Goal: Obtain resource: Download file/media

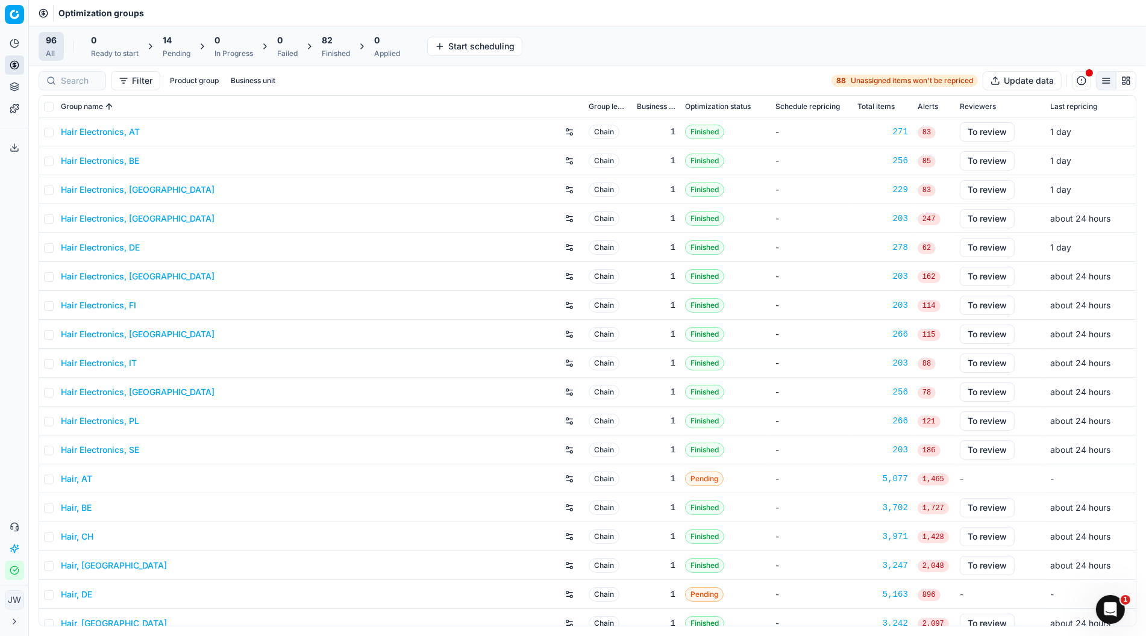
click at [10, 66] on icon at bounding box center [15, 65] width 10 height 10
click at [16, 572] on icon "button" at bounding box center [15, 571] width 10 height 10
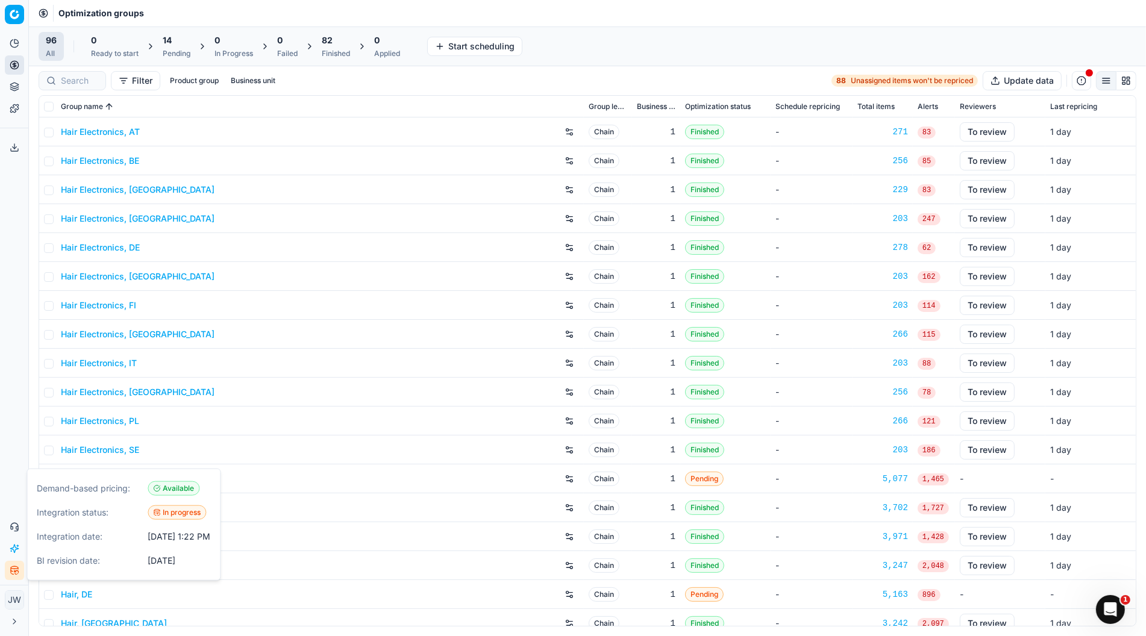
click at [16, 572] on icon "button" at bounding box center [15, 571] width 10 height 10
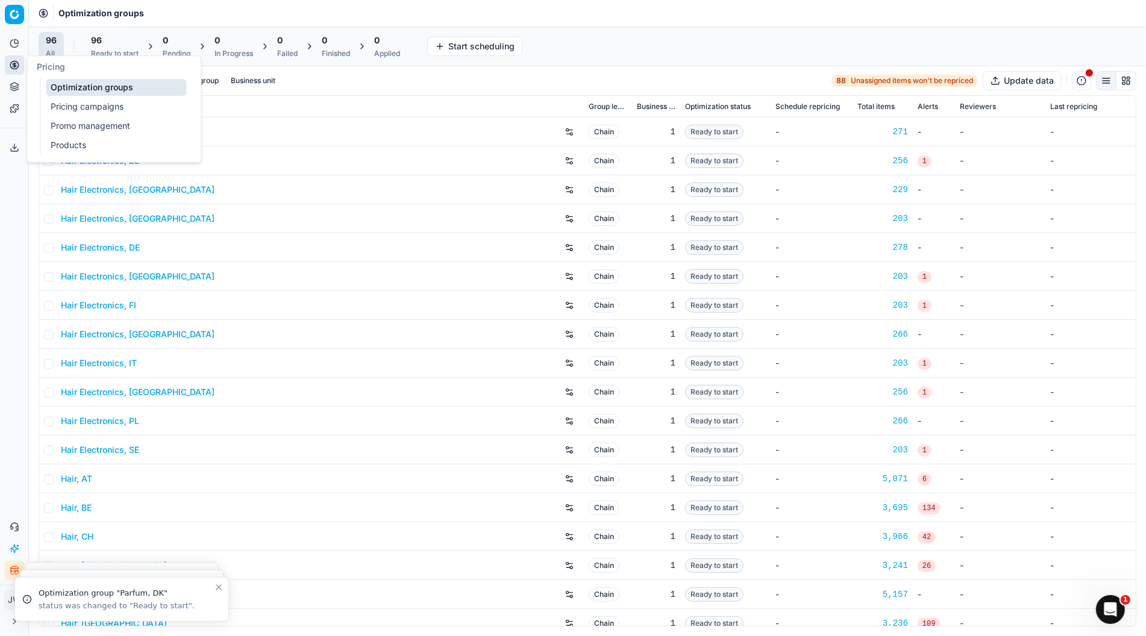
click at [12, 65] on icon at bounding box center [15, 65] width 10 height 10
click at [72, 92] on link "Optimization groups" at bounding box center [116, 87] width 140 height 17
click at [58, 105] on link "Pricing campaigns" at bounding box center [116, 106] width 140 height 17
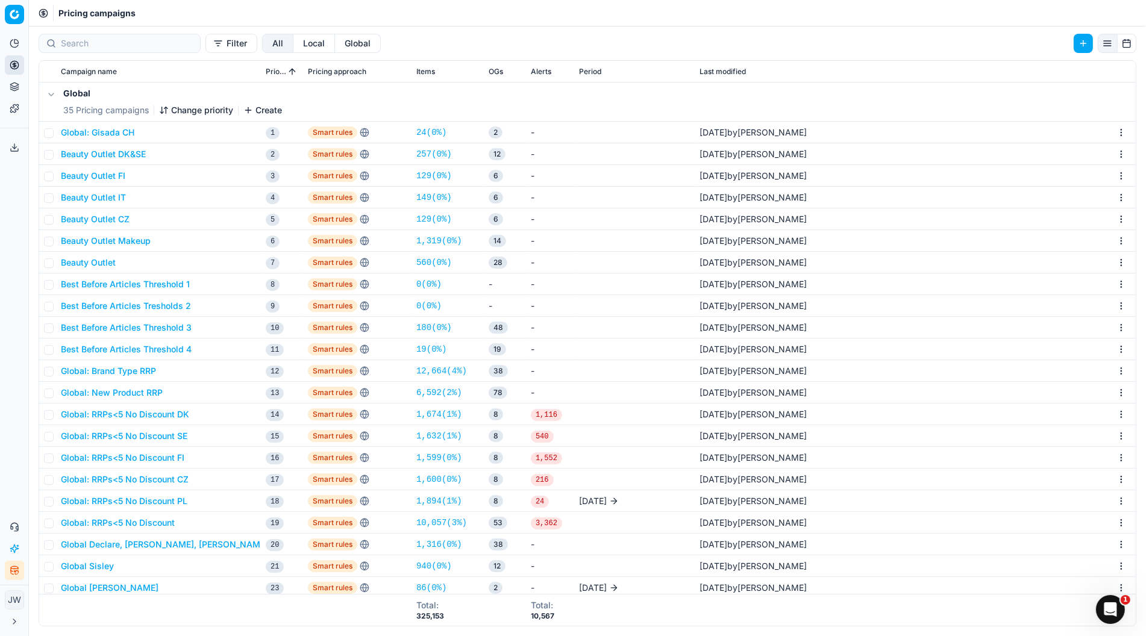
click at [335, 42] on button "Global" at bounding box center [358, 43] width 46 height 19
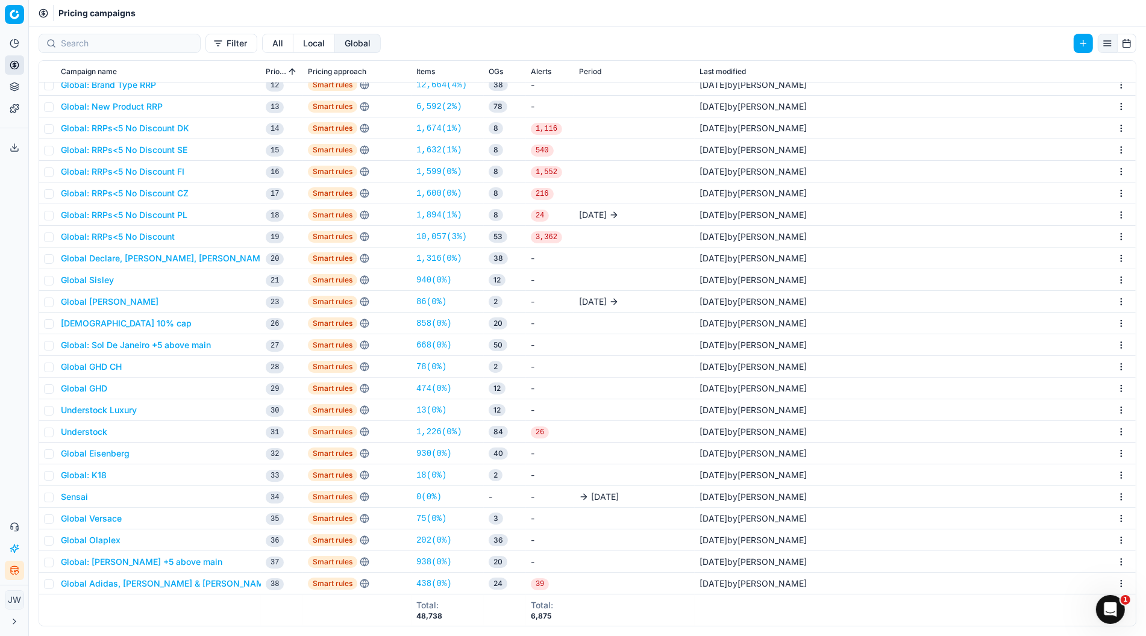
scroll to position [283, 0]
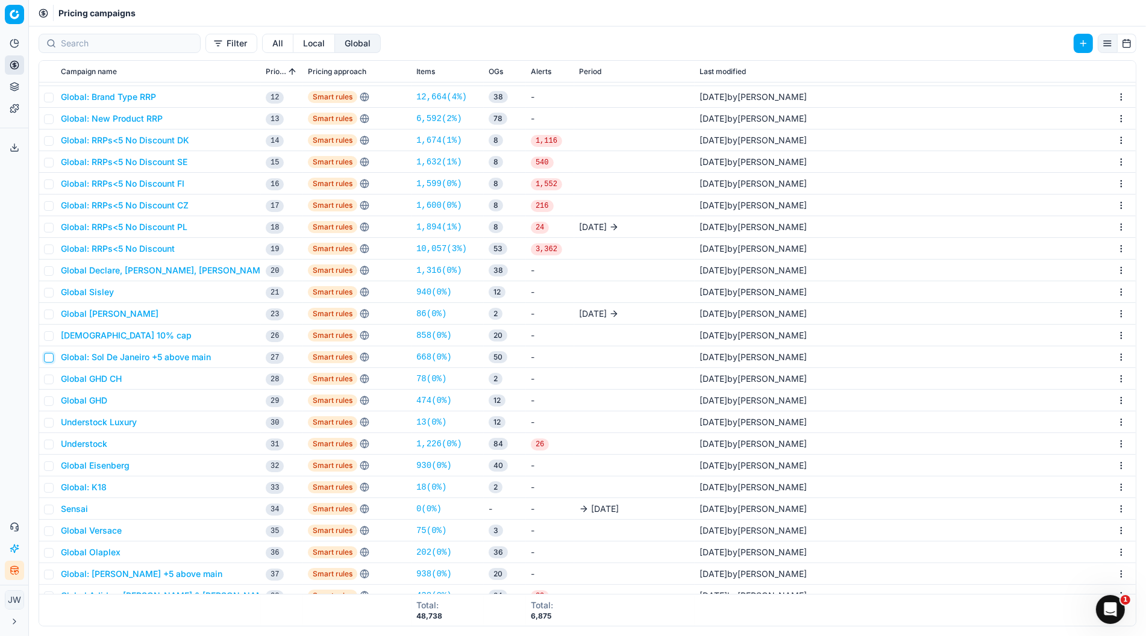
click at [50, 357] on input "checkbox" at bounding box center [49, 358] width 10 height 10
checkbox input "true"
click at [161, 353] on button "Global: Sol De Janeiro +5 above main" at bounding box center [136, 357] width 150 height 12
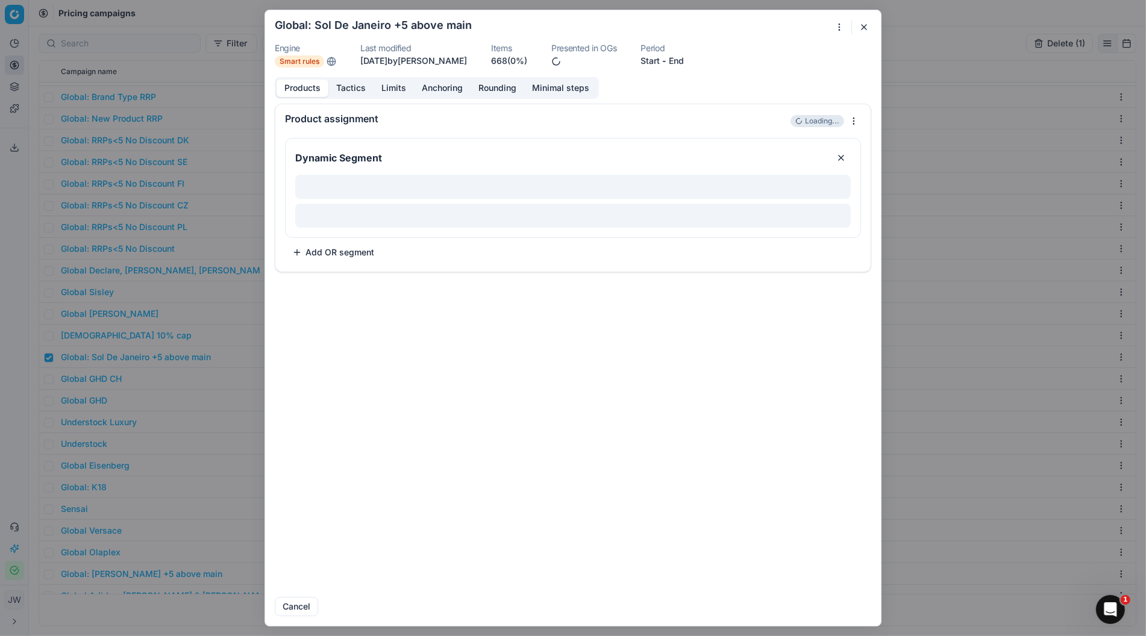
click at [348, 84] on button "Tactics" at bounding box center [350, 88] width 45 height 17
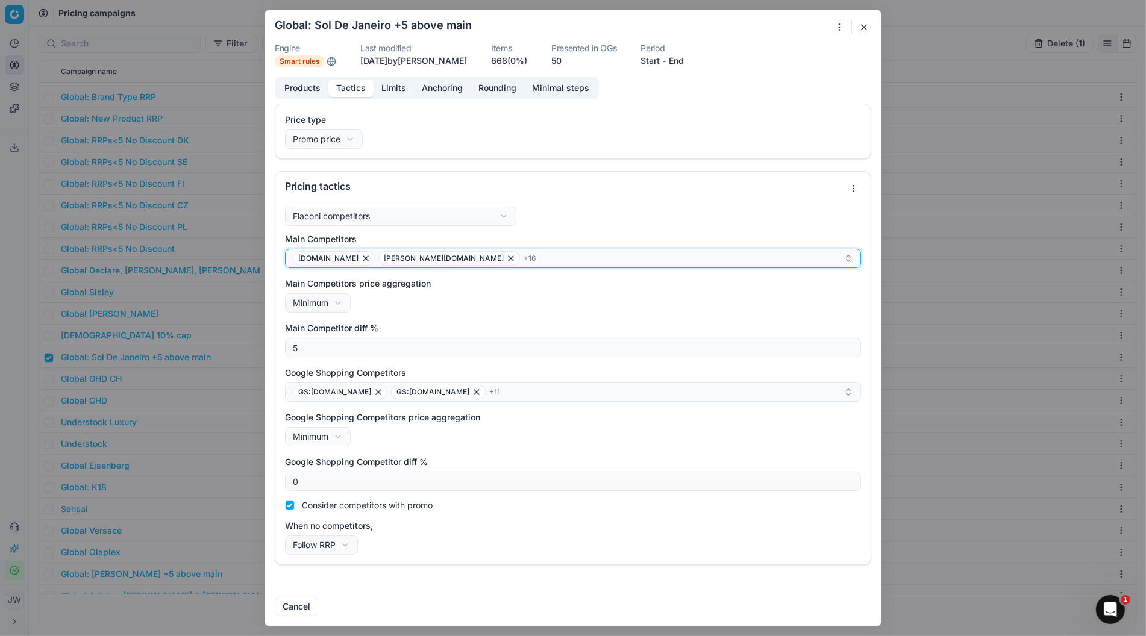
click at [452, 258] on div "douglas.at douglas.be + 16" at bounding box center [568, 258] width 551 height 14
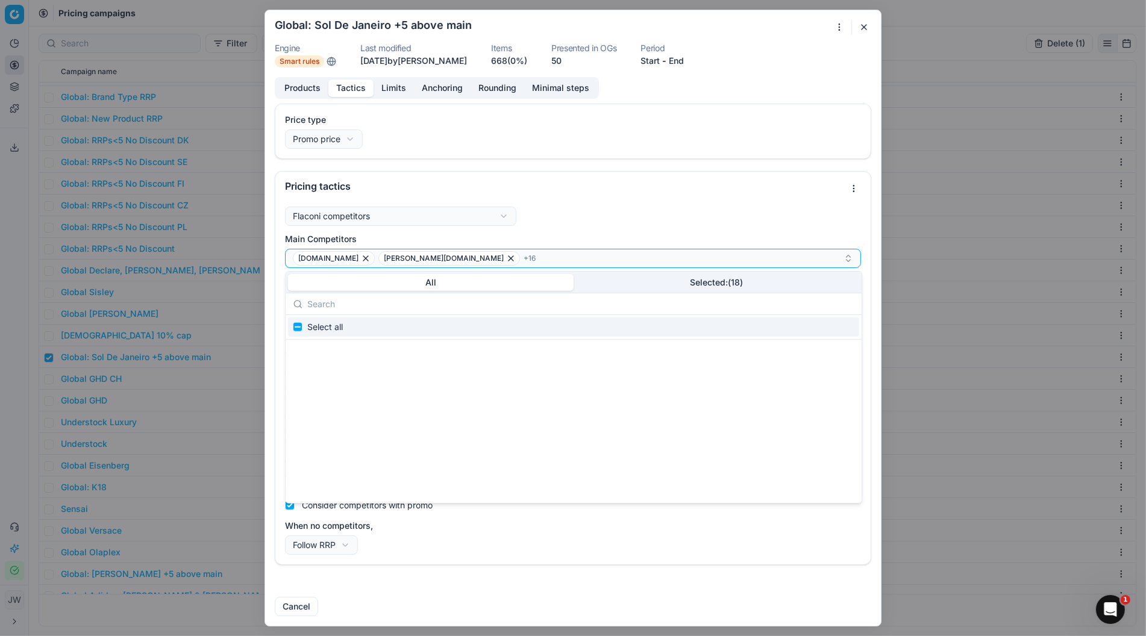
scroll to position [0, 0]
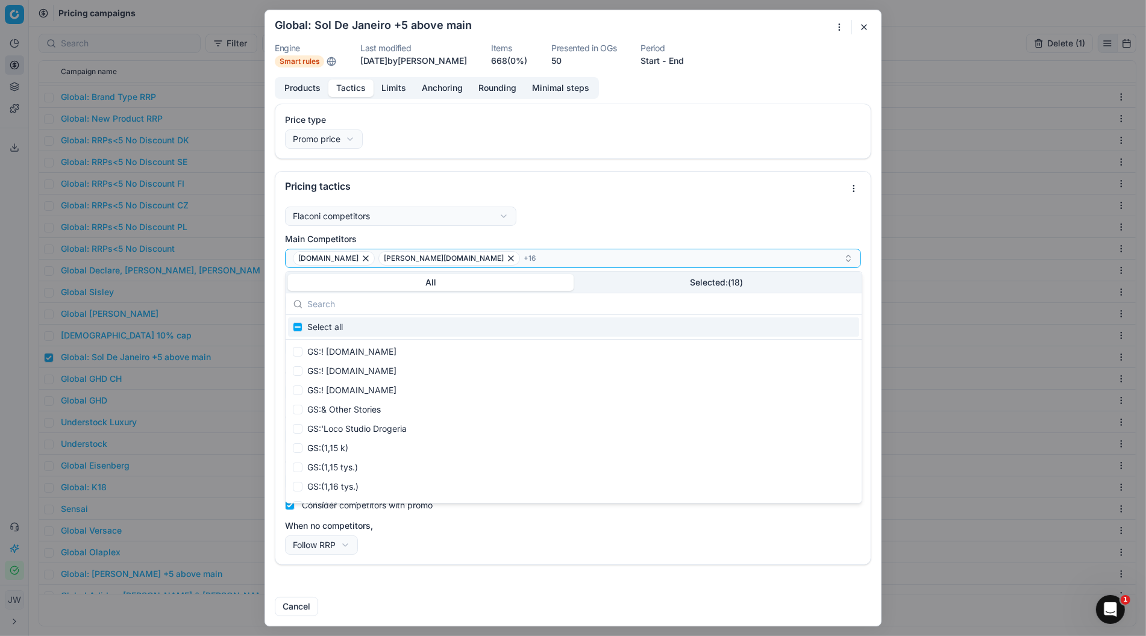
click at [354, 305] on input "text" at bounding box center [580, 304] width 547 height 24
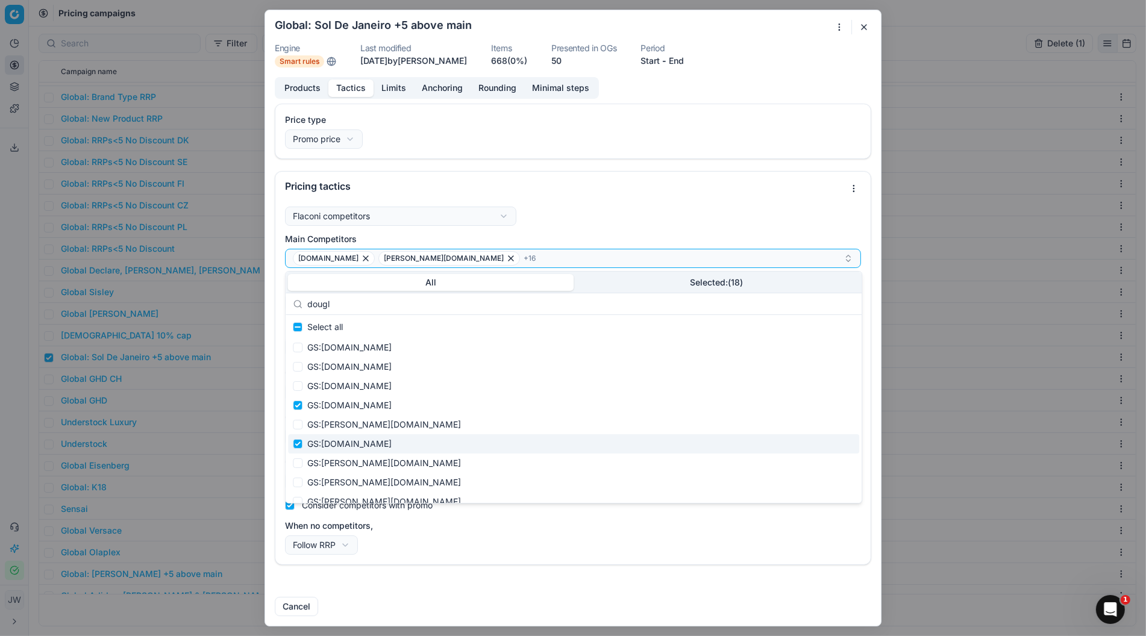
scroll to position [4, 0]
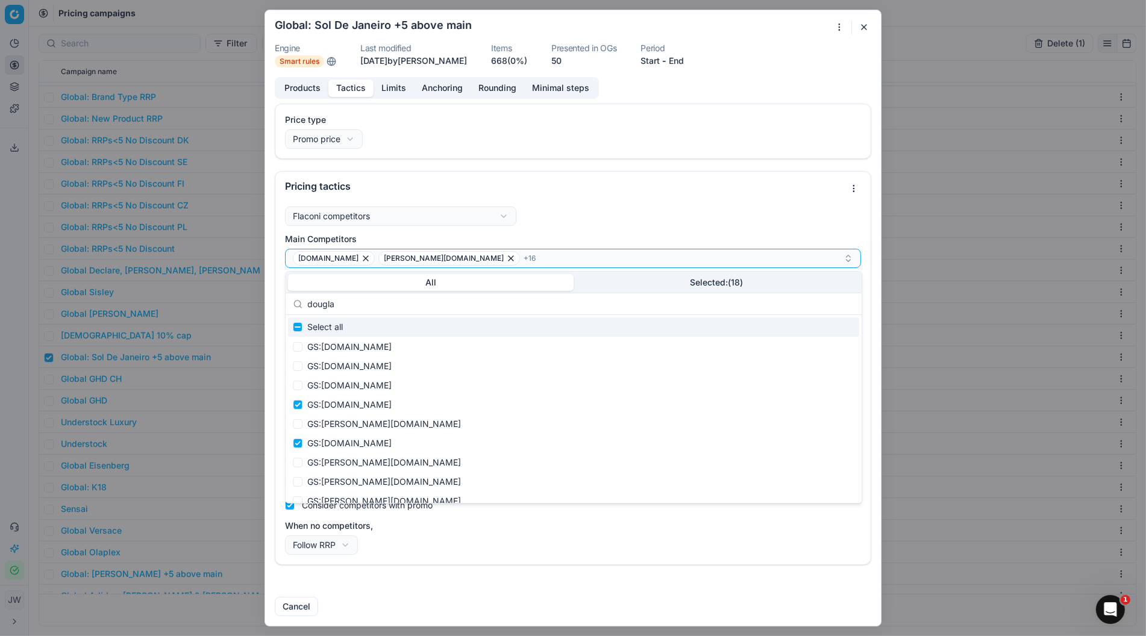
type input "douglas"
click at [548, 299] on input "douglas" at bounding box center [580, 304] width 547 height 24
drag, startPoint x: 537, startPoint y: 303, endPoint x: 348, endPoint y: 296, distance: 189.9
click at [348, 296] on input "douglas" at bounding box center [580, 304] width 547 height 24
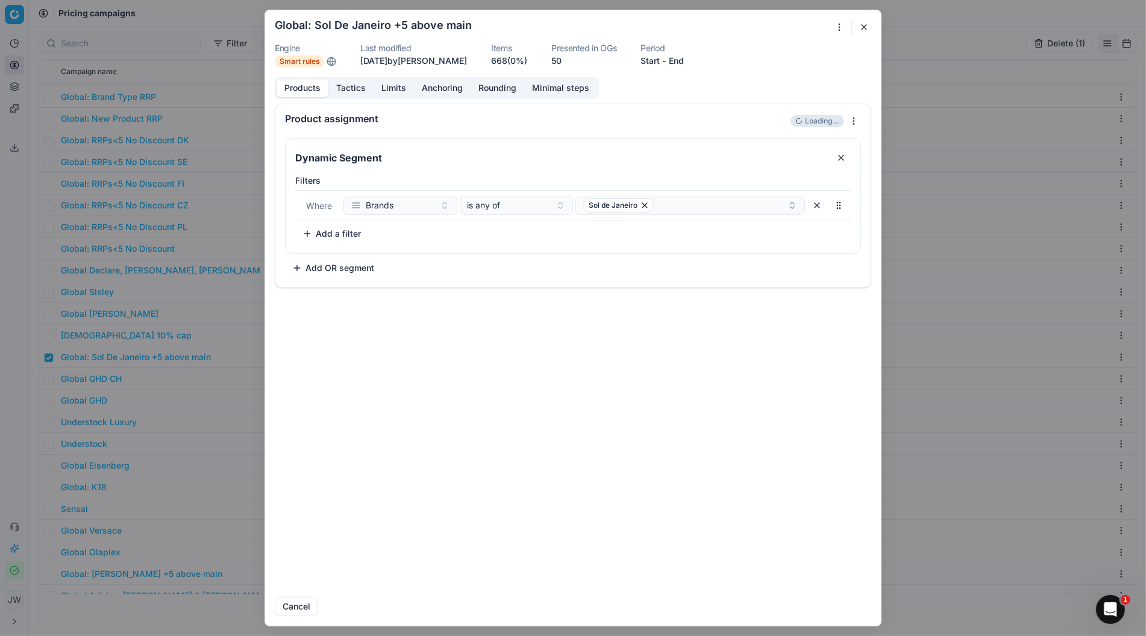
click at [307, 86] on button "Products" at bounding box center [303, 88] width 52 height 17
click at [355, 86] on button "Tactics" at bounding box center [350, 88] width 45 height 17
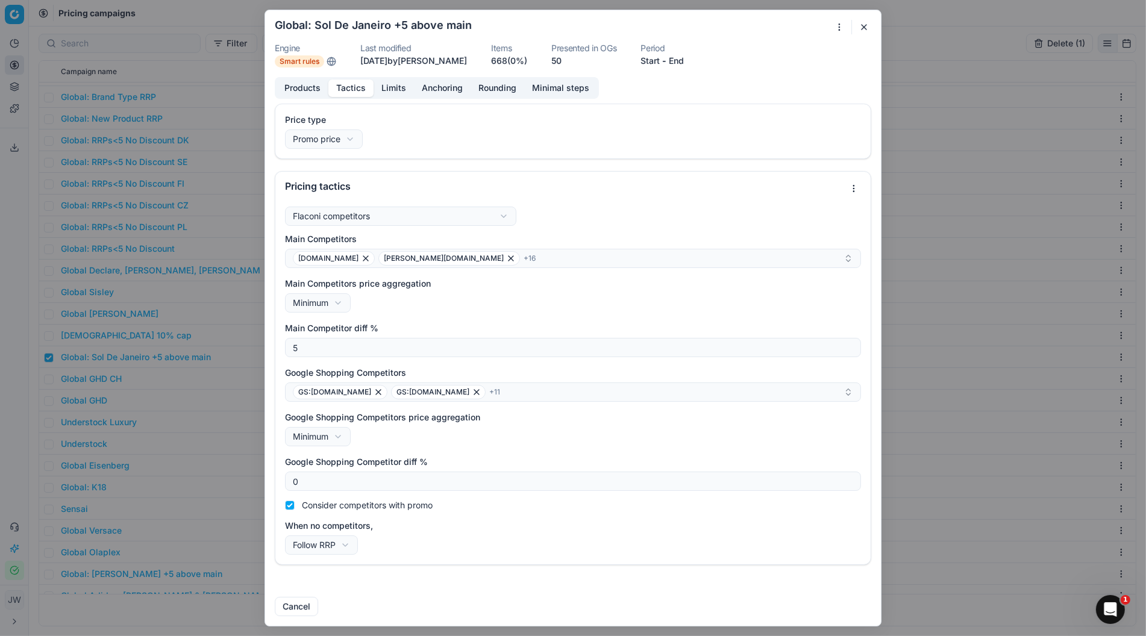
click at [861, 26] on button "button" at bounding box center [864, 27] width 14 height 14
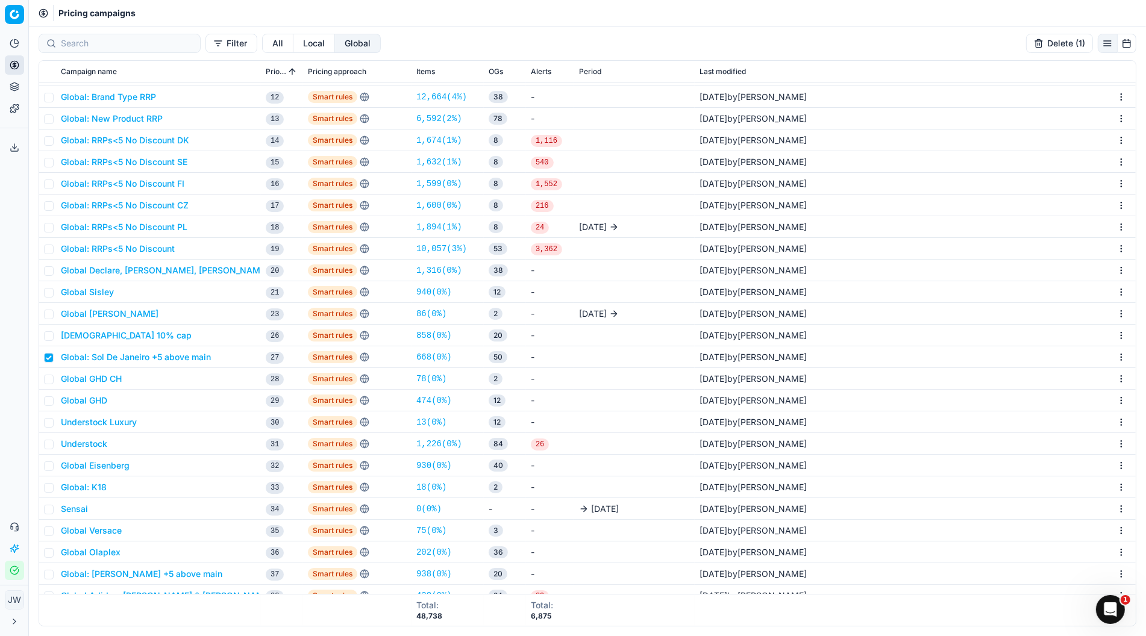
click at [1121, 357] on html "Pricing platform Analytics Pricing Product portfolio Templates Export service 6…" at bounding box center [573, 318] width 1146 height 636
click at [1075, 458] on div "Delete" at bounding box center [1082, 458] width 93 height 19
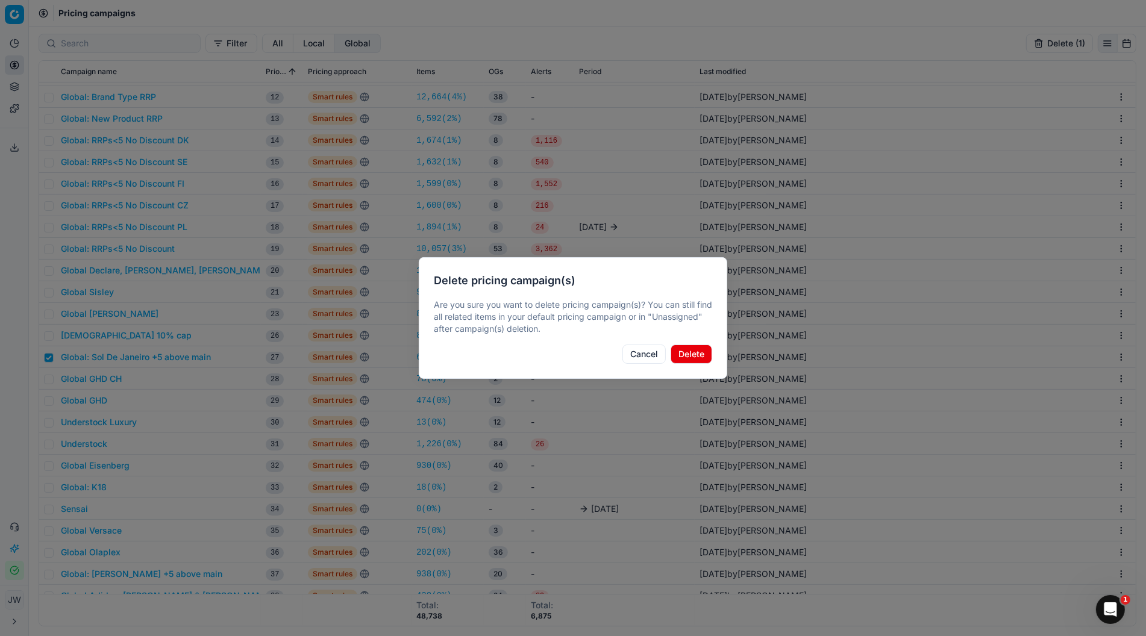
click at [690, 354] on button "Delete" at bounding box center [691, 354] width 42 height 19
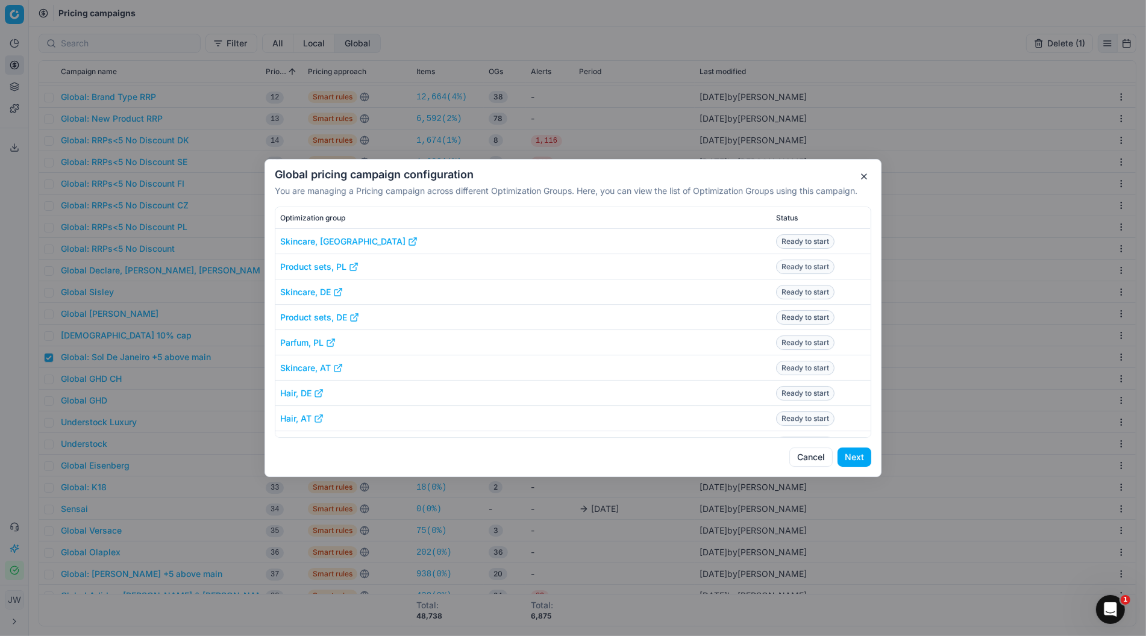
click at [861, 457] on button "Next" at bounding box center [854, 457] width 34 height 19
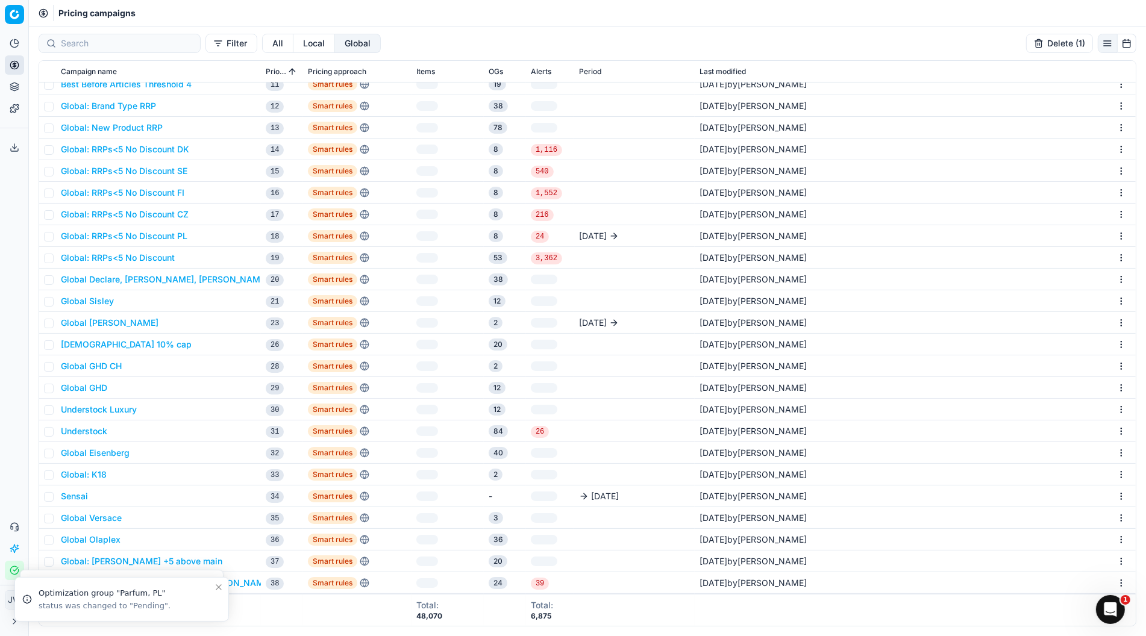
checkbox input "false"
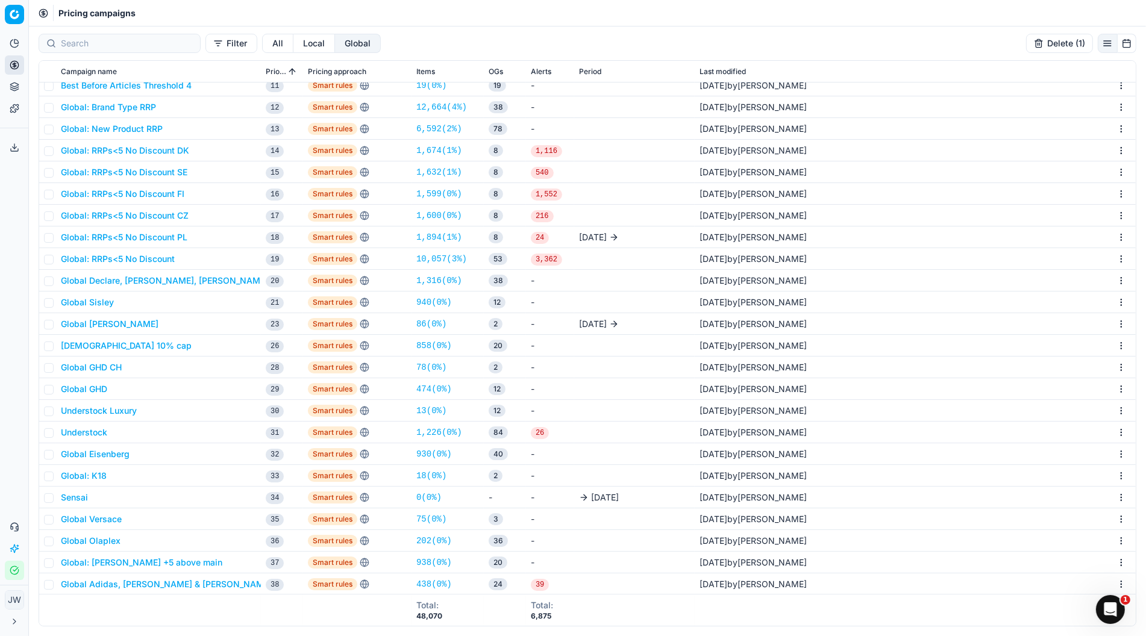
click at [13, 62] on icon at bounding box center [15, 65] width 10 height 10
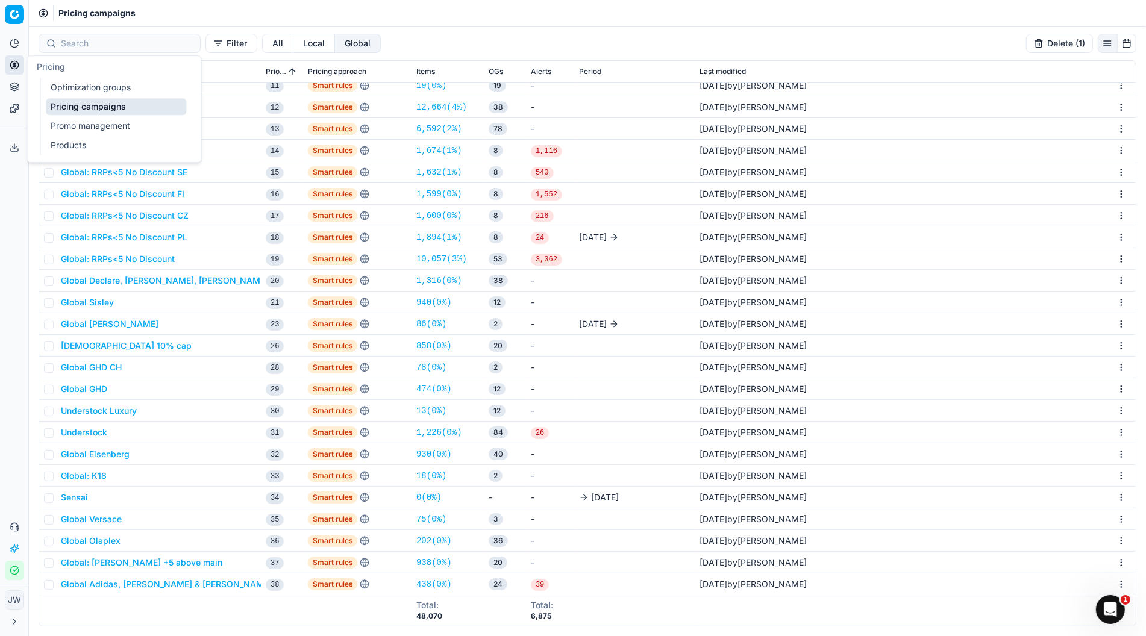
click at [81, 89] on link "Optimization groups" at bounding box center [116, 87] width 140 height 17
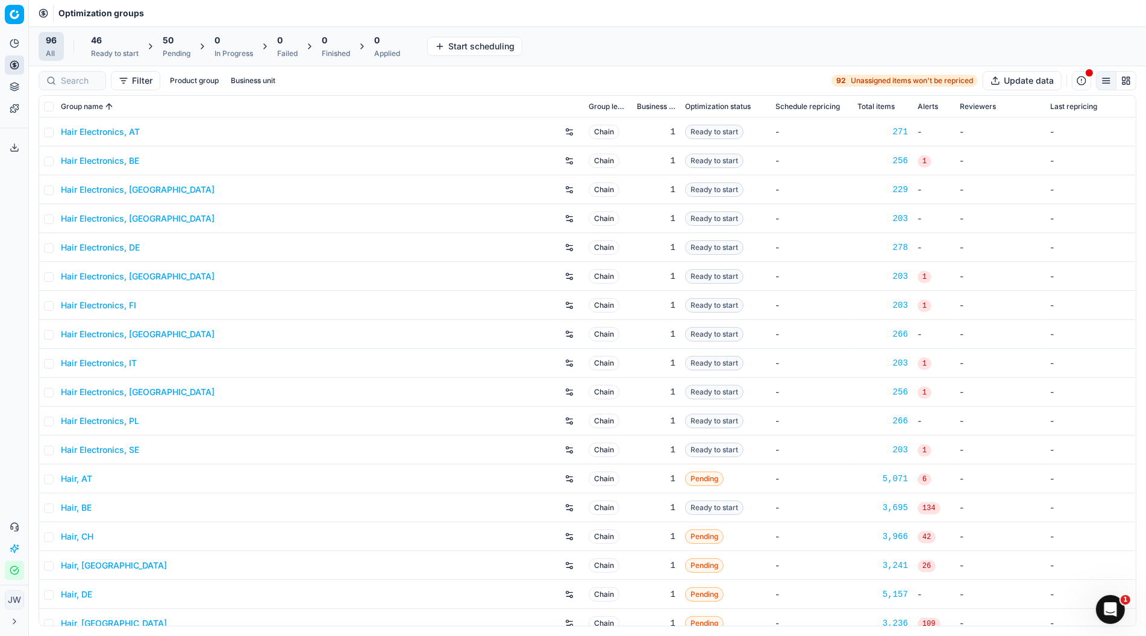
click at [204, 48] on icon at bounding box center [203, 47] width 10 height 10
click at [183, 49] on div "Pending" at bounding box center [177, 54] width 28 height 10
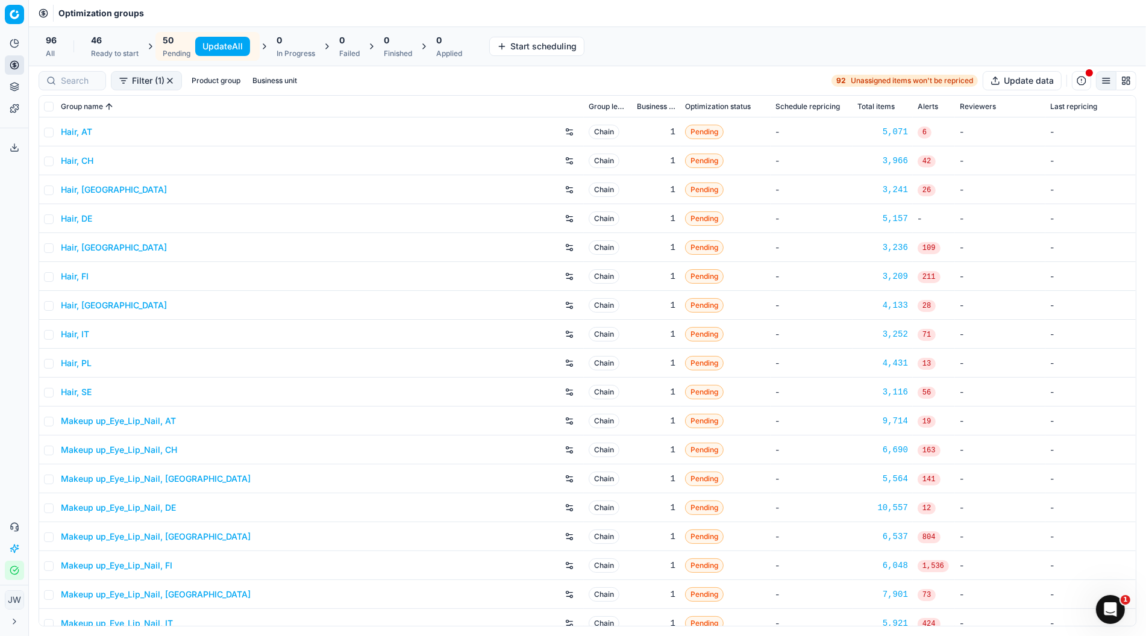
click at [228, 49] on button "Update All" at bounding box center [222, 46] width 55 height 19
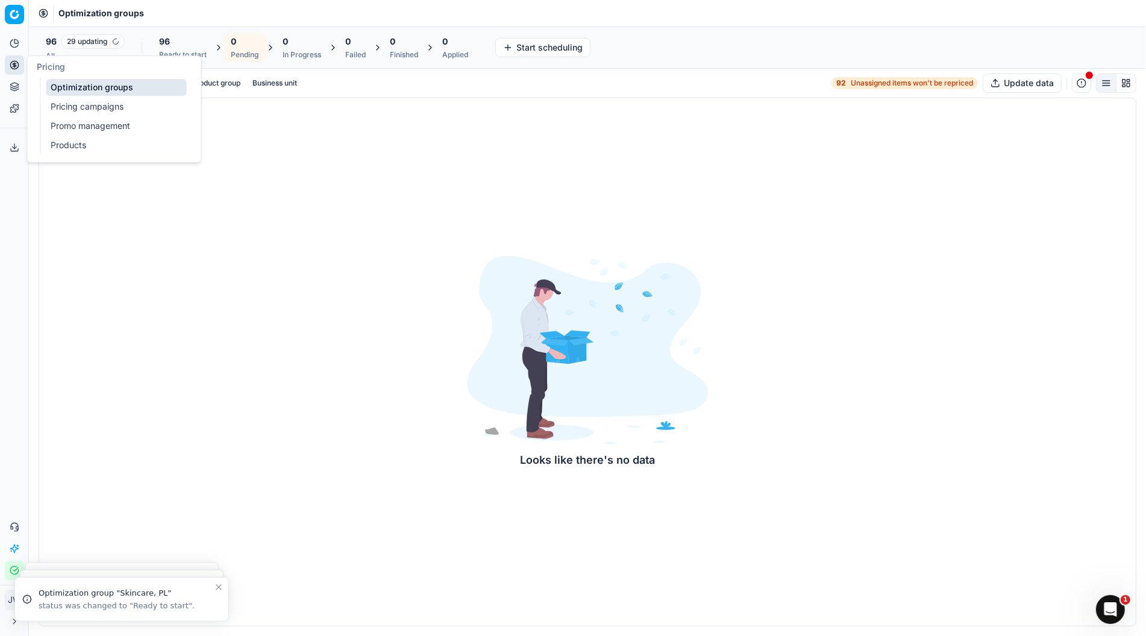
click at [58, 89] on link "Optimization groups" at bounding box center [116, 87] width 140 height 17
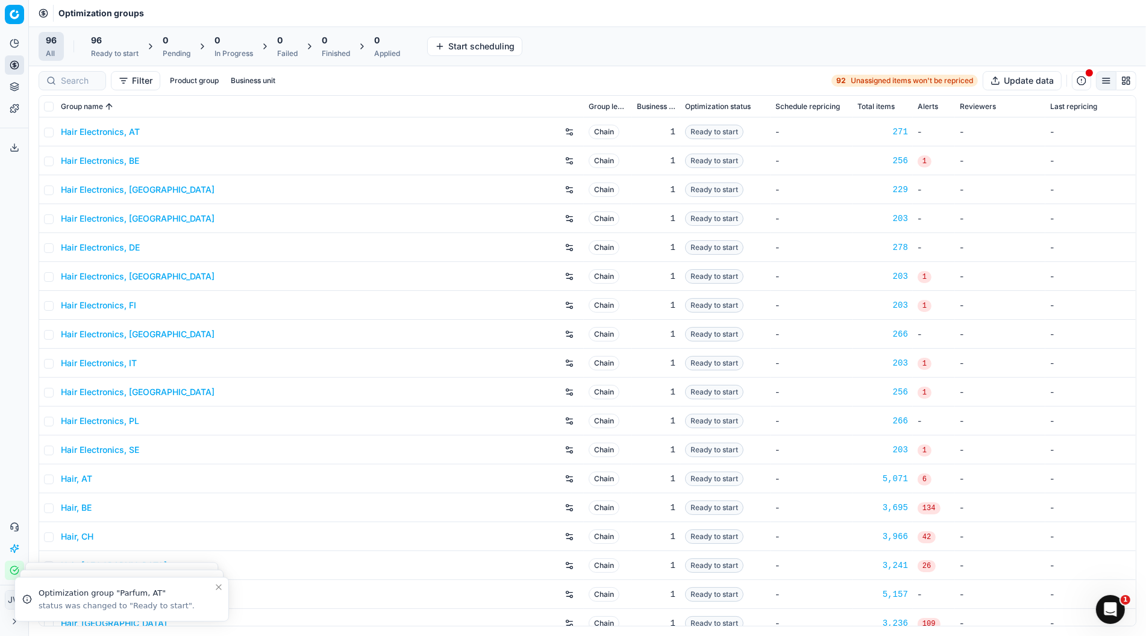
click at [110, 42] on div "96" at bounding box center [115, 40] width 48 height 12
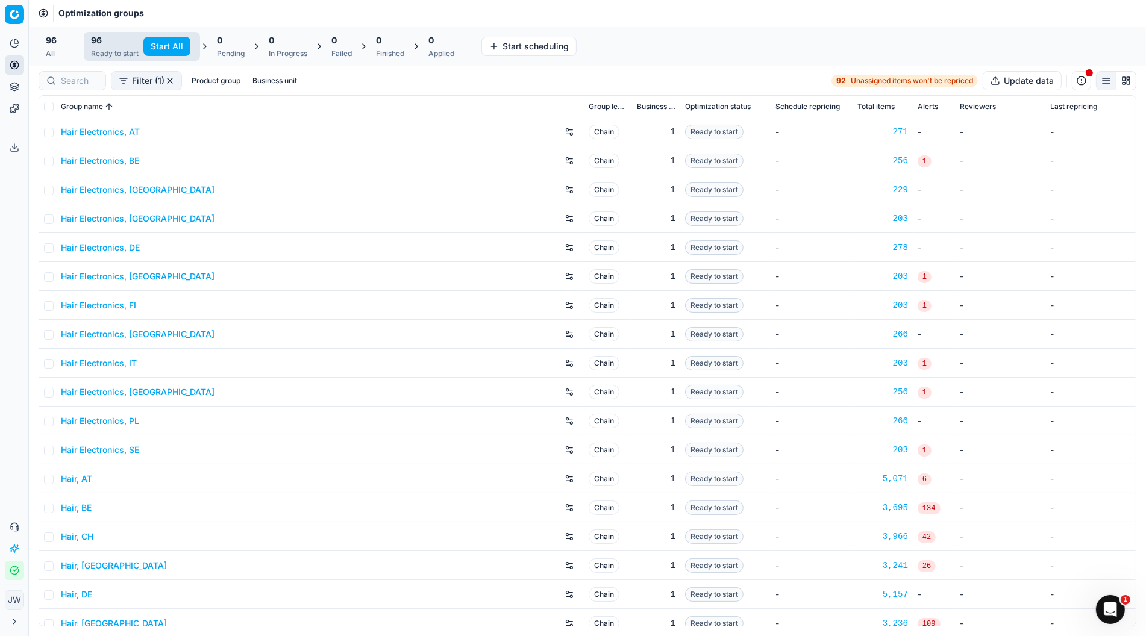
click at [164, 43] on button "Start All" at bounding box center [166, 46] width 47 height 19
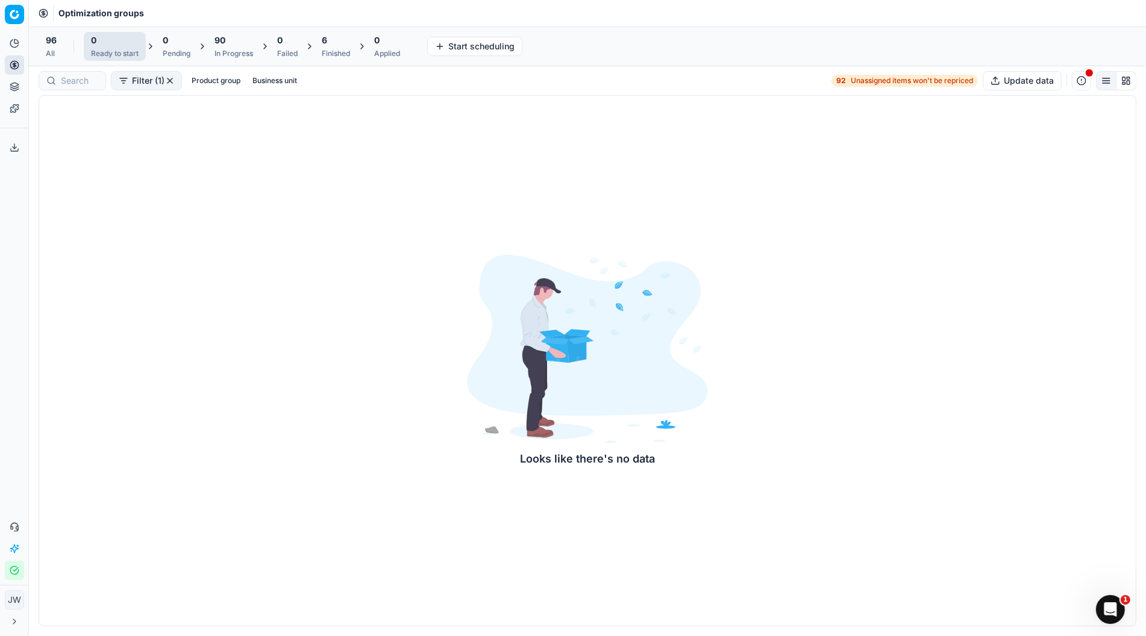
click at [231, 43] on div "90" at bounding box center [233, 40] width 39 height 12
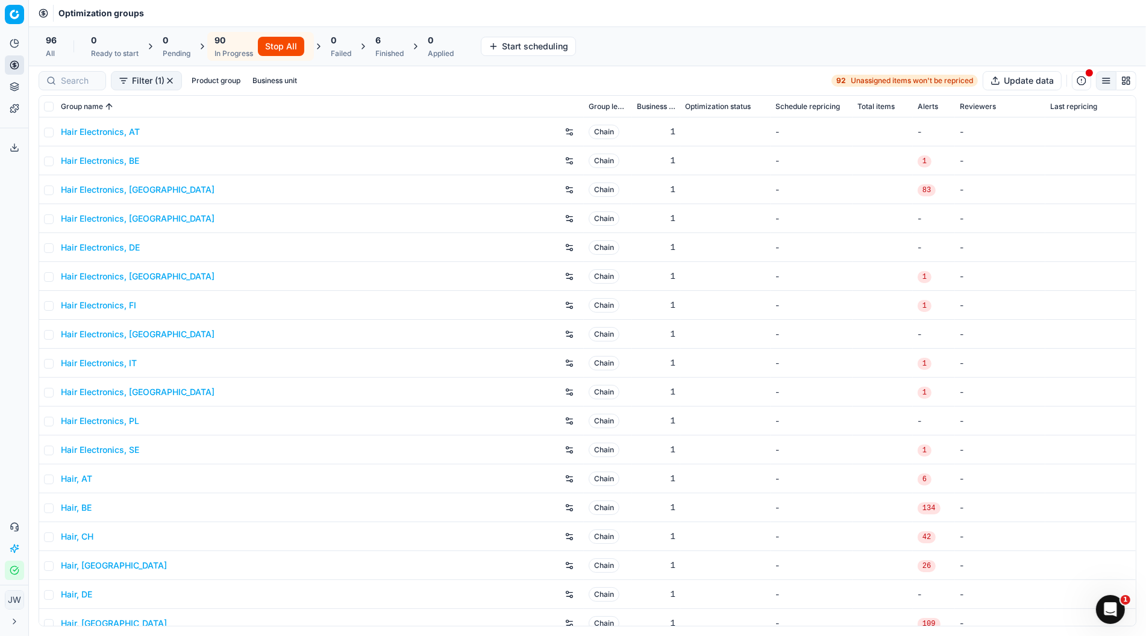
click at [384, 72] on div "Filter (1) Product group Business unit 92 Unassigned items won't be repriced Up…" at bounding box center [588, 80] width 1098 height 19
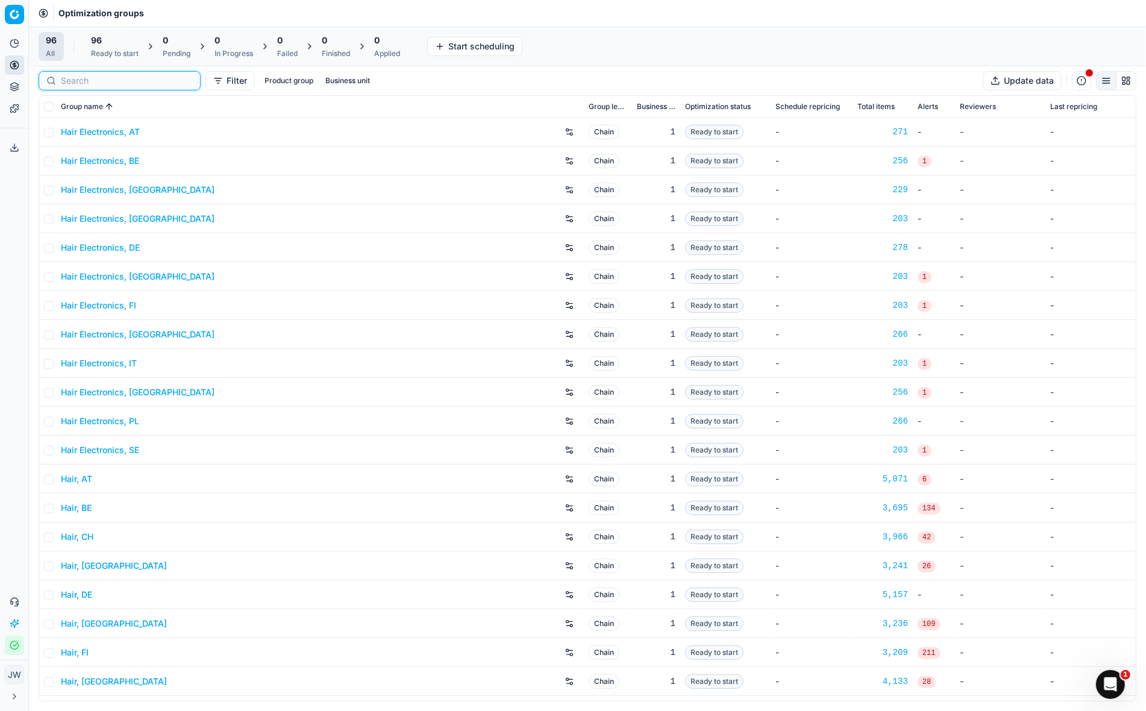
click at [73, 81] on input at bounding box center [127, 81] width 132 height 12
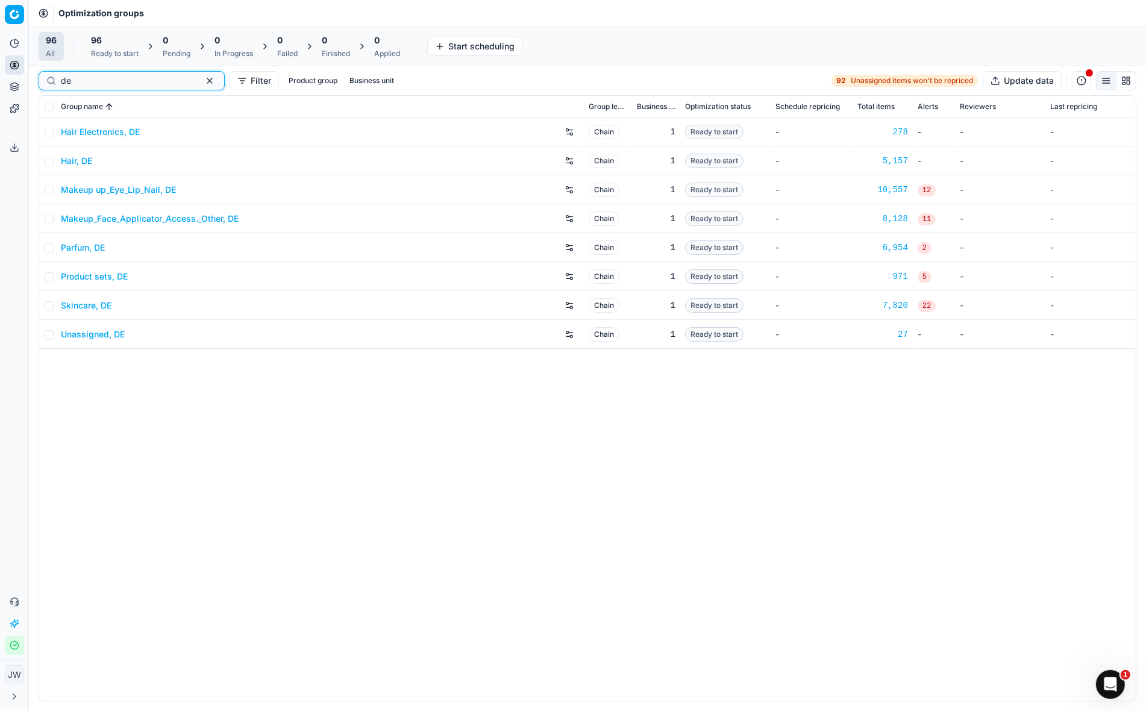
type input "de"
click at [100, 301] on link "Skincare, DE" at bounding box center [86, 305] width 51 height 12
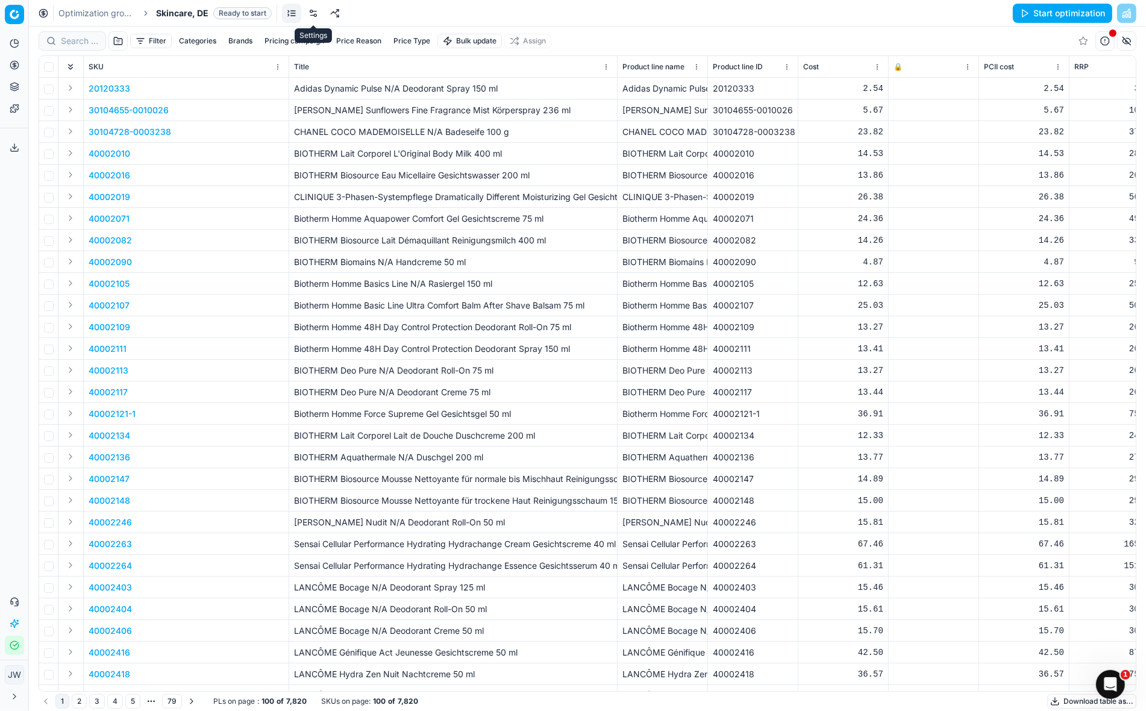
click at [313, 11] on link at bounding box center [313, 13] width 19 height 19
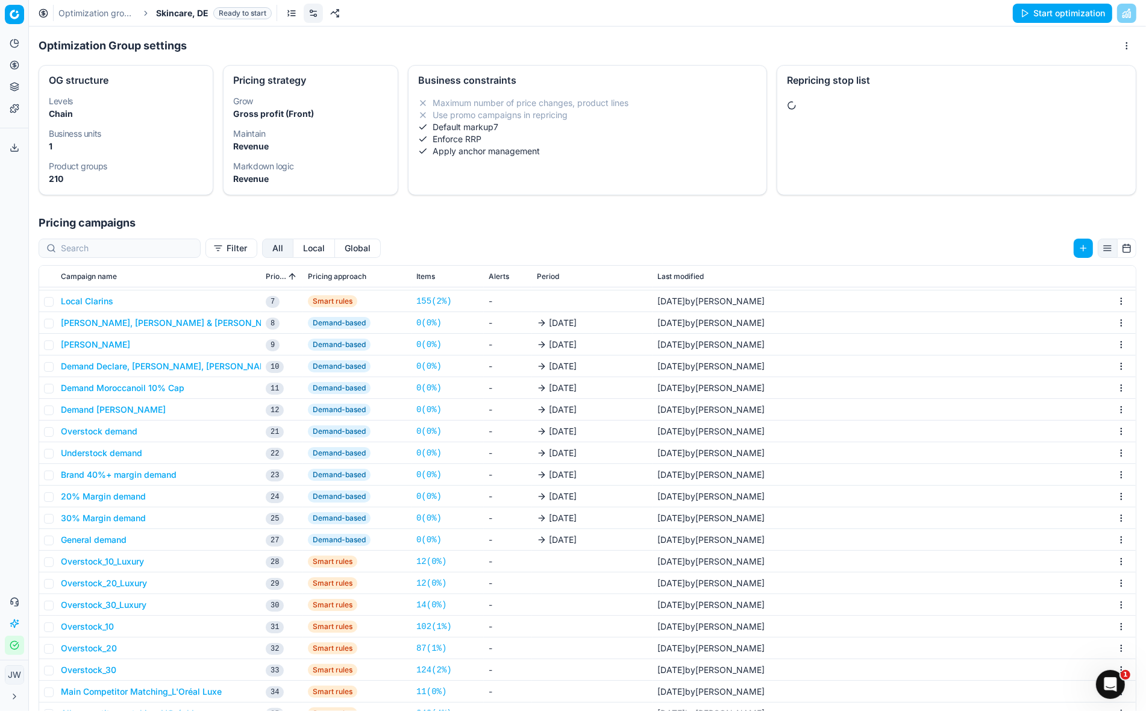
click at [293, 244] on button "Local" at bounding box center [314, 248] width 42 height 19
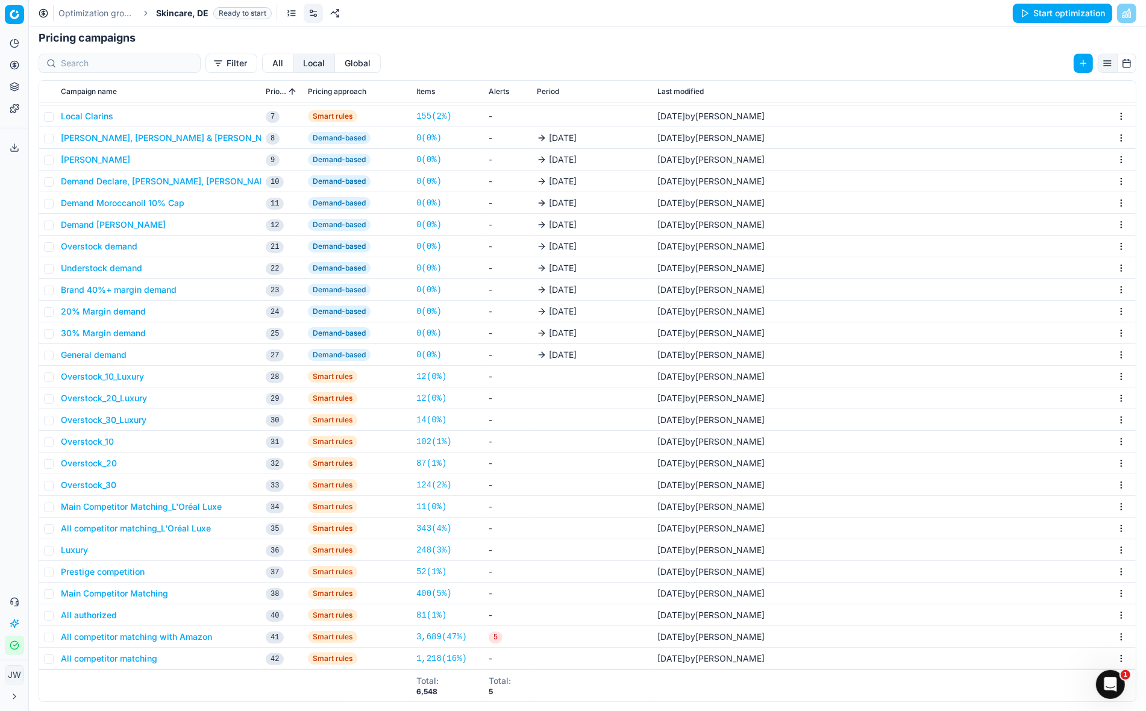
click at [113, 660] on button "All competitor matching" at bounding box center [109, 658] width 96 height 12
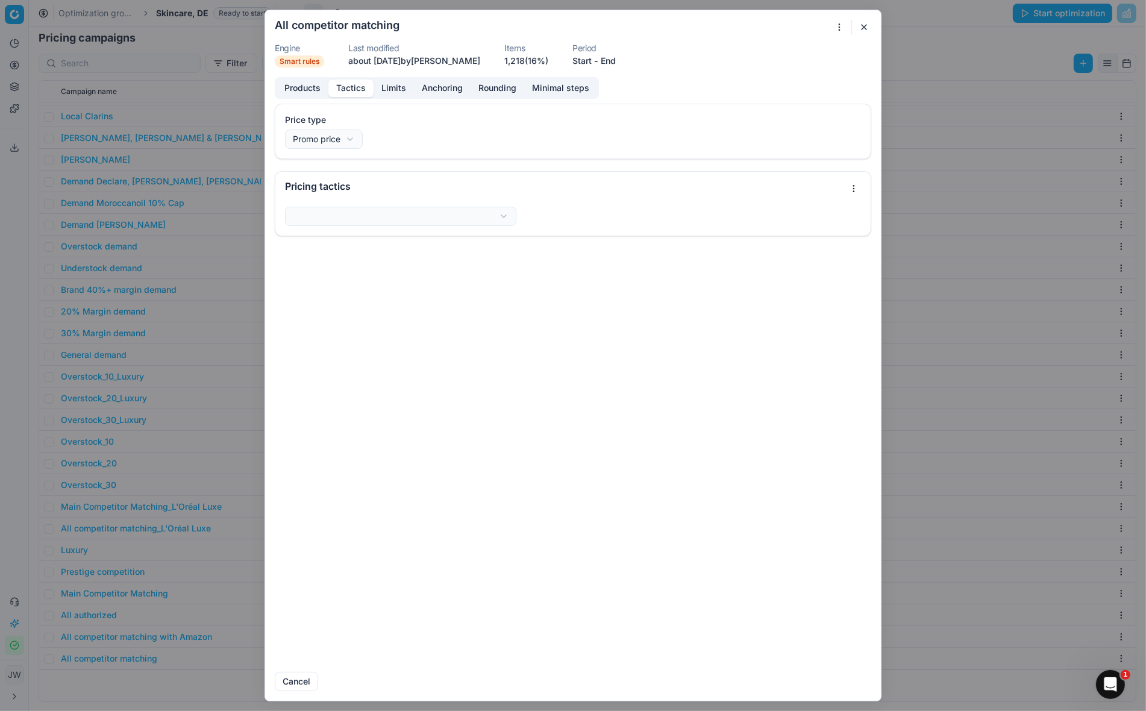
click at [340, 81] on button "Tactics" at bounding box center [350, 88] width 45 height 17
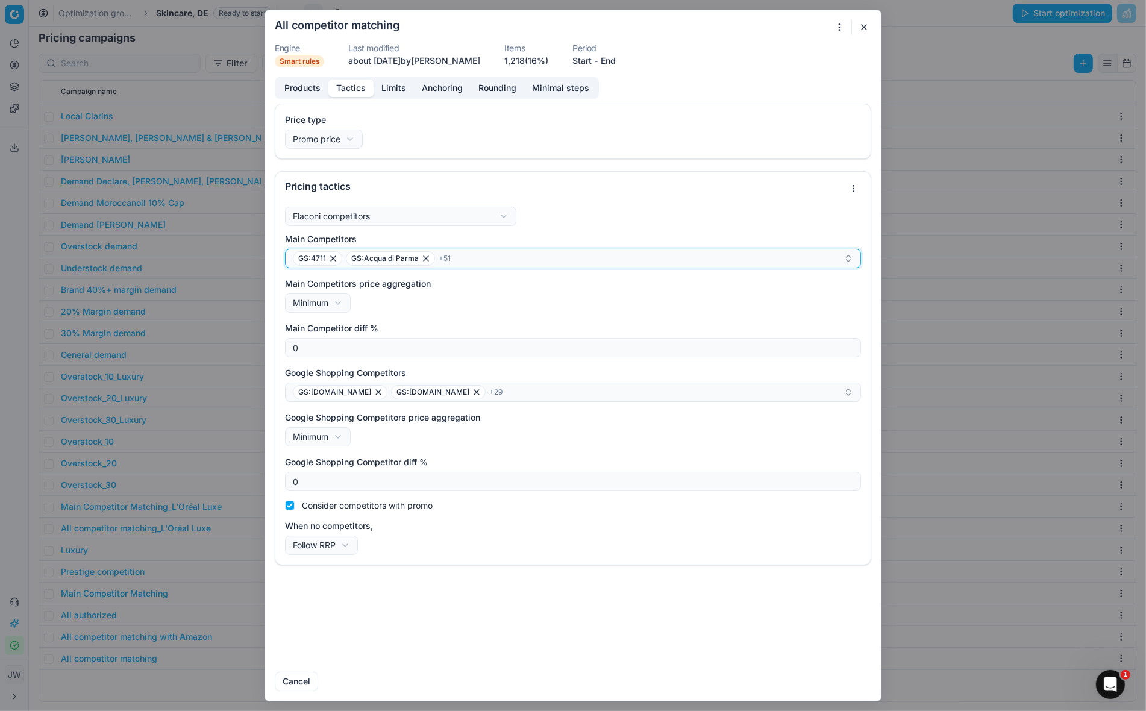
click at [488, 260] on div "GS:4711 GS:Acqua di Parma + 51" at bounding box center [568, 258] width 551 height 14
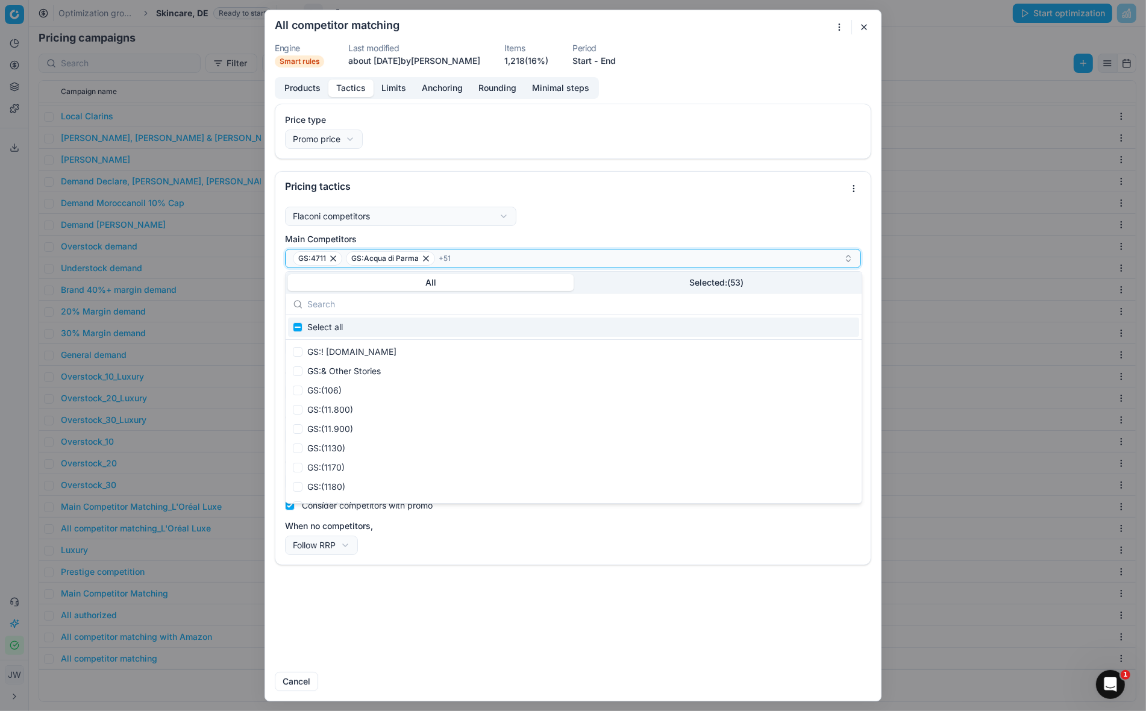
click at [488, 260] on div "GS:4711 GS:Acqua di Parma + 51" at bounding box center [568, 258] width 551 height 14
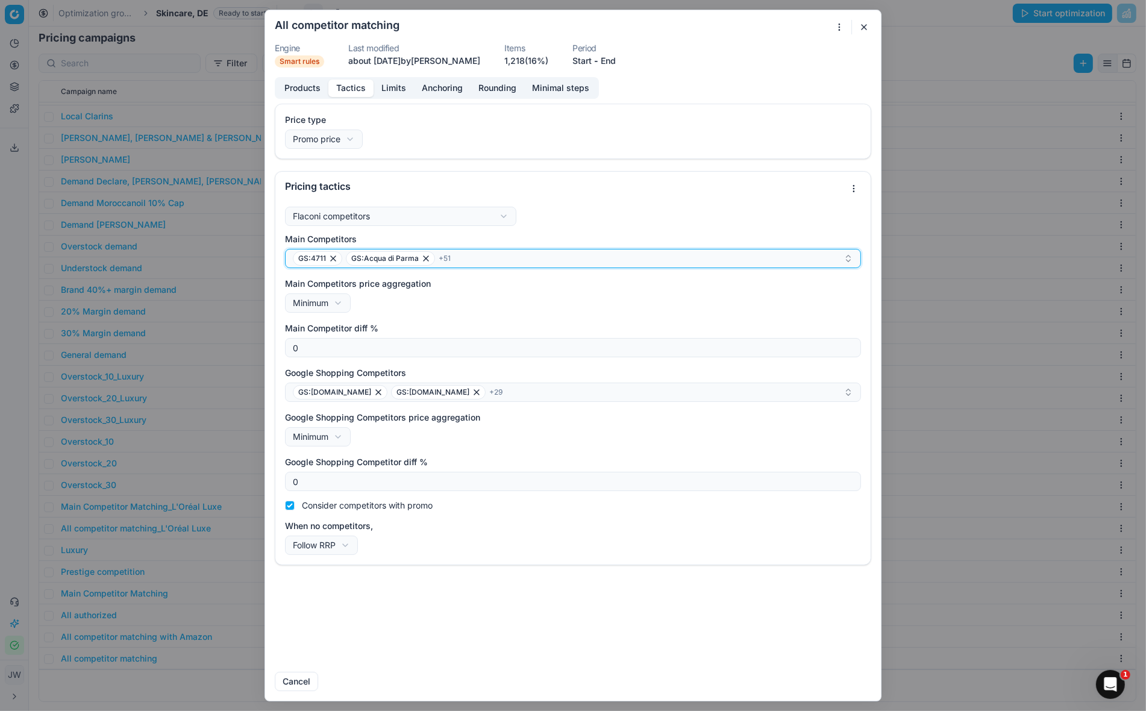
click at [488, 260] on div "GS:4711 GS:Acqua di Parma + 51" at bounding box center [568, 258] width 551 height 14
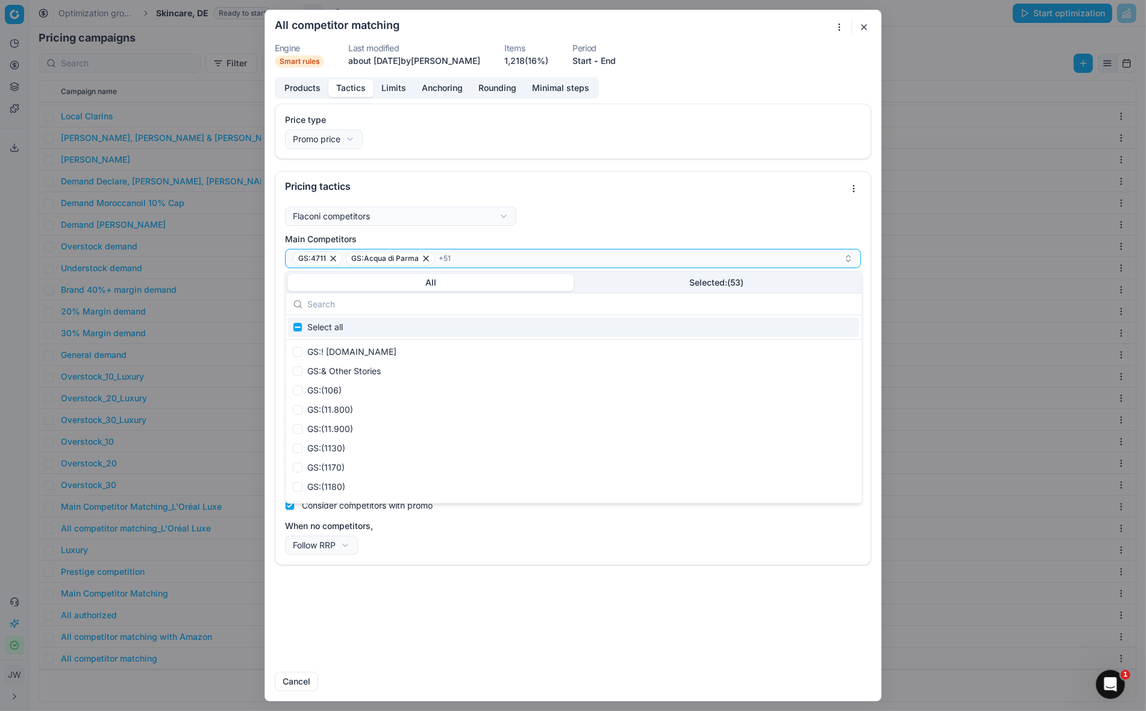
click at [383, 303] on input "text" at bounding box center [580, 304] width 547 height 24
type input "look"
click at [860, 23] on button "button" at bounding box center [864, 27] width 14 height 14
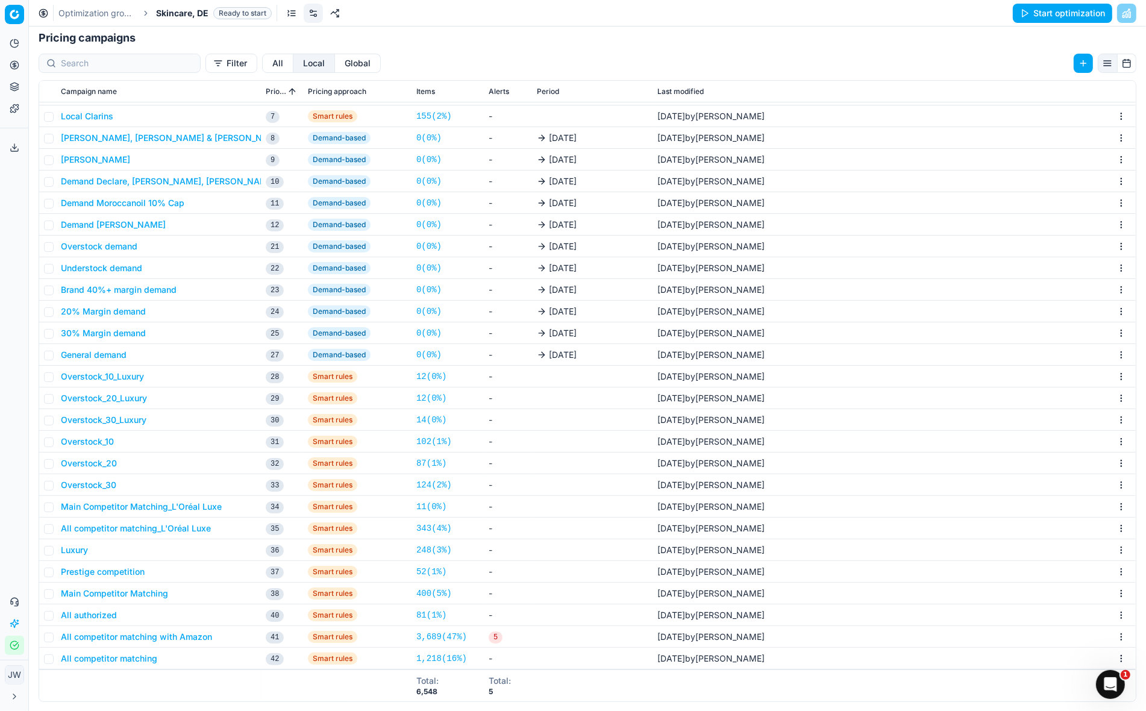
click at [92, 615] on button "All authorized" at bounding box center [89, 615] width 56 height 12
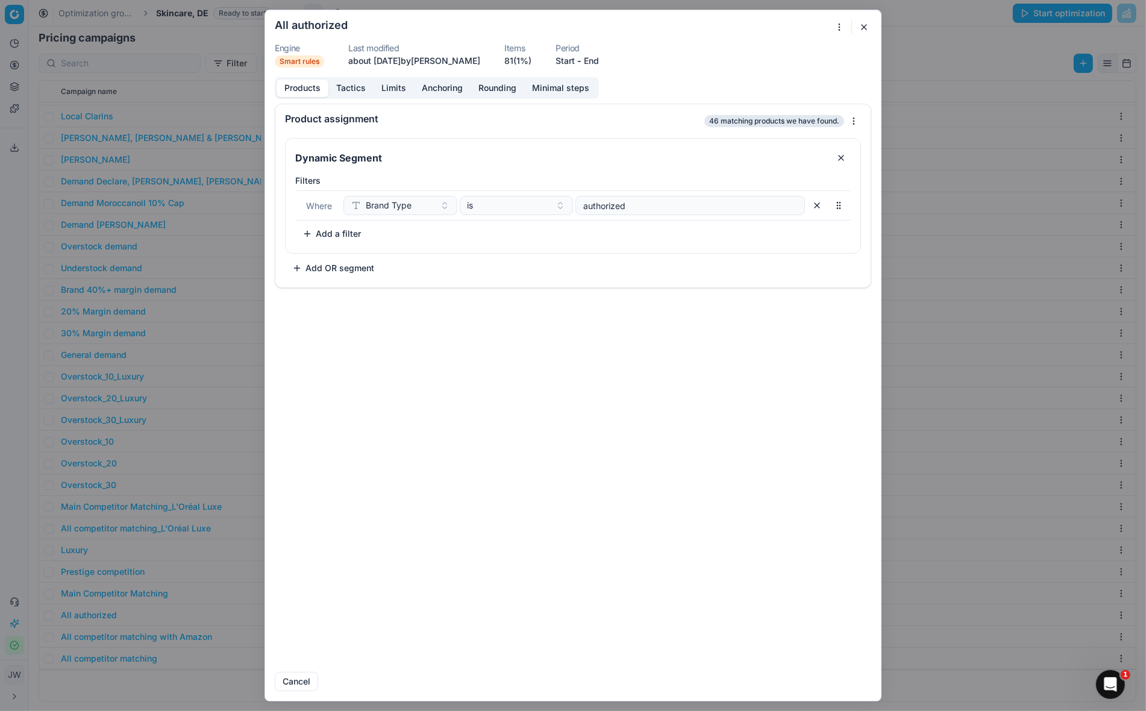
click at [349, 75] on form "We are saving PC settings. Please wait, it should take a few minutes All author…" at bounding box center [573, 355] width 616 height 690
click at [349, 82] on button "Tactics" at bounding box center [350, 88] width 45 height 17
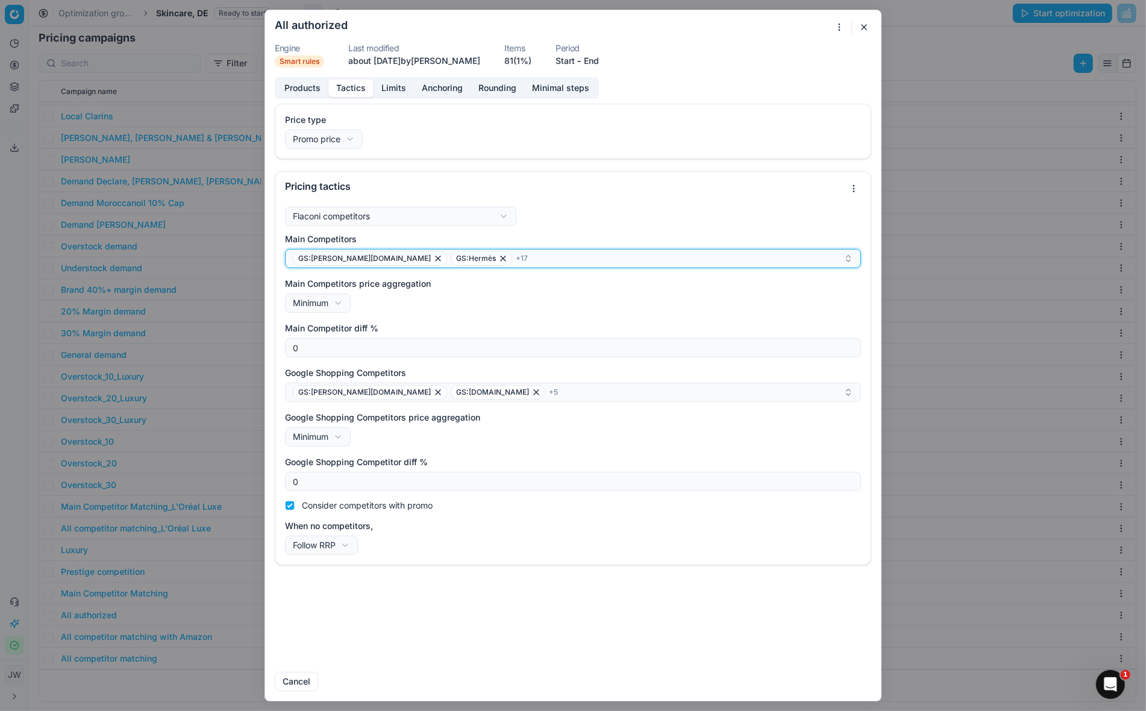
click at [483, 260] on div "GS:Breuninger.com GS:Hermès + 17" at bounding box center [568, 258] width 551 height 14
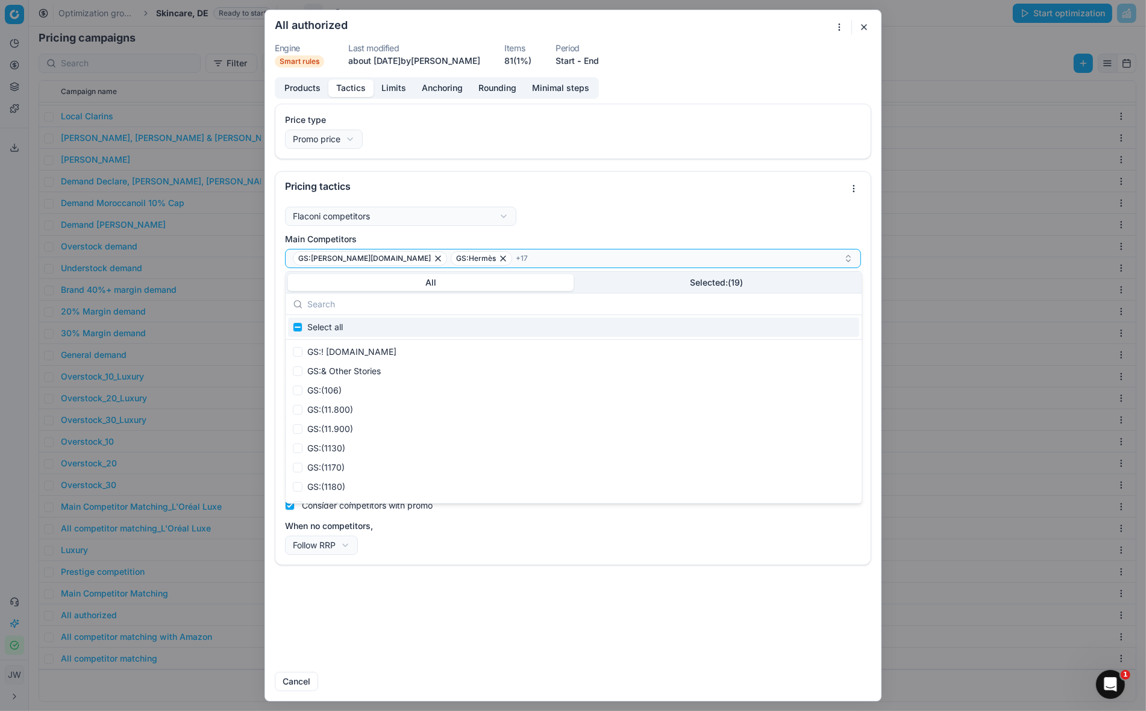
click at [408, 307] on input "text" at bounding box center [580, 304] width 547 height 24
type input "look"
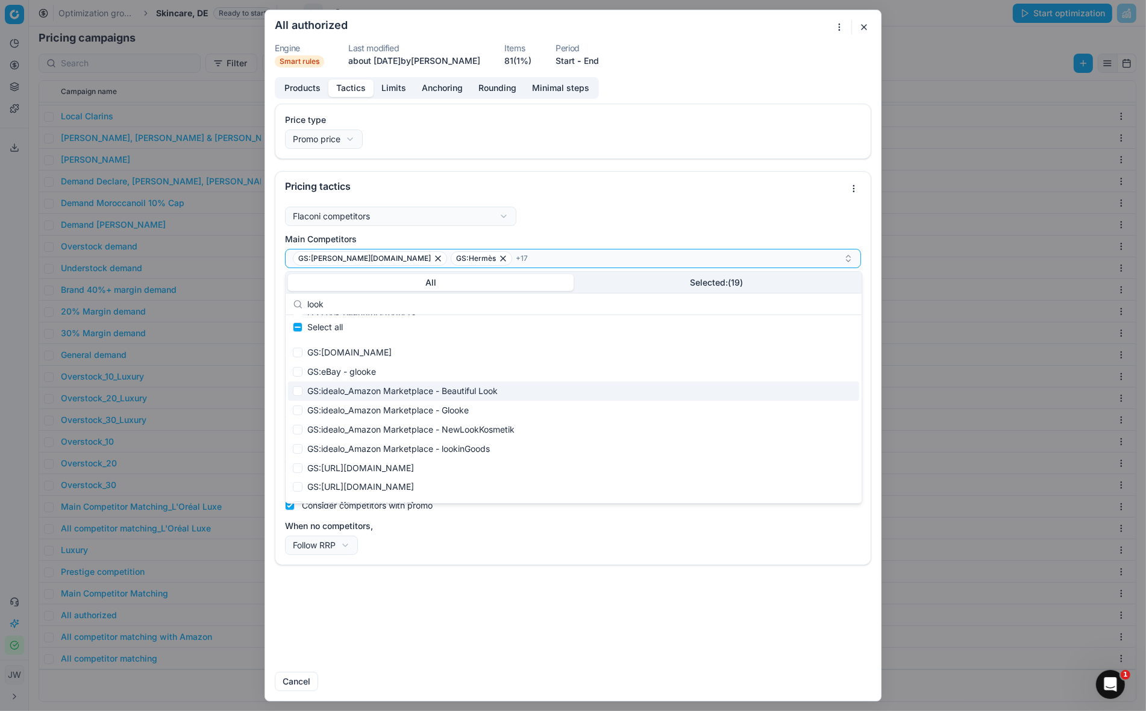
scroll to position [0, 0]
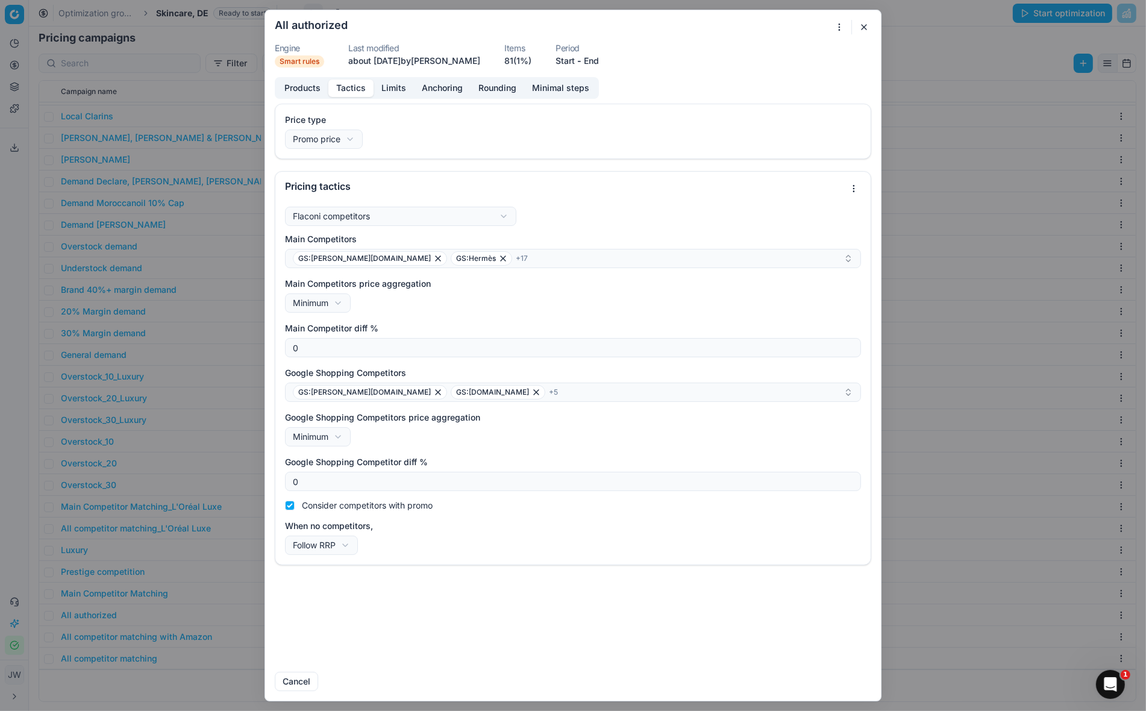
click at [858, 26] on button "button" at bounding box center [864, 27] width 14 height 14
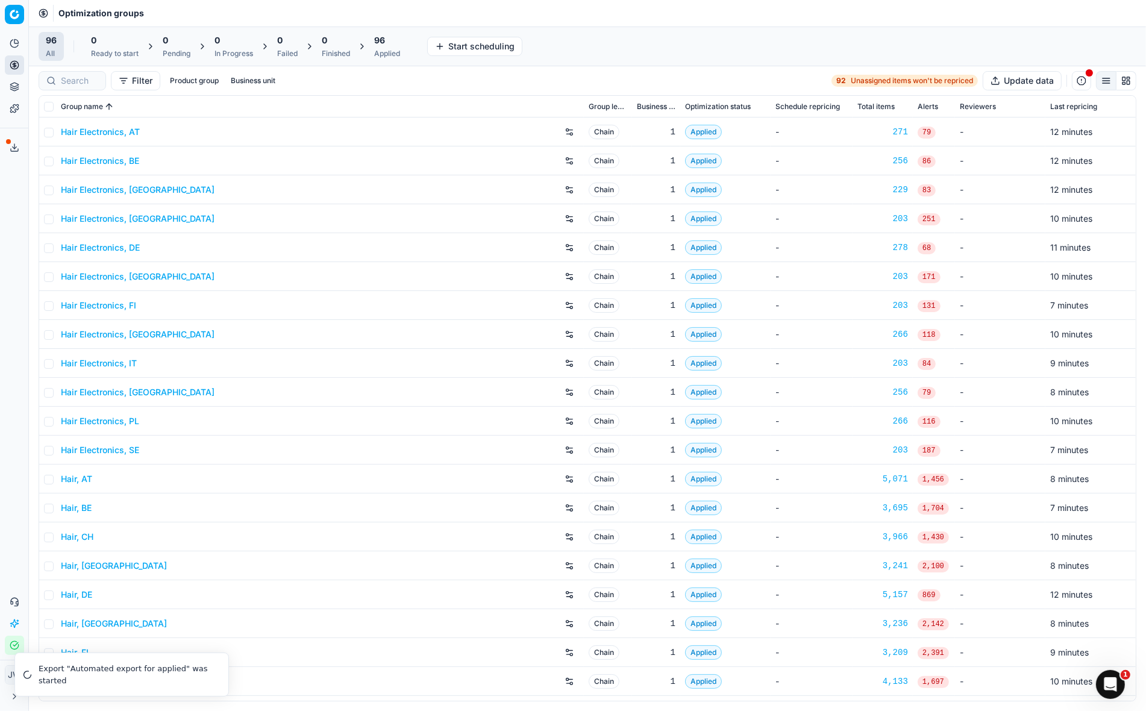
click at [244, 81] on button "Business unit" at bounding box center [253, 80] width 54 height 14
click at [166, 120] on input "at" at bounding box center [165, 122] width 10 height 10
checkbox input "true"
click at [166, 190] on input "de" at bounding box center [165, 190] width 10 height 10
checkbox input "true"
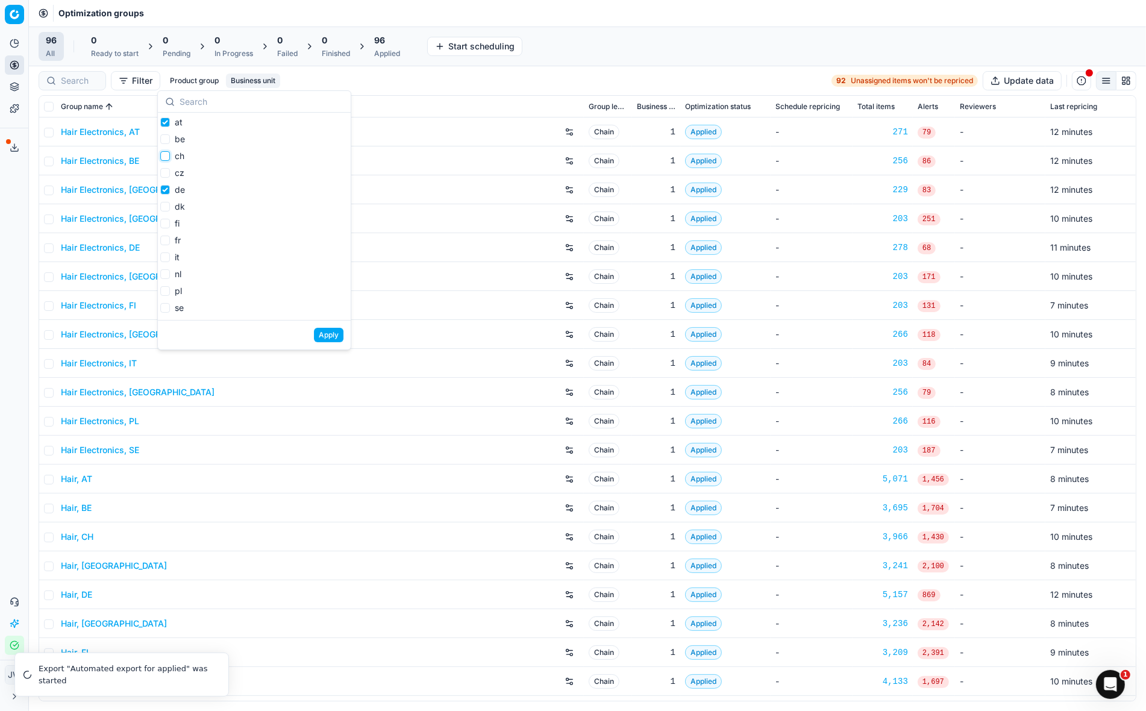
click at [164, 155] on input "ch" at bounding box center [165, 156] width 10 height 10
checkbox input "true"
click at [166, 273] on input "nl" at bounding box center [165, 274] width 10 height 10
checkbox input "true"
click at [166, 295] on input "pl" at bounding box center [165, 291] width 10 height 10
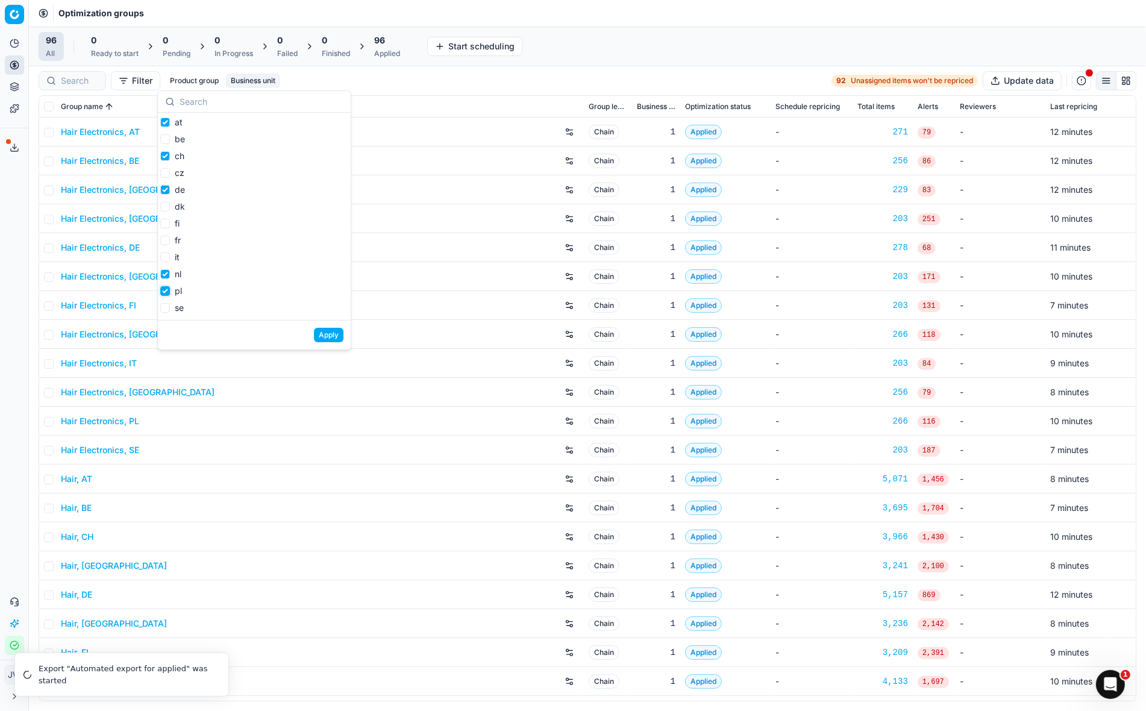
checkbox input "true"
click at [169, 242] on input "fr" at bounding box center [165, 241] width 10 height 10
checkbox input "true"
click at [331, 334] on button "Apply" at bounding box center [329, 335] width 30 height 14
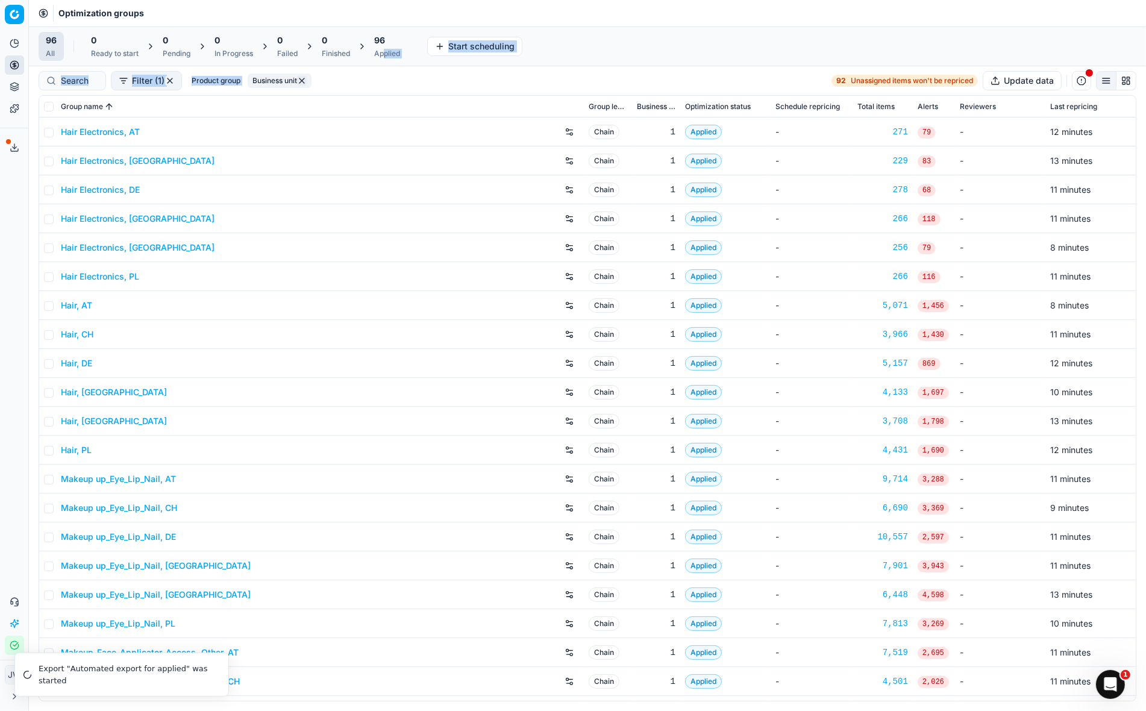
drag, startPoint x: 384, startPoint y: 51, endPoint x: 416, endPoint y: 69, distance: 37.0
click at [416, 69] on div "Command Palette Search for a command to run... Optimization groups 96 All 0 Rea…" at bounding box center [587, 355] width 1117 height 711
click at [48, 107] on input "checkbox" at bounding box center [49, 107] width 10 height 10
checkbox input "true"
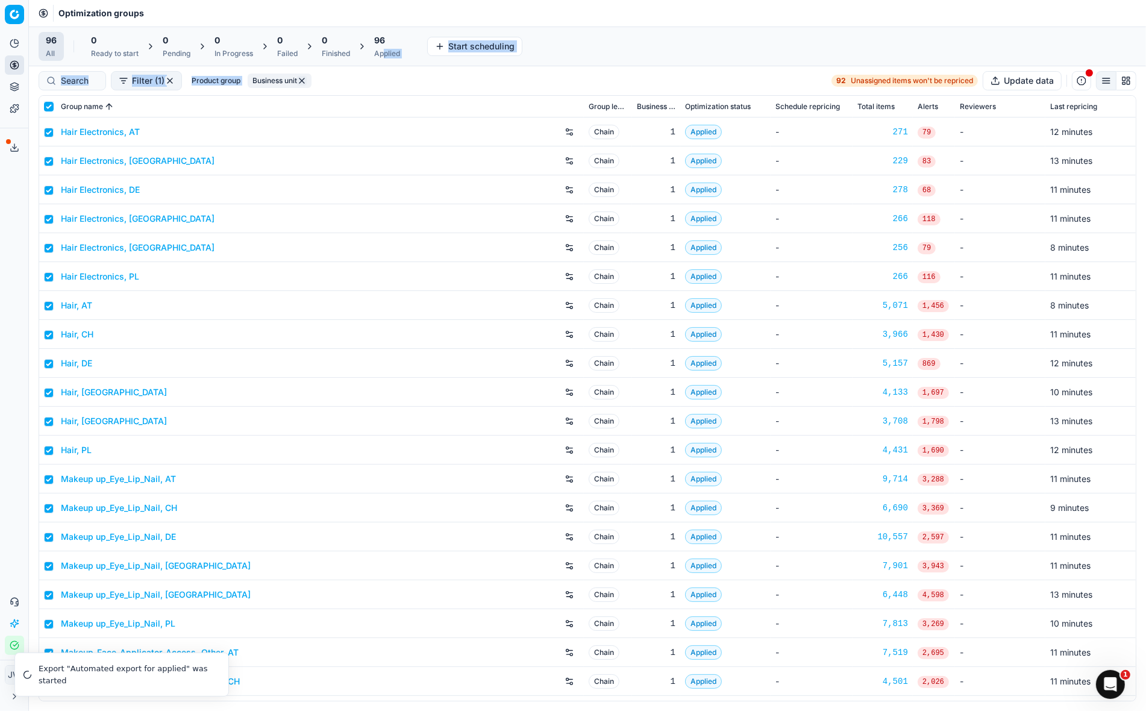
checkbox input "true"
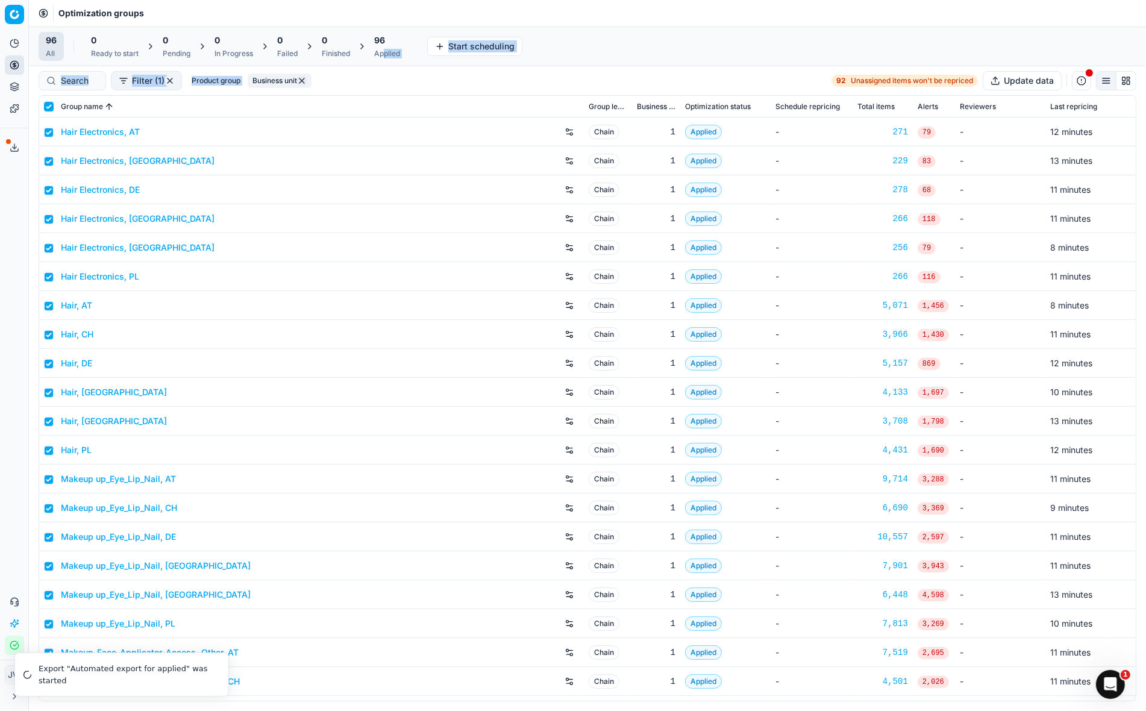
checkbox input "true"
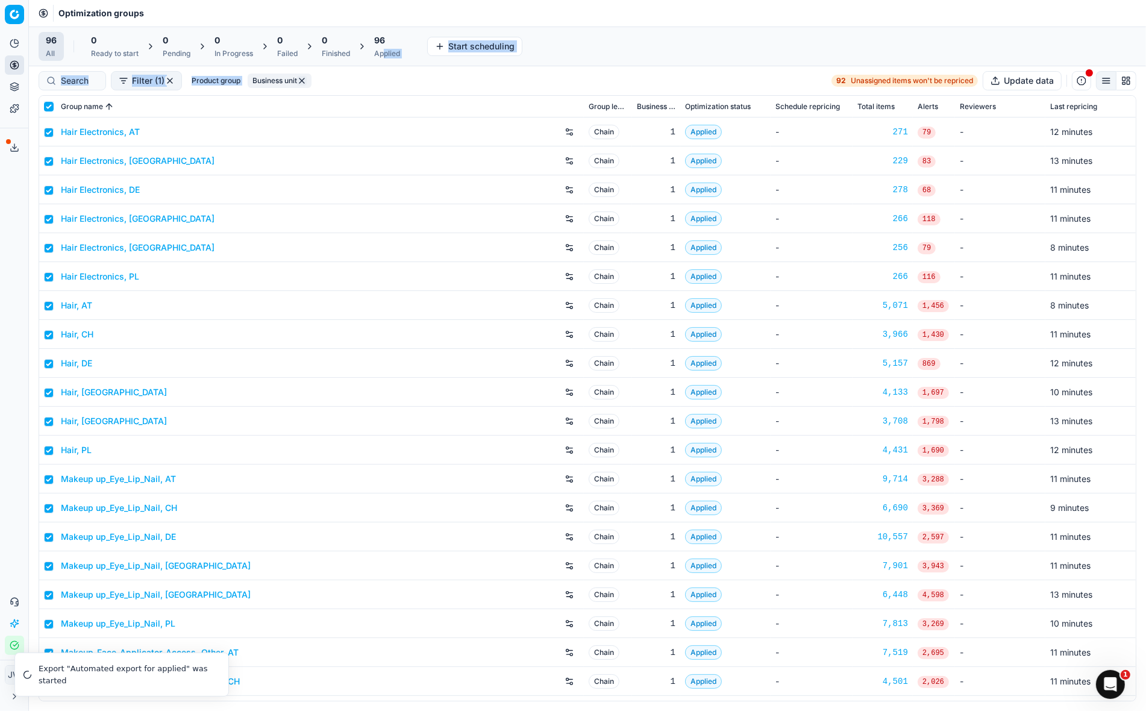
checkbox input "true"
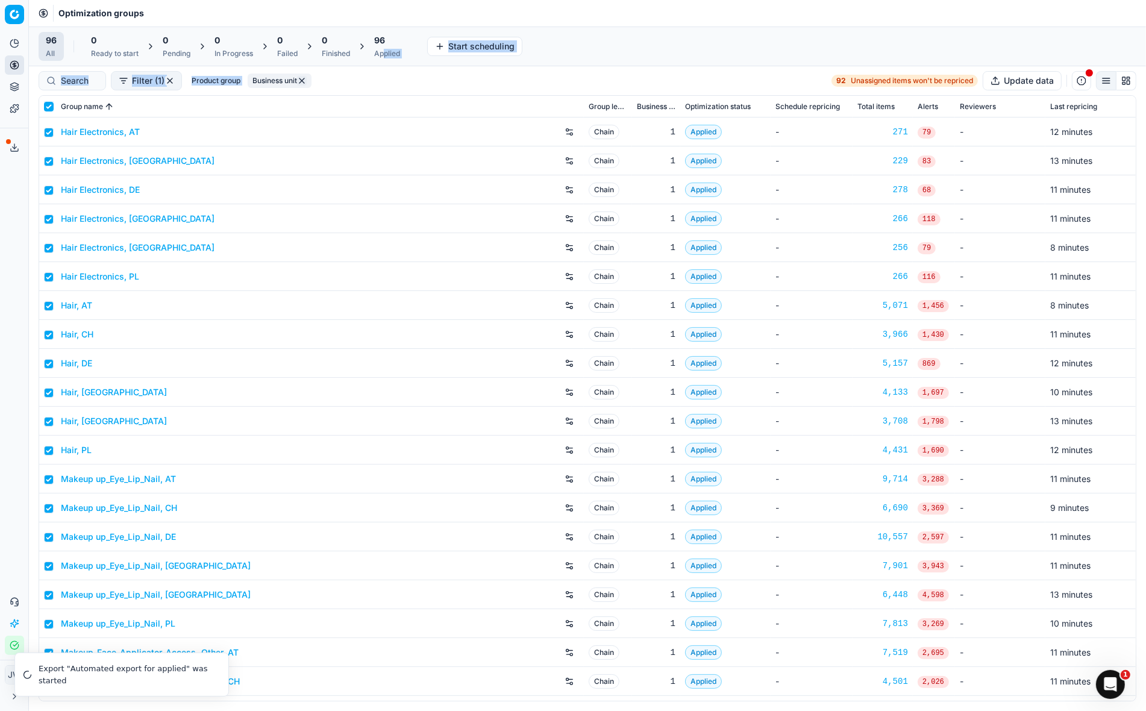
checkbox input "true"
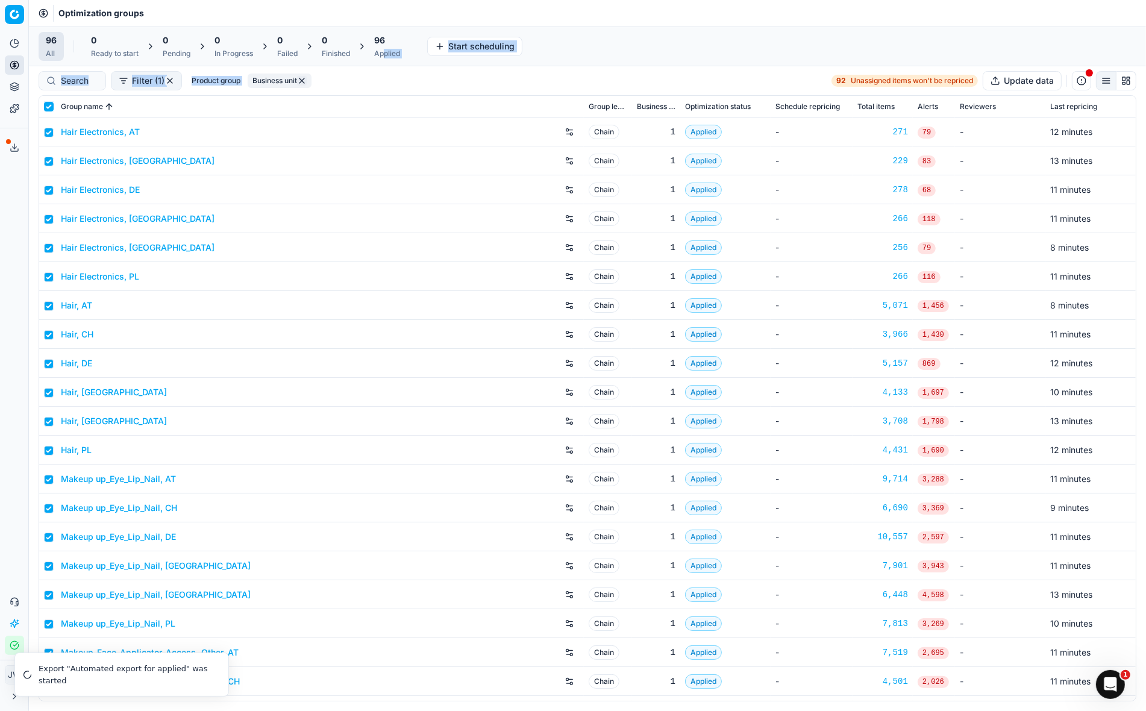
checkbox input "true"
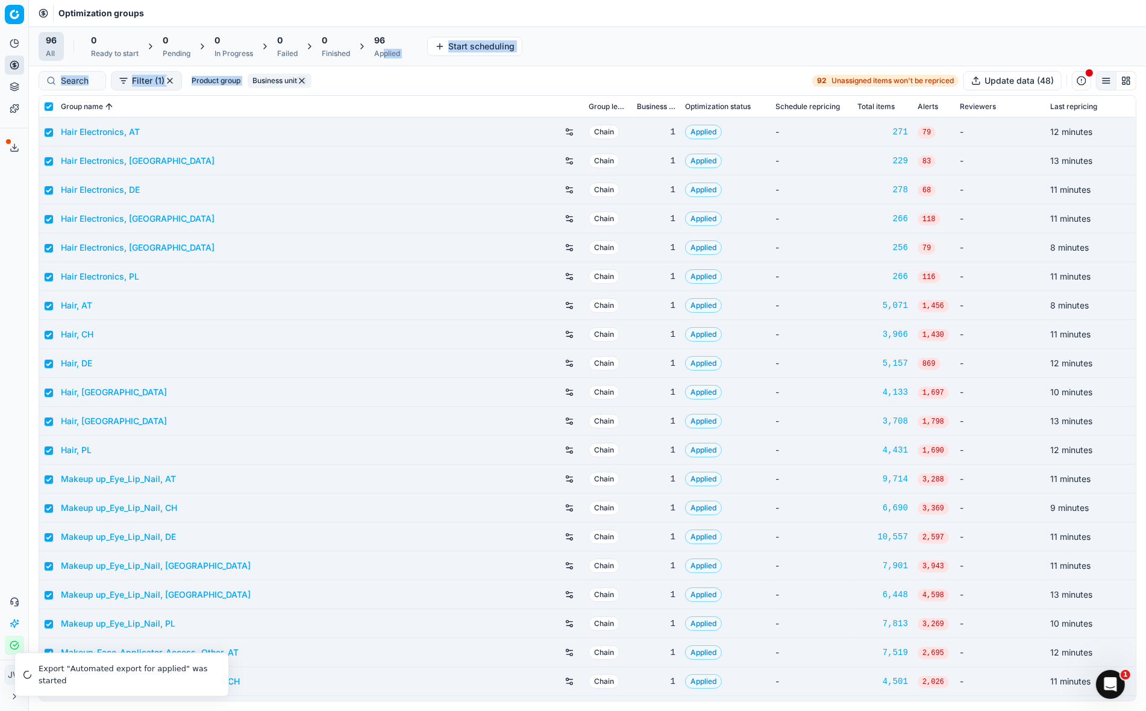
click at [411, 72] on div "Filter (1) Product group Business unit 92 Unassigned items won't be repriced Up…" at bounding box center [588, 80] width 1098 height 19
click at [393, 49] on div "Applied" at bounding box center [387, 54] width 26 height 10
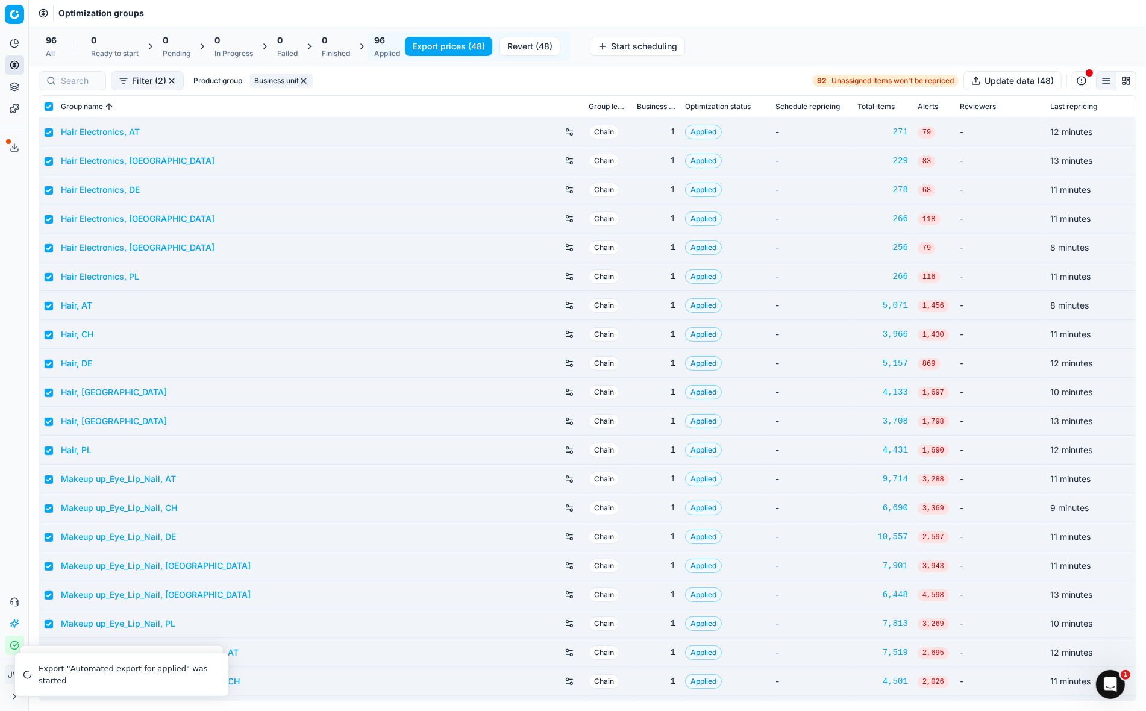
click at [465, 45] on button "Export prices (48)" at bounding box center [448, 46] width 87 height 19
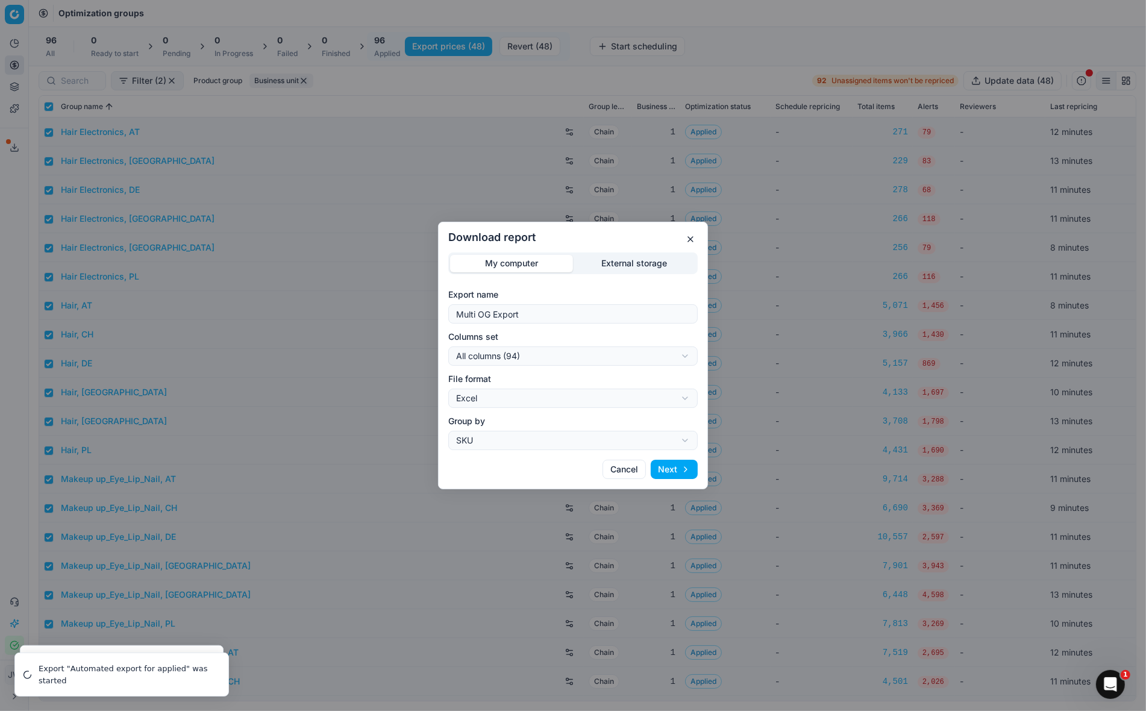
click at [532, 396] on div "Download report My computer External storage Export name Multi OG Export Column…" at bounding box center [573, 355] width 1146 height 711
select select "csv"
click at [581, 357] on div "Download report My computer External storage Export name Multi OG Export Column…" at bounding box center [573, 355] width 1146 height 711
select select "custom"
click at [672, 468] on button "Next" at bounding box center [674, 469] width 47 height 19
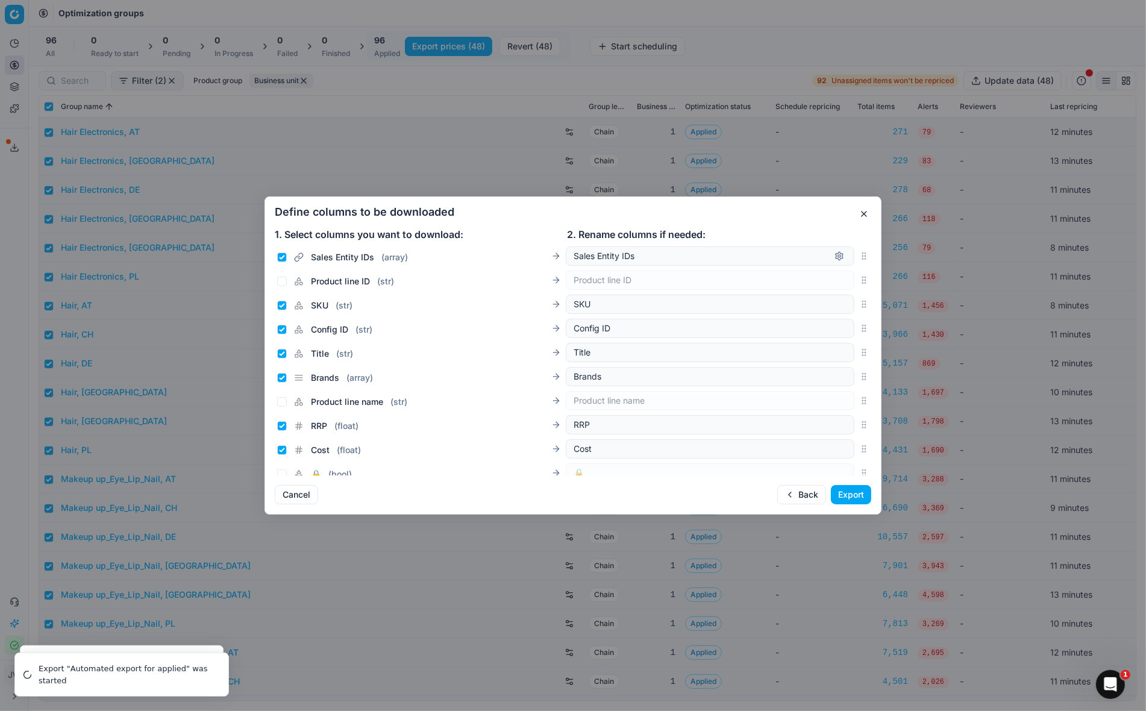
scroll to position [1149, 0]
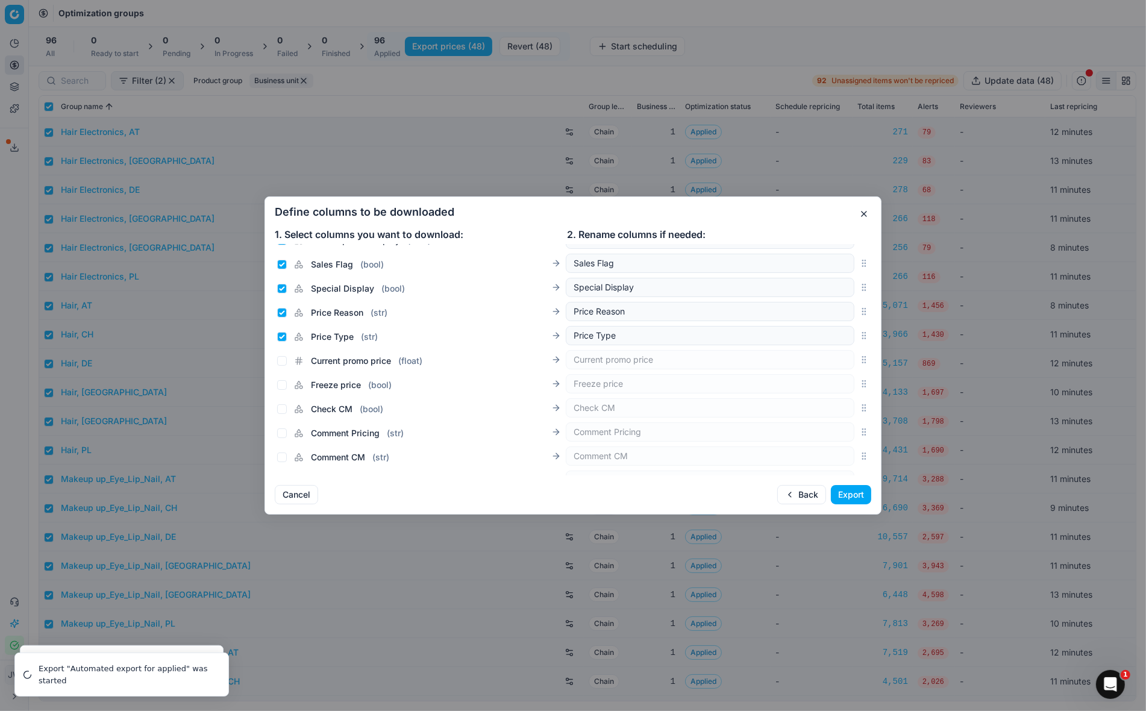
click at [869, 361] on div "Current promo price ( float ) Current promo price" at bounding box center [573, 360] width 596 height 24
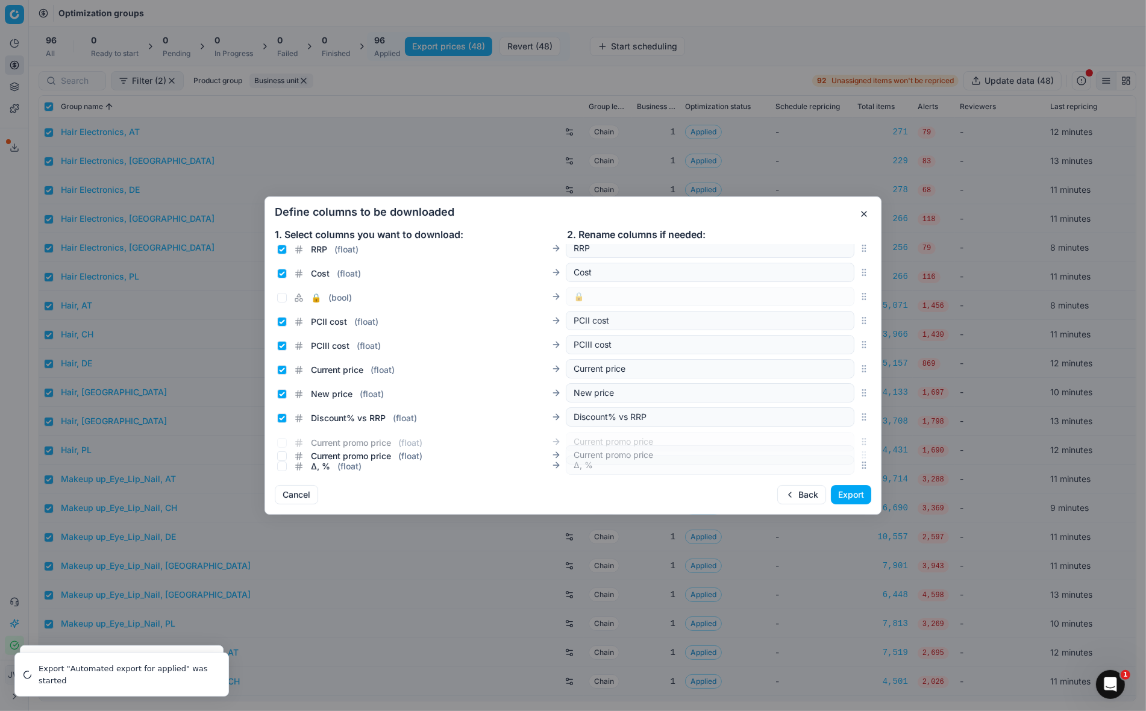
scroll to position [201, 0]
drag, startPoint x: 863, startPoint y: 358, endPoint x: 832, endPoint y: 343, distance: 34.0
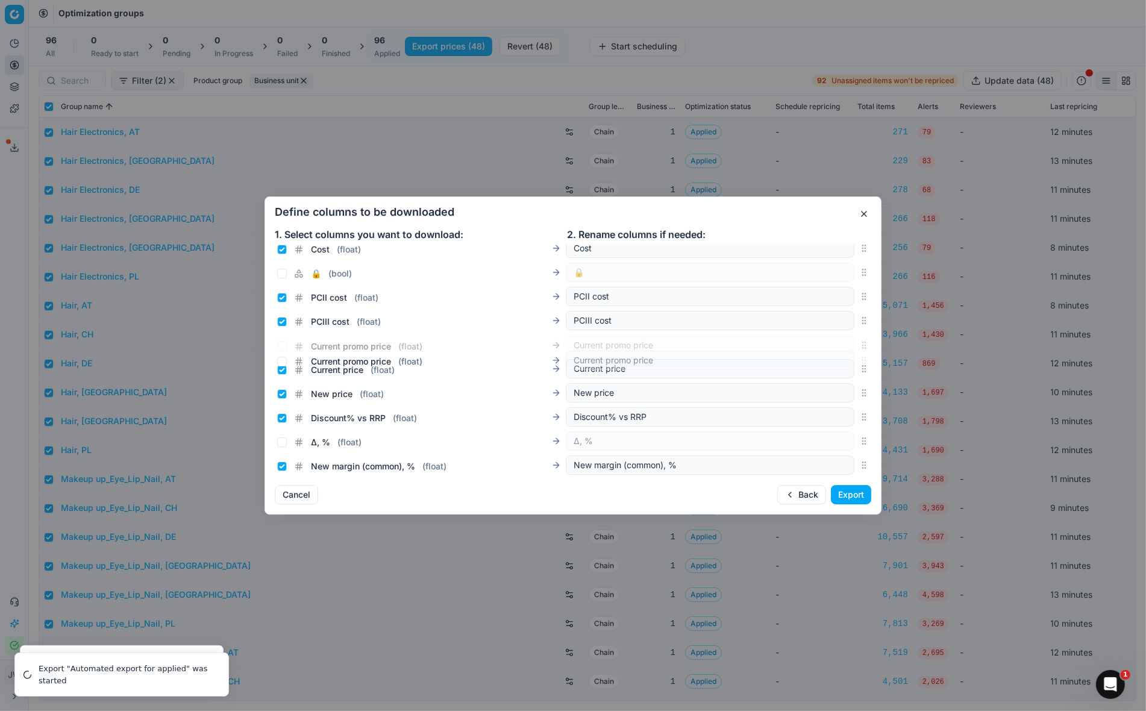
click at [832, 343] on div "Current promo price ( float ) Current promo price" at bounding box center [573, 345] width 596 height 24
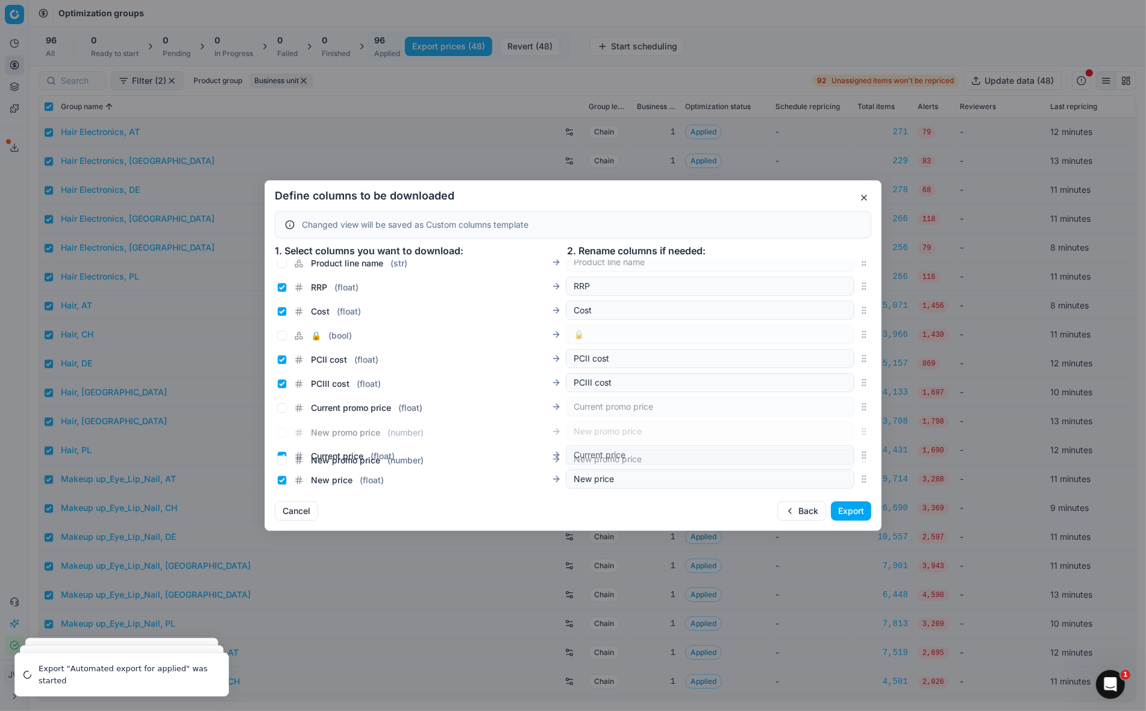
scroll to position [157, 0]
drag, startPoint x: 865, startPoint y: 327, endPoint x: 821, endPoint y: 424, distance: 107.0
click at [821, 424] on div "New promo price ( number ) New promo price" at bounding box center [573, 429] width 596 height 24
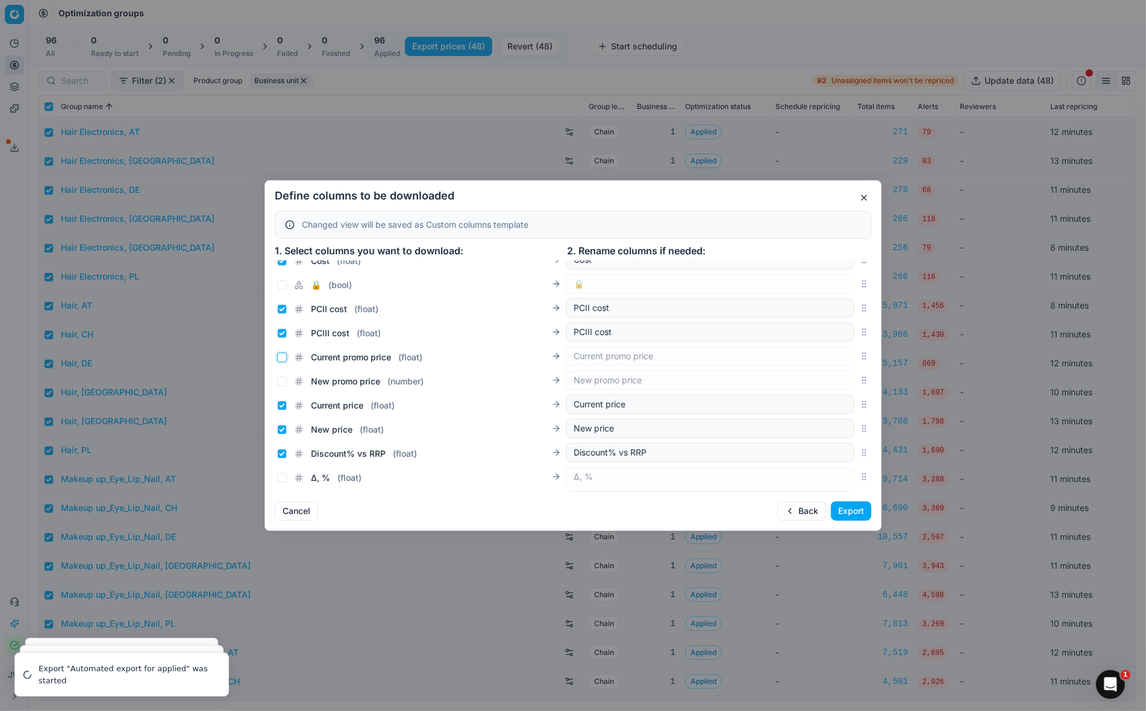
click at [281, 356] on input "Current promo price ( float )" at bounding box center [282, 357] width 10 height 10
checkbox input "true"
click at [281, 378] on input "New promo price ( number )" at bounding box center [282, 382] width 10 height 10
checkbox input "true"
click at [280, 405] on input "Current price ( float )" at bounding box center [282, 406] width 10 height 10
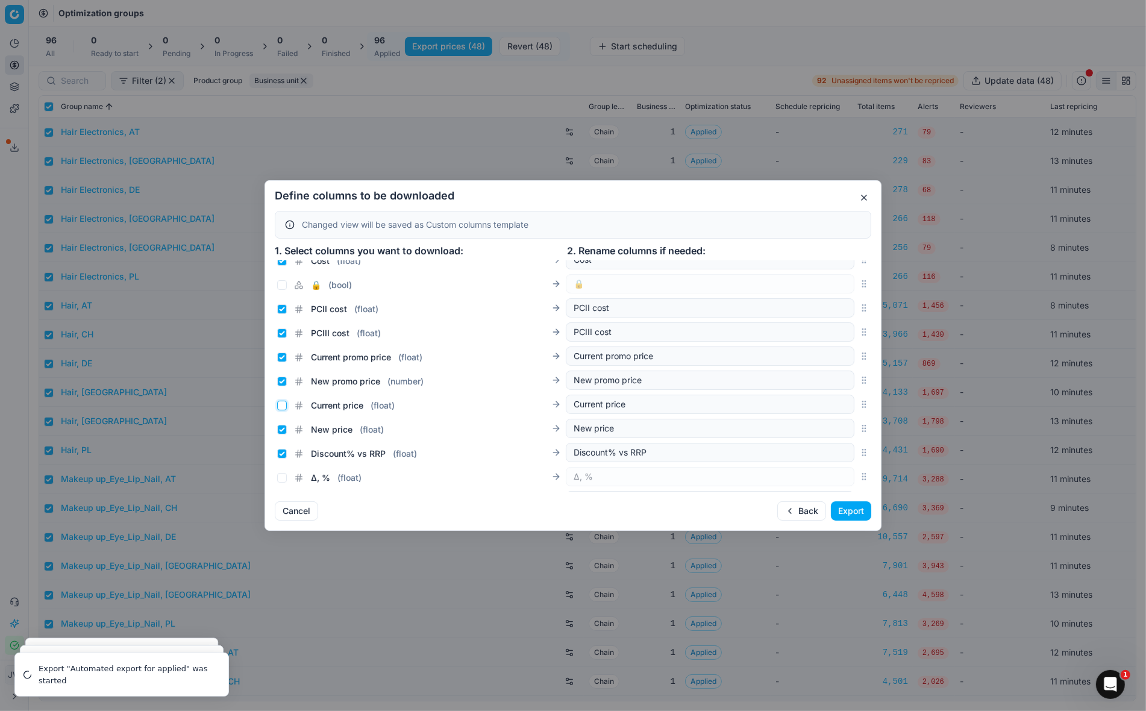
checkbox input "false"
click at [280, 425] on input "New price ( float )" at bounding box center [282, 430] width 10 height 10
checkbox input "false"
click at [851, 510] on button "Export" at bounding box center [851, 510] width 40 height 19
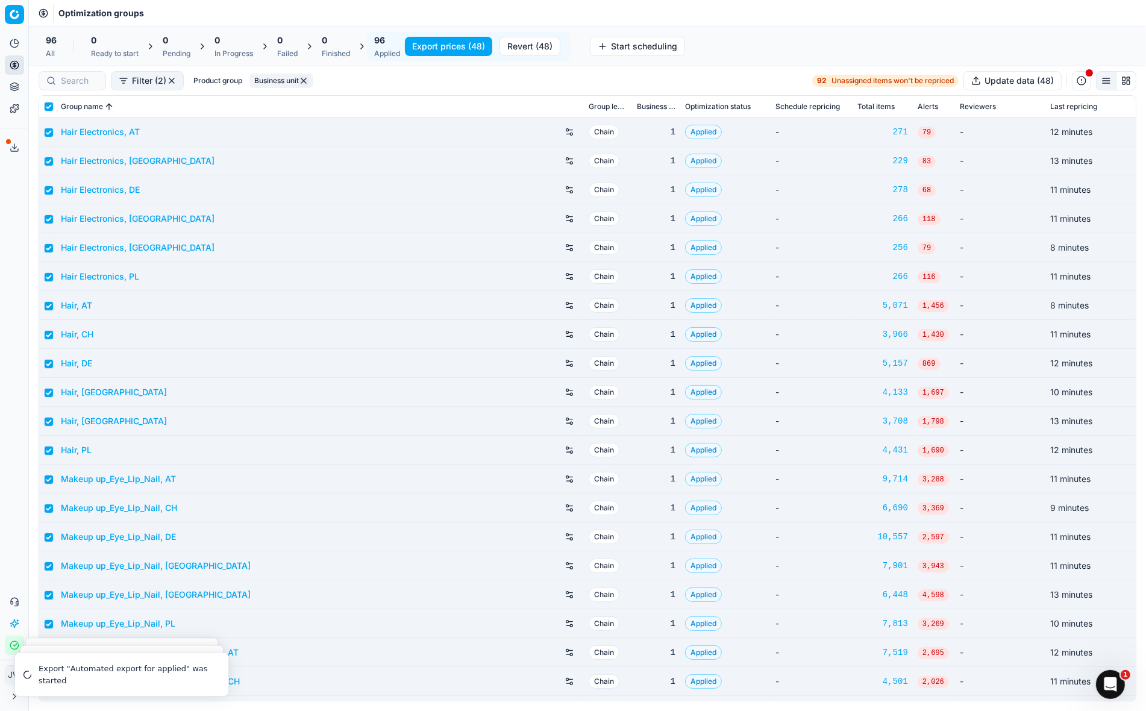
click at [13, 149] on icon at bounding box center [15, 148] width 10 height 10
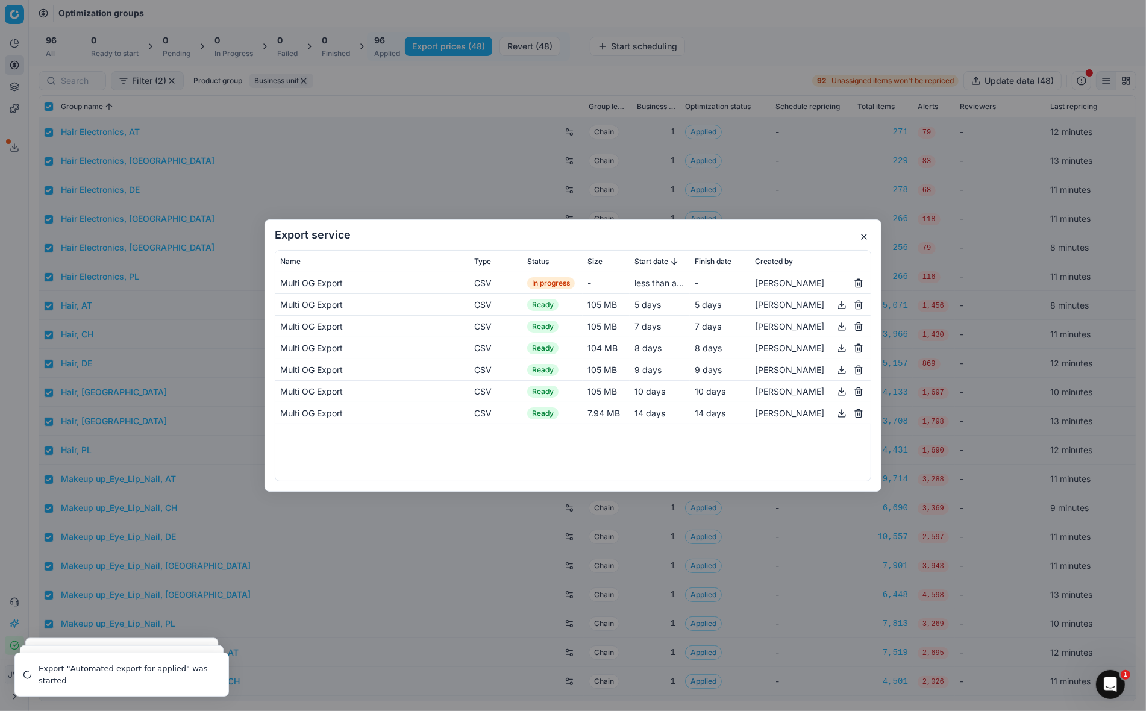
click at [865, 241] on button "button" at bounding box center [864, 237] width 14 height 14
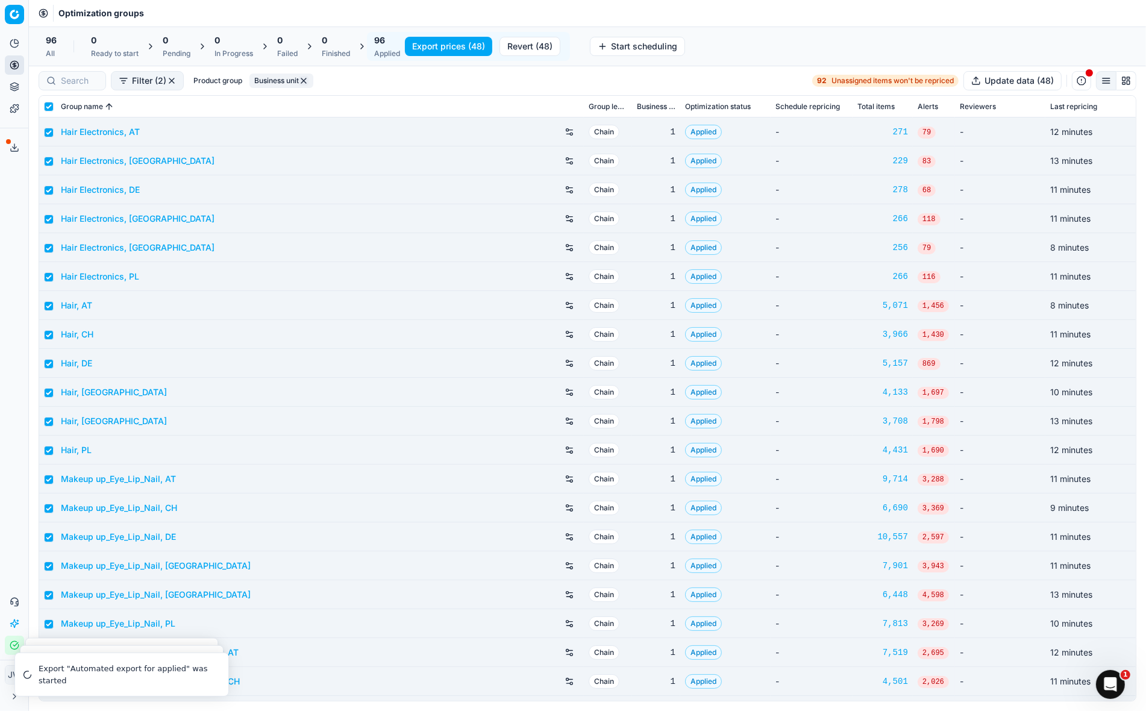
click at [17, 144] on icon at bounding box center [15, 148] width 10 height 10
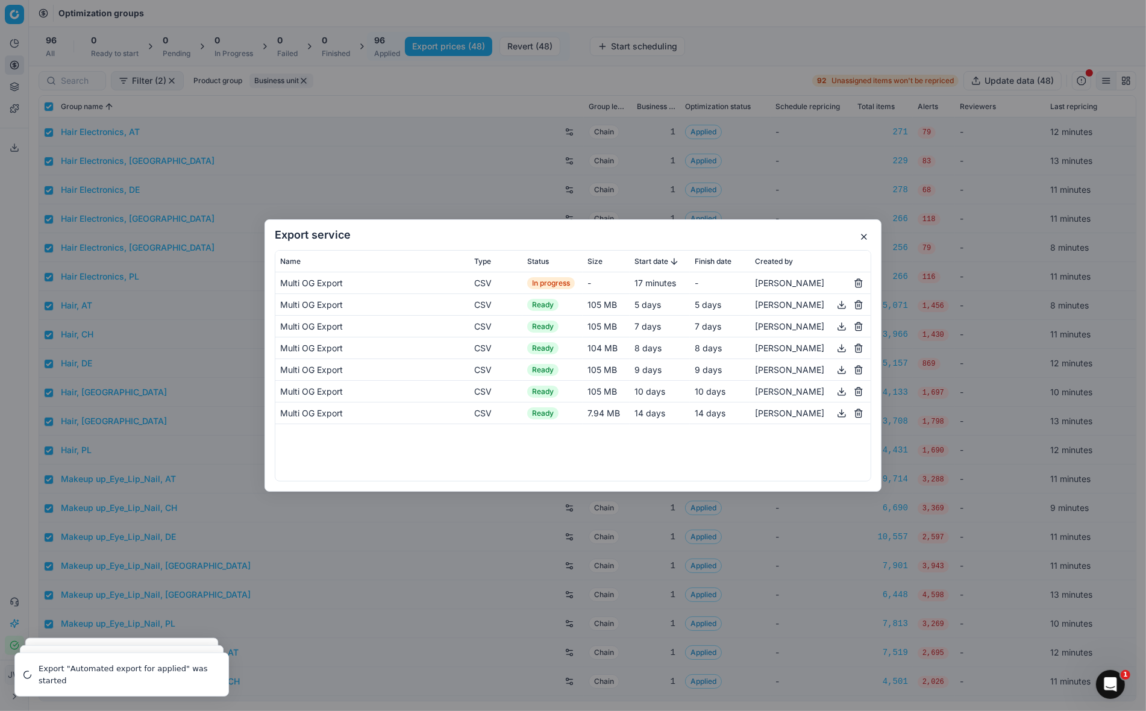
click at [867, 238] on button "button" at bounding box center [864, 237] width 14 height 14
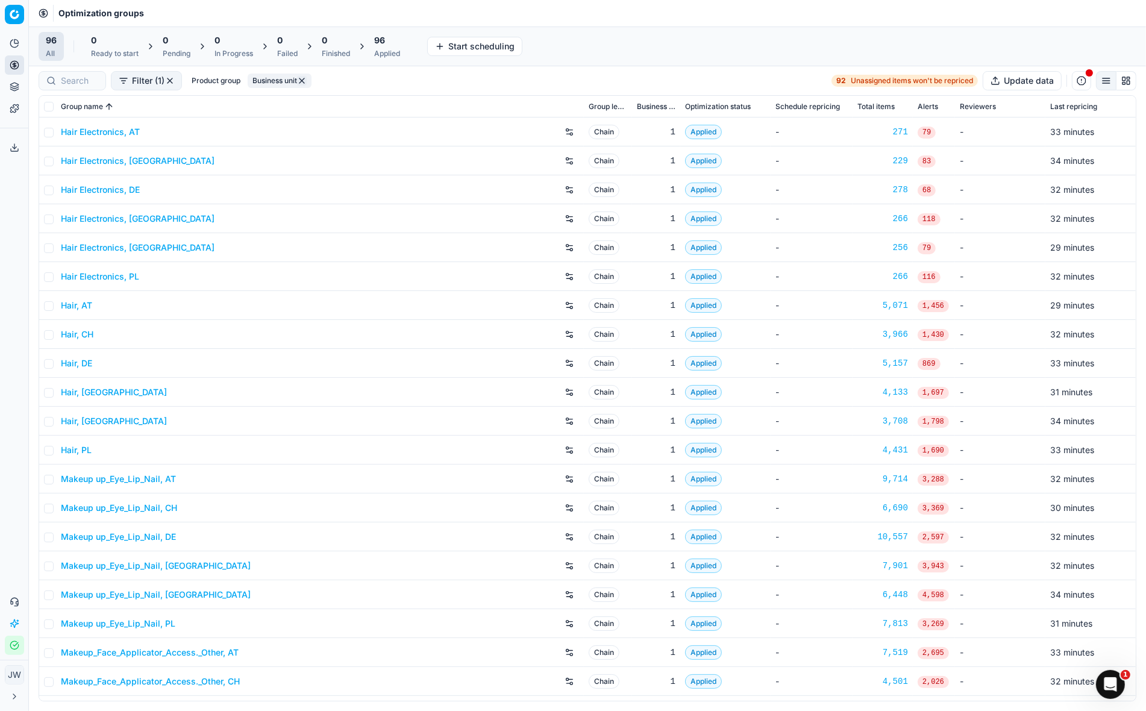
click at [10, 146] on icon at bounding box center [15, 148] width 10 height 10
click at [10, 146] on div "Export service Name Type Status Size Start date Finish date Created by Multi OG…" at bounding box center [573, 355] width 1146 height 711
click at [10, 145] on icon at bounding box center [15, 148] width 10 height 10
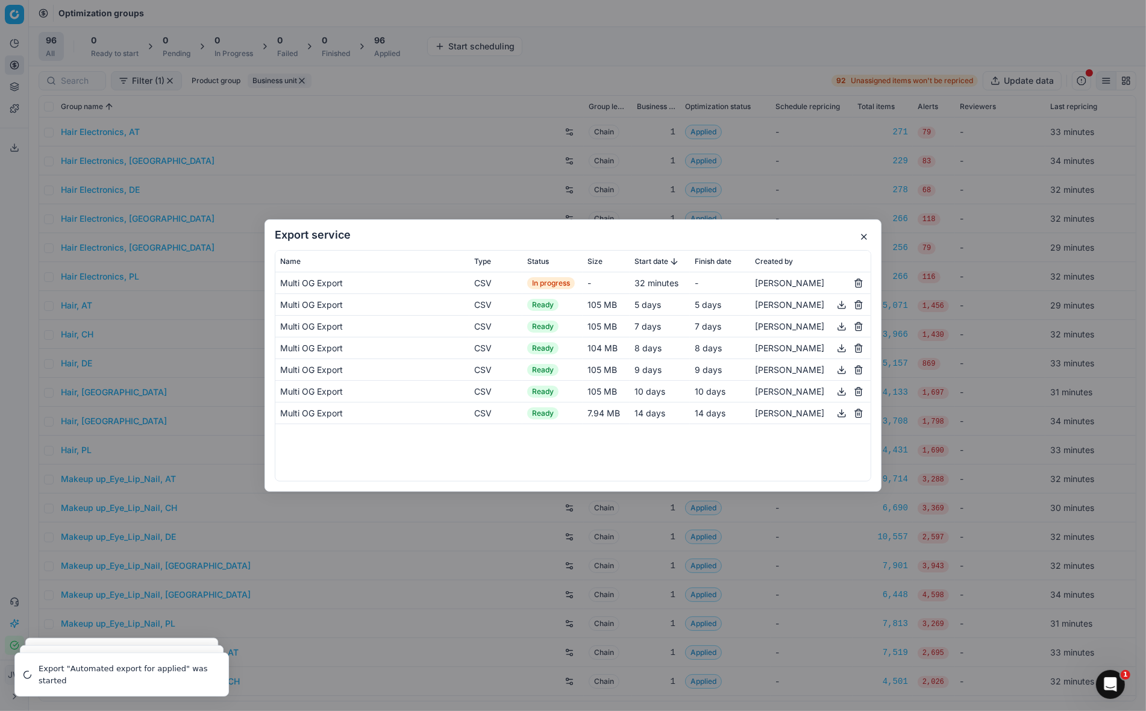
click at [864, 239] on button "button" at bounding box center [864, 237] width 14 height 14
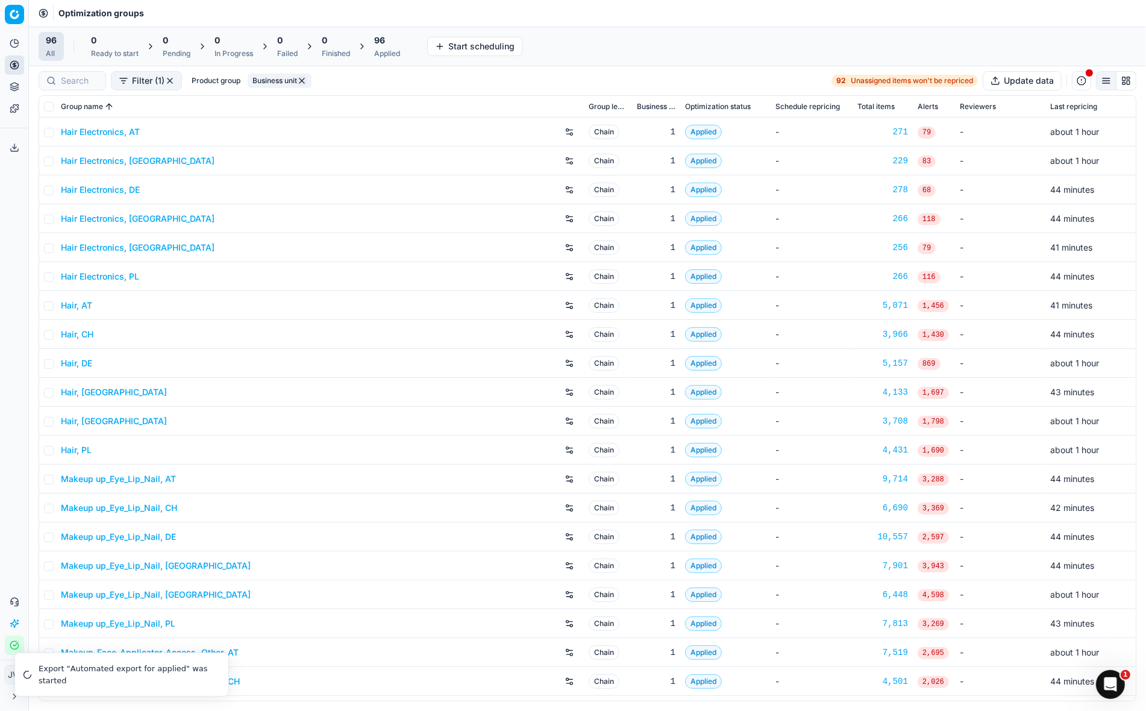
click at [10, 151] on icon at bounding box center [15, 148] width 10 height 10
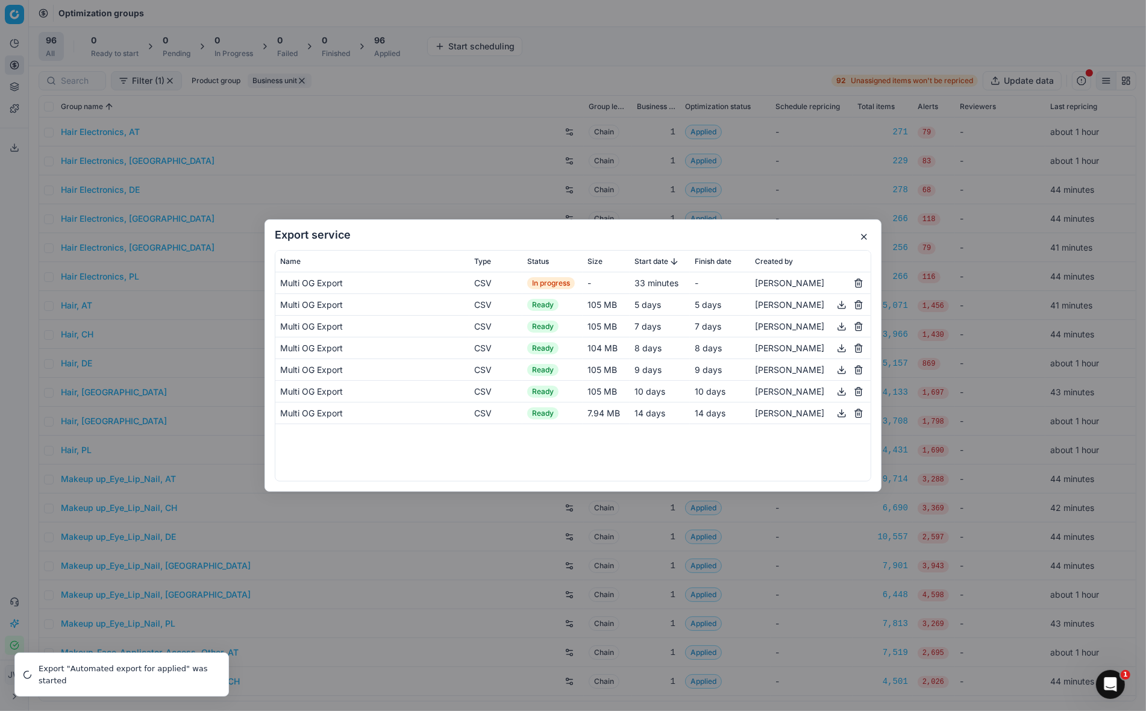
click at [862, 239] on button "button" at bounding box center [864, 237] width 14 height 14
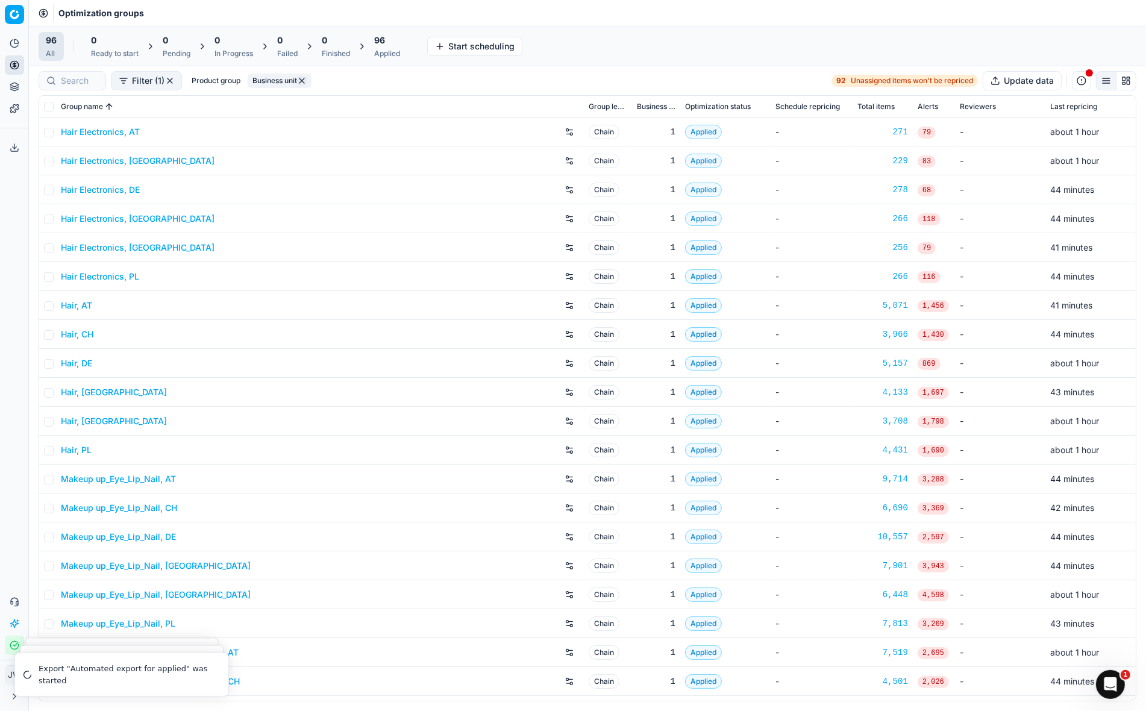
click at [10, 143] on icon at bounding box center [15, 148] width 10 height 10
click at [9, 142] on div "Export service Name Type Status Size Start date Finish date Created by Multi OG…" at bounding box center [573, 355] width 1146 height 711
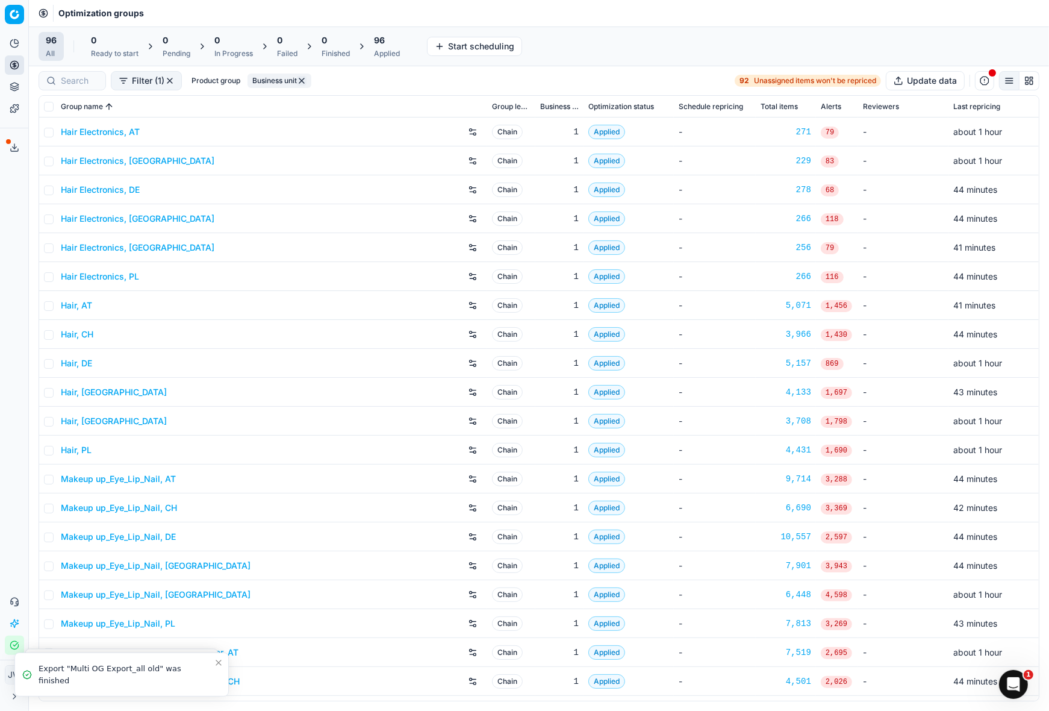
click at [7, 159] on div "Export service 7" at bounding box center [14, 147] width 28 height 29
click at [11, 146] on icon at bounding box center [15, 148] width 10 height 10
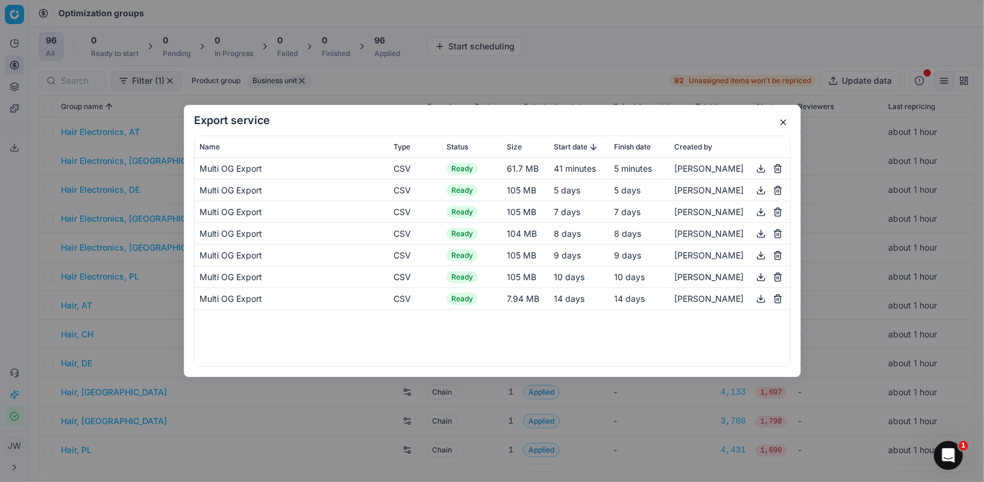
click at [780, 119] on button "button" at bounding box center [783, 122] width 14 height 14
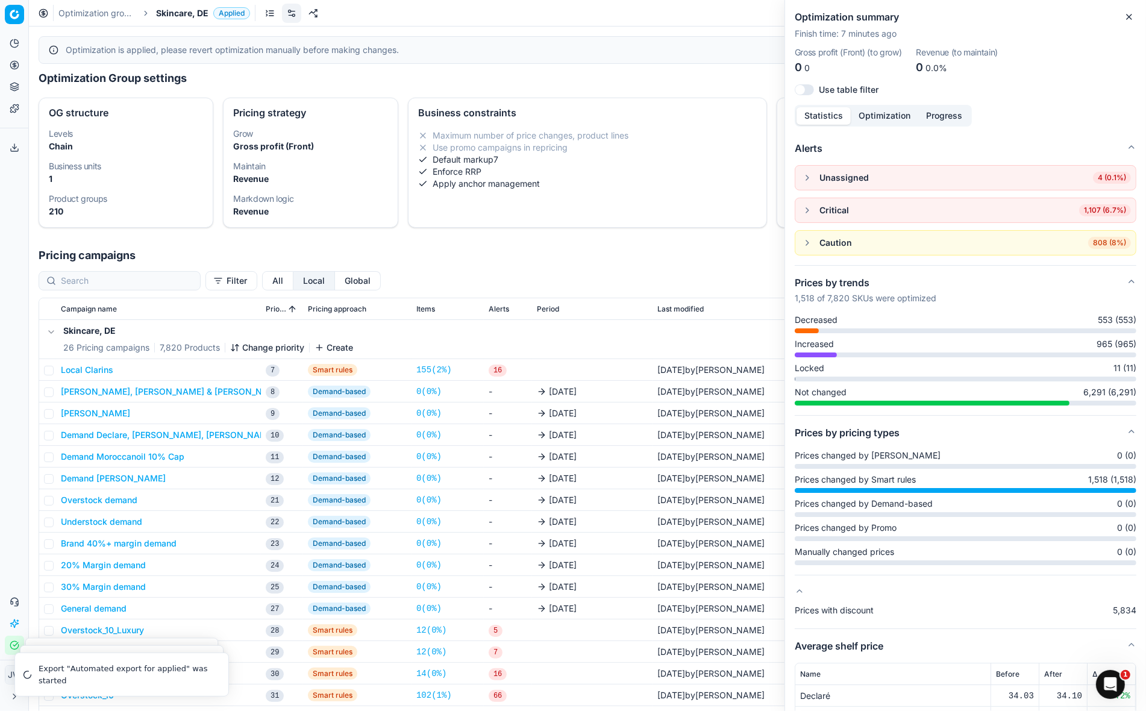
scroll to position [36, 0]
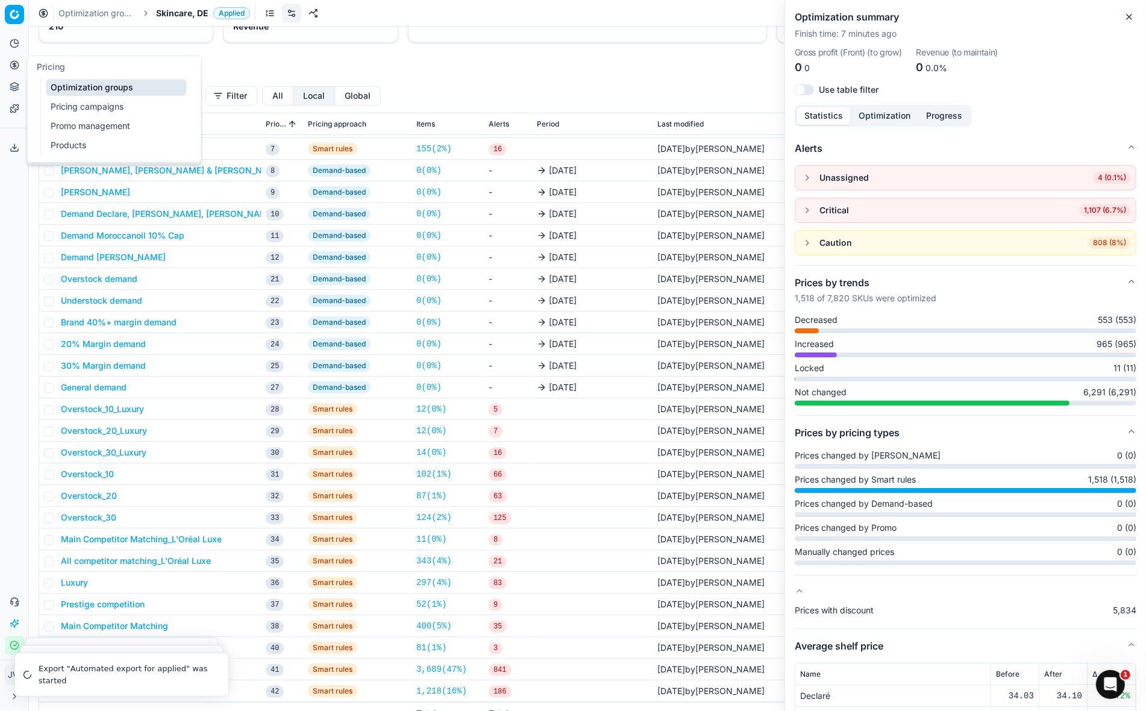
click at [15, 69] on circle at bounding box center [14, 65] width 8 height 8
click at [67, 93] on link "Optimization groups" at bounding box center [116, 87] width 140 height 17
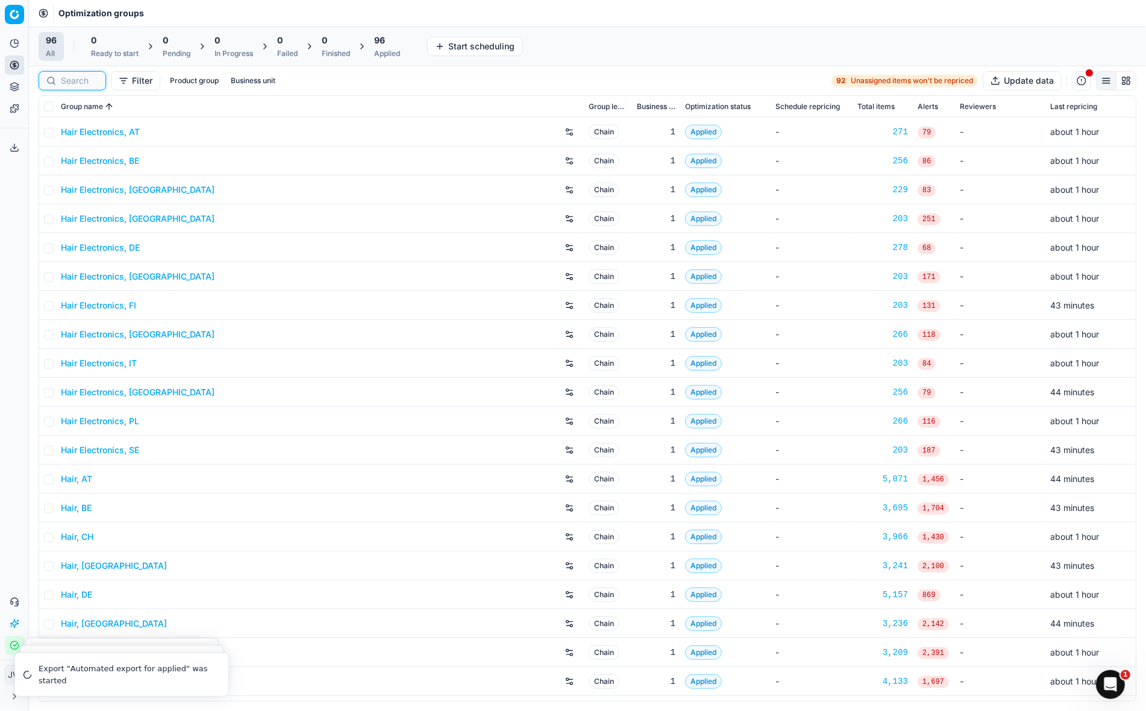
click at [84, 84] on input at bounding box center [79, 81] width 37 height 12
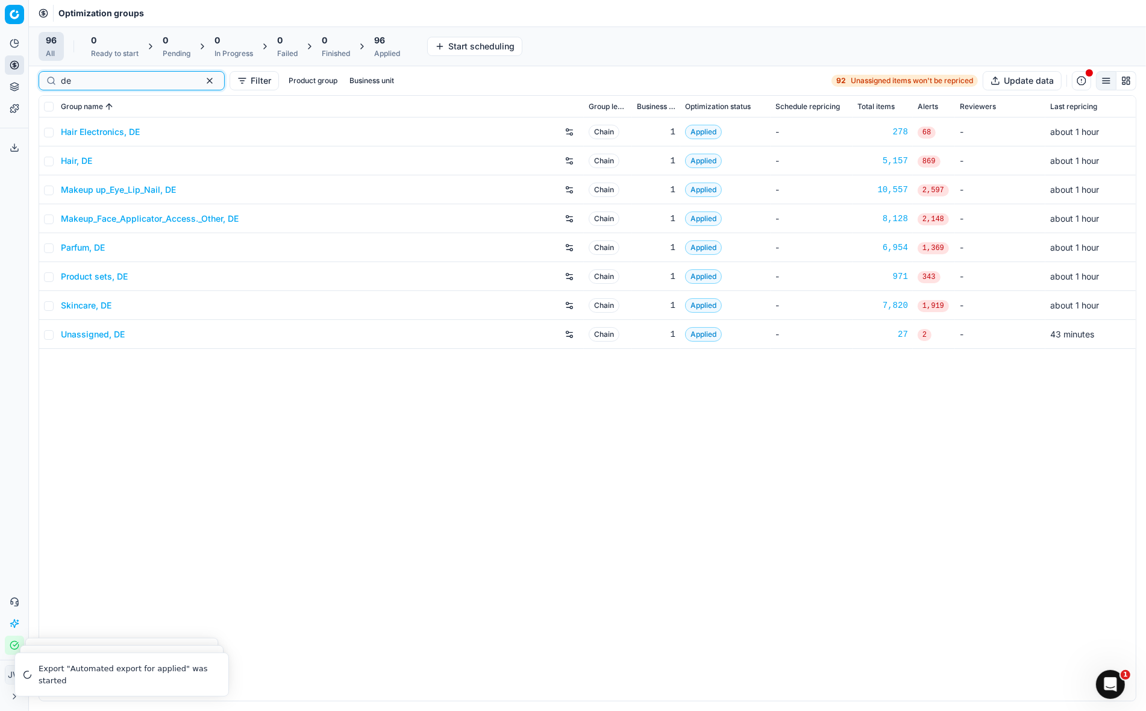
type input "de"
click at [97, 278] on link "Product sets, DE" at bounding box center [94, 276] width 67 height 12
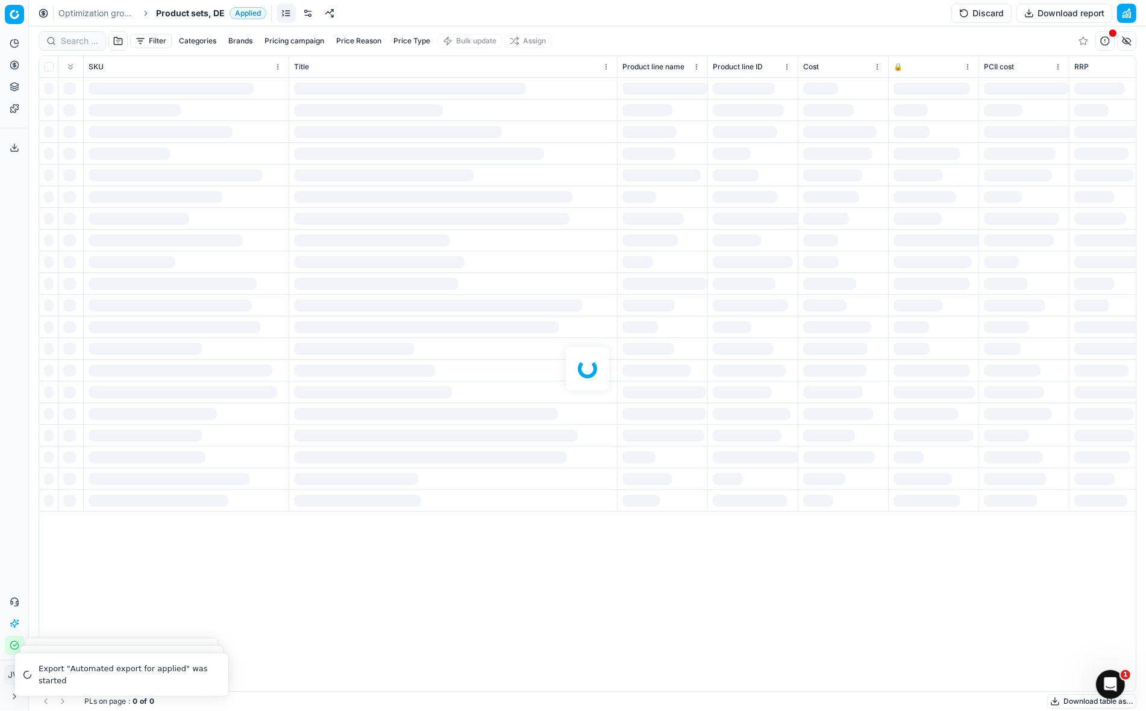
click at [73, 36] on div at bounding box center [587, 369] width 1117 height 684
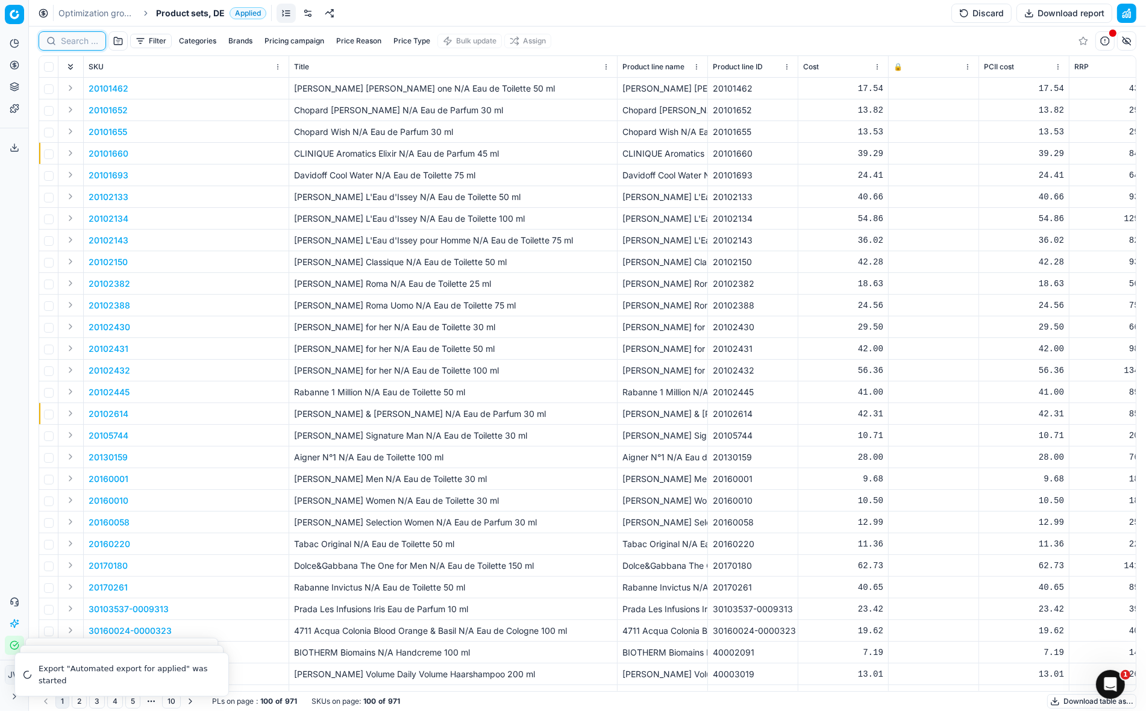
click at [75, 40] on input at bounding box center [79, 41] width 37 height 12
paste input "90001732-0002443"
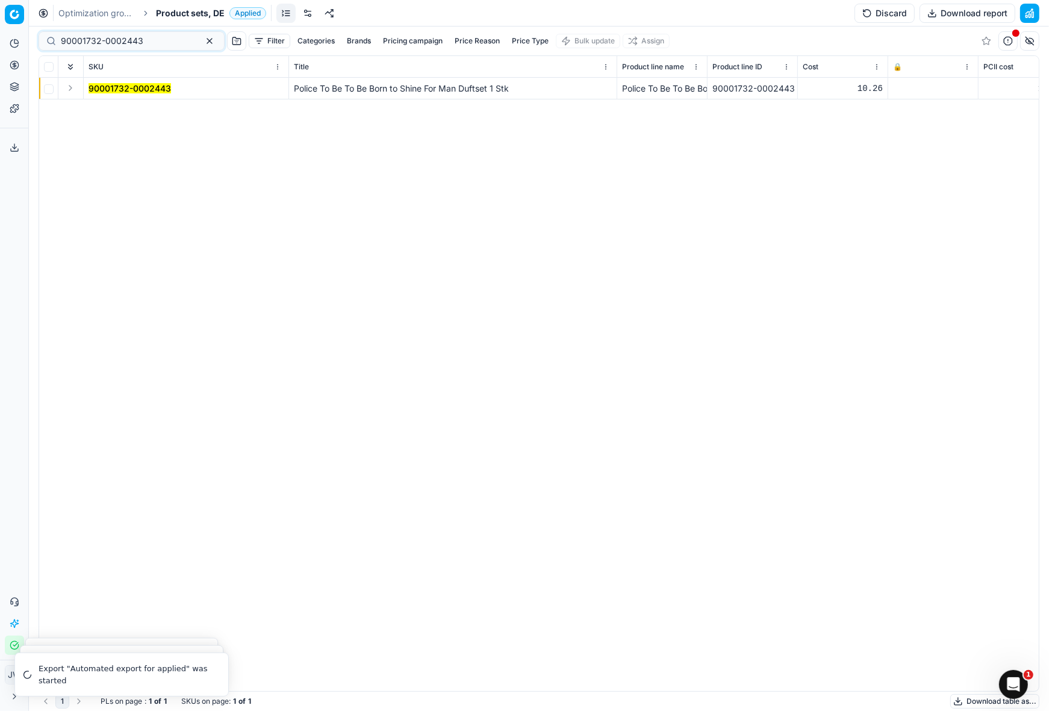
click at [63, 85] on button "Expand" at bounding box center [70, 88] width 14 height 14
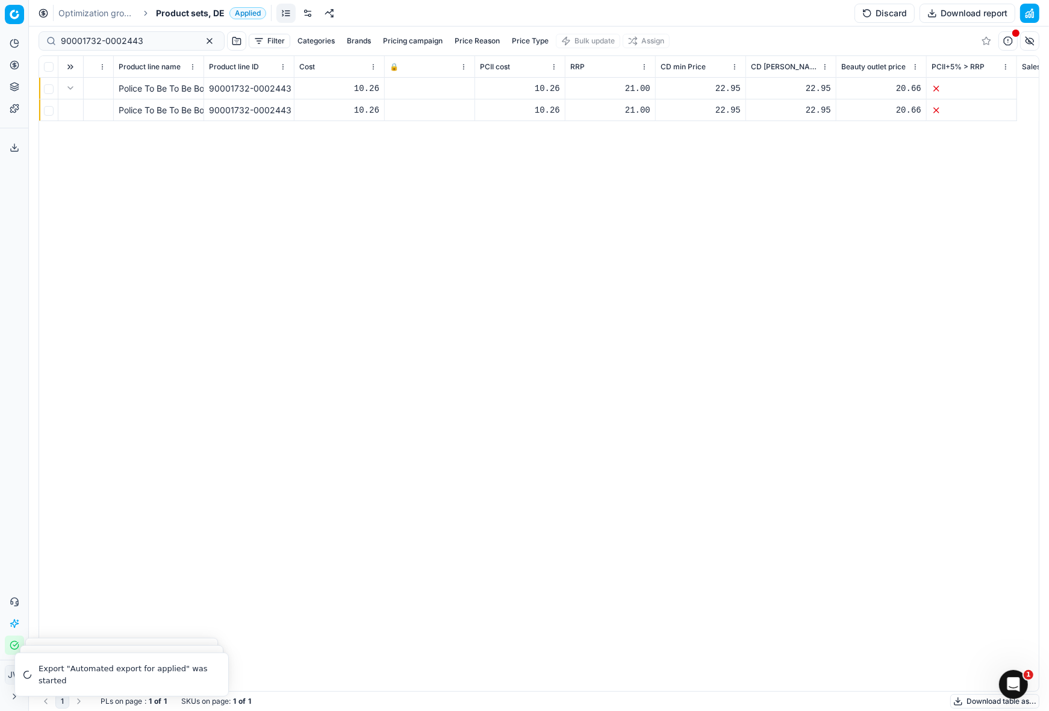
scroll to position [0, 553]
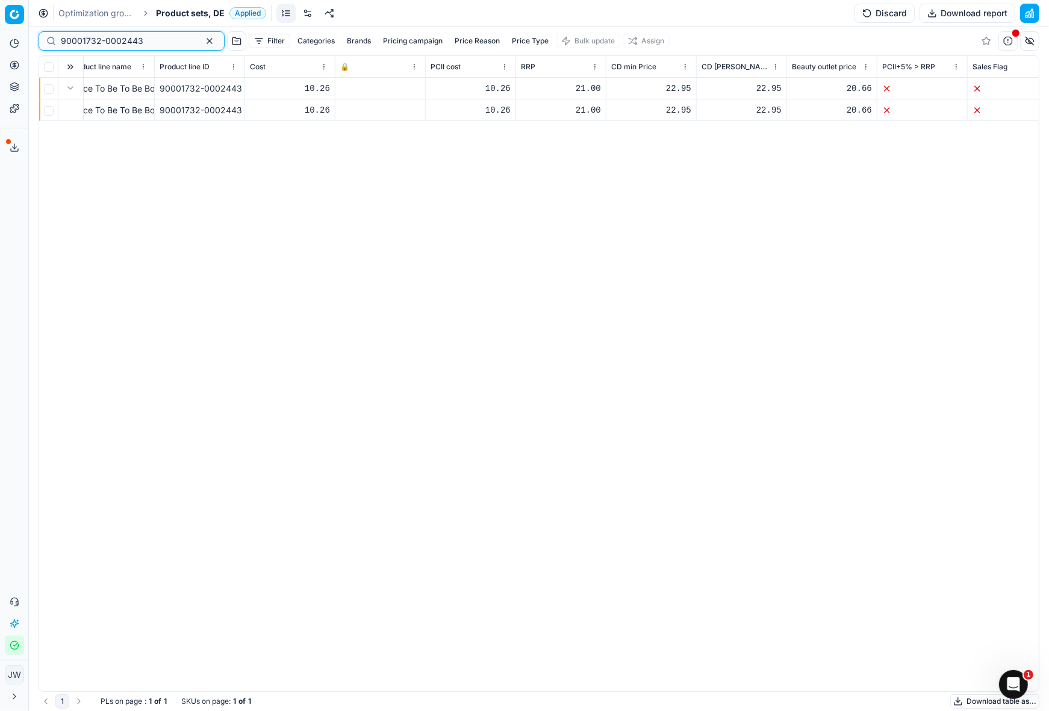
drag, startPoint x: 145, startPoint y: 37, endPoint x: 2, endPoint y: -2, distance: 148.8
click at [2, 0] on html "Pricing platform Analytics Pricing Product portfolio Templates Export service 7…" at bounding box center [524, 355] width 1049 height 711
paste input "6465-0009849"
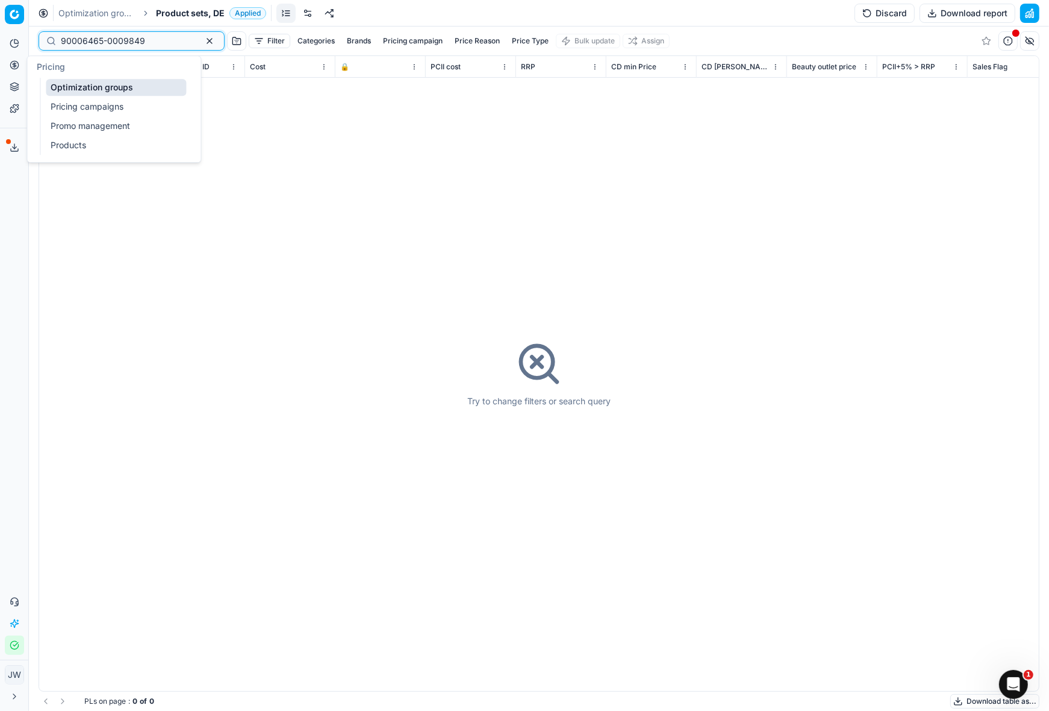
type input "90006465-0009849"
click at [73, 87] on link "Optimization groups" at bounding box center [116, 87] width 140 height 17
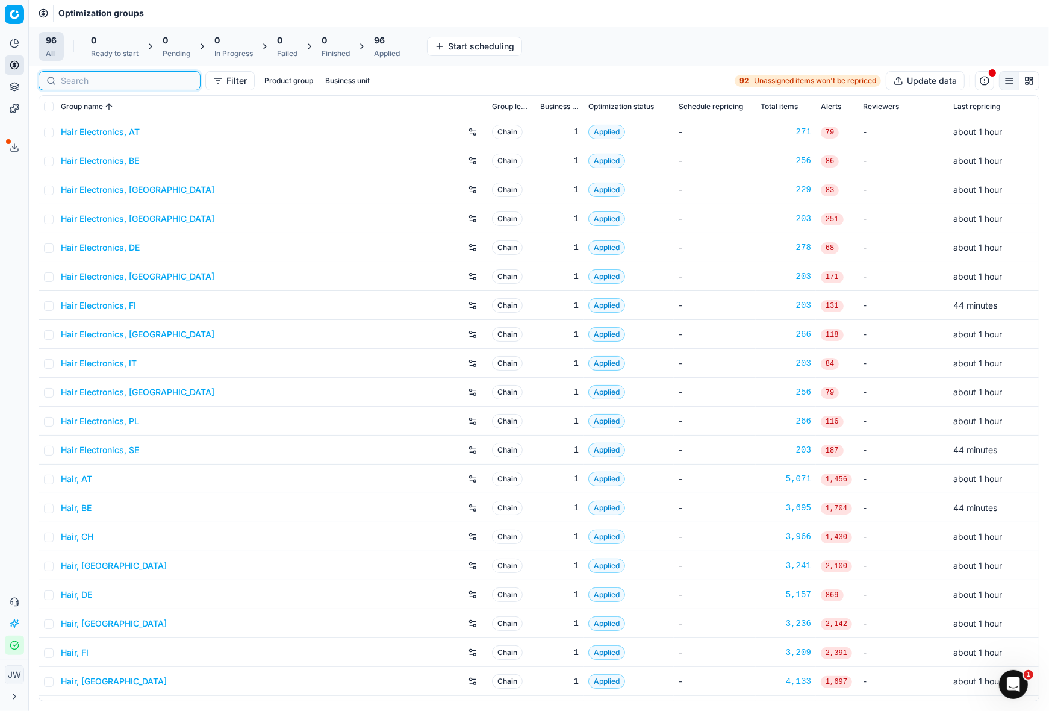
click at [74, 81] on input at bounding box center [127, 81] width 132 height 12
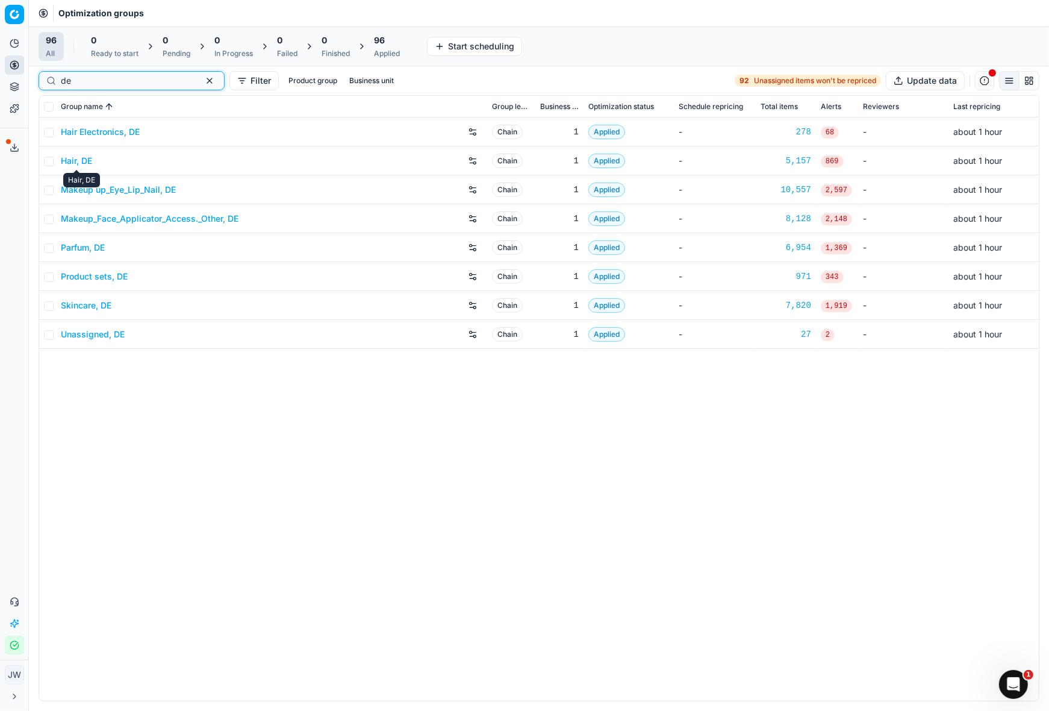
type input "de"
click at [85, 245] on link "Parfum, DE" at bounding box center [83, 248] width 44 height 12
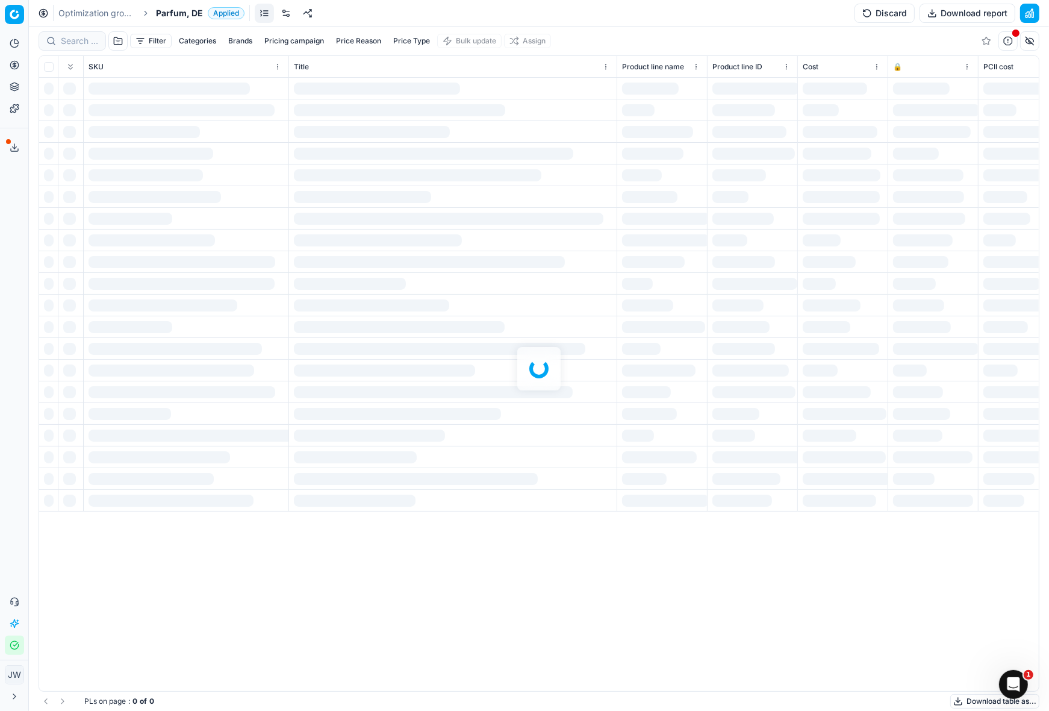
click at [83, 45] on div at bounding box center [539, 369] width 1020 height 684
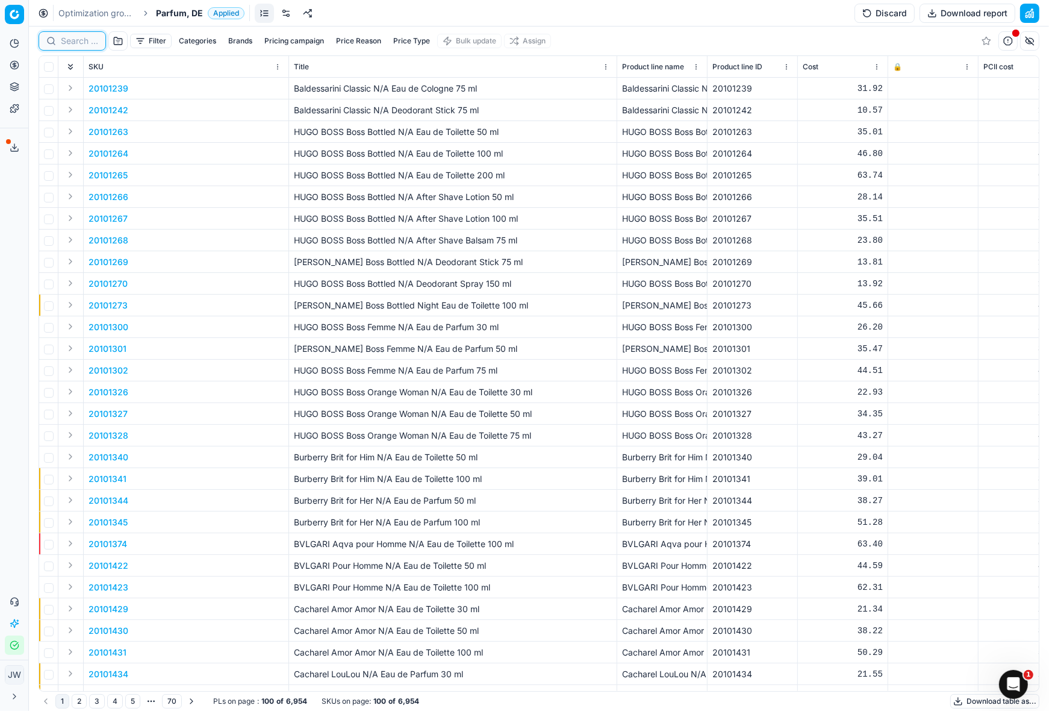
click at [75, 39] on input at bounding box center [79, 41] width 37 height 12
paste input "90006465-0009849"
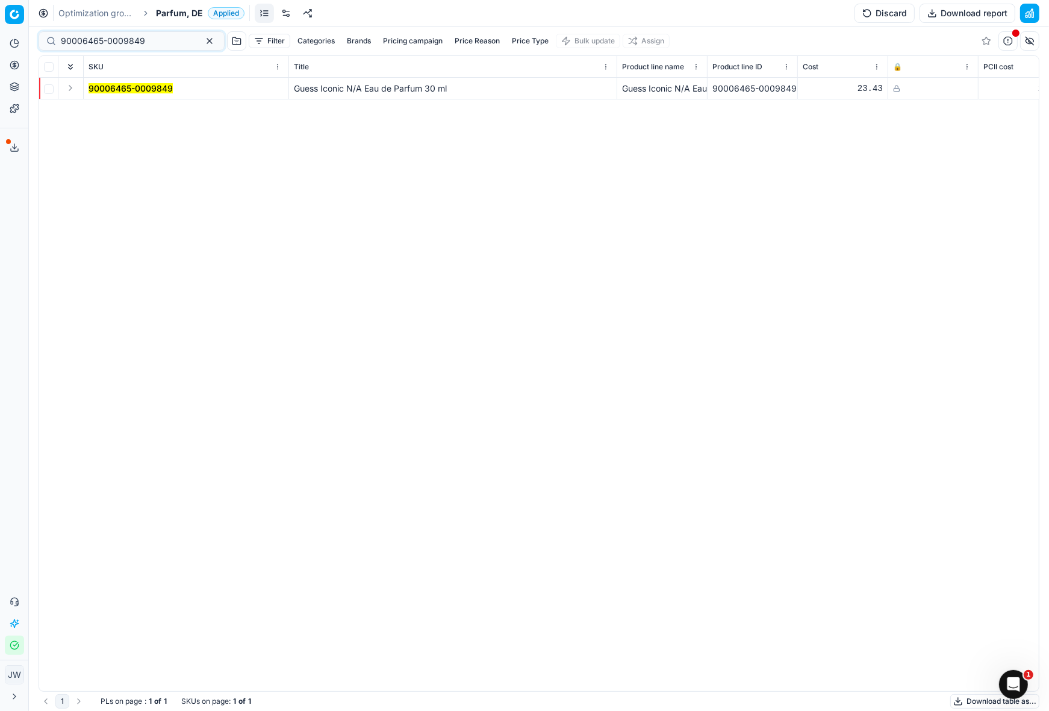
click at [71, 85] on button "Expand" at bounding box center [70, 88] width 14 height 14
click at [110, 113] on mark "90006465-0009849" at bounding box center [131, 110] width 84 height 10
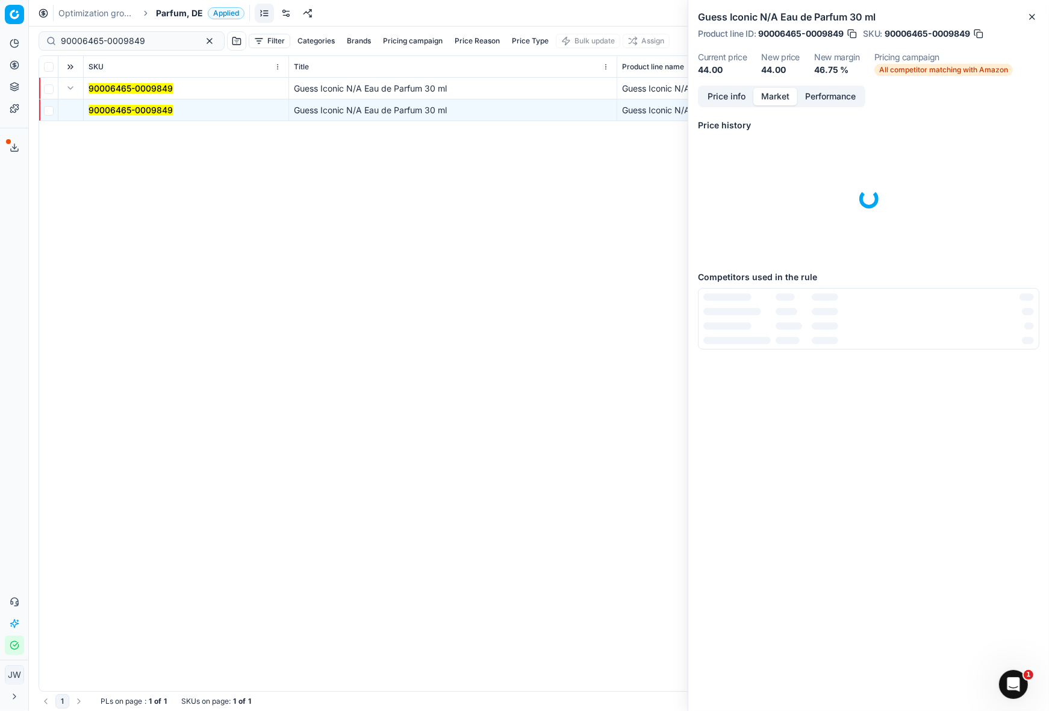
click at [767, 99] on button "Market" at bounding box center [776, 96] width 44 height 17
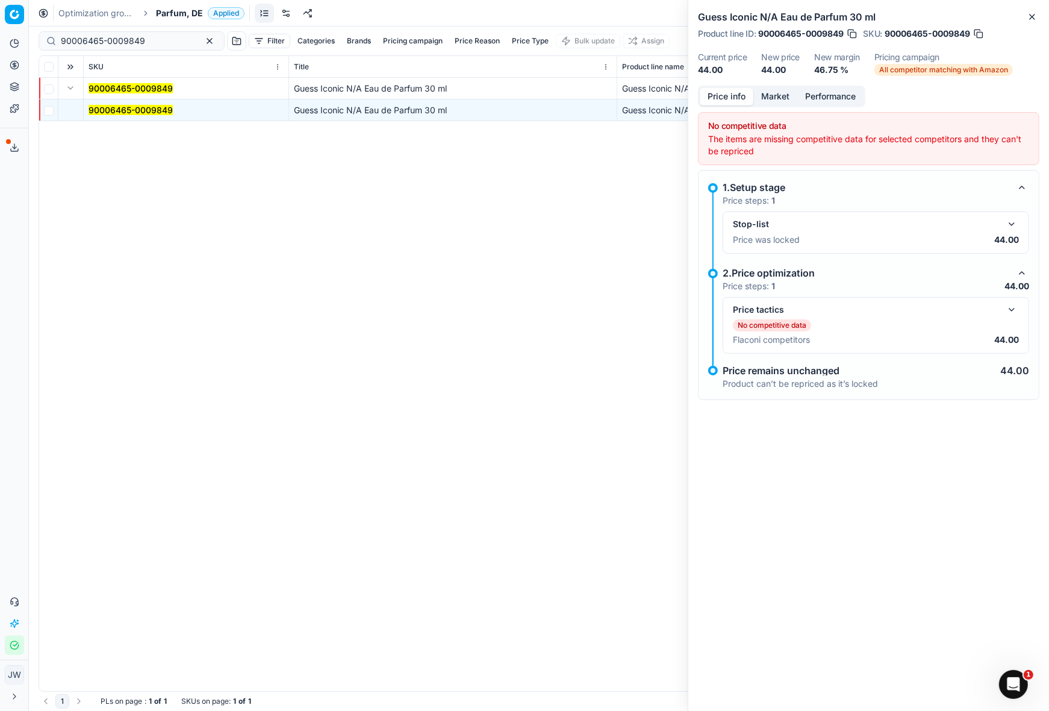
click at [713, 97] on button "Price info" at bounding box center [727, 96] width 54 height 17
click at [1011, 313] on button "button" at bounding box center [1012, 309] width 14 height 14
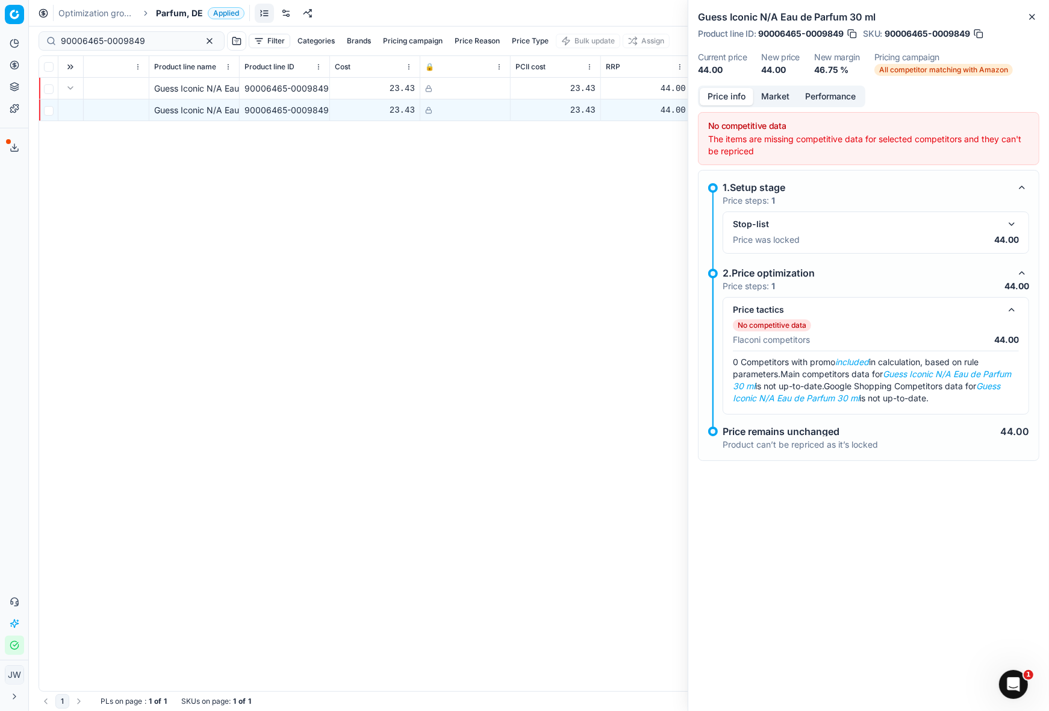
scroll to position [0, 539]
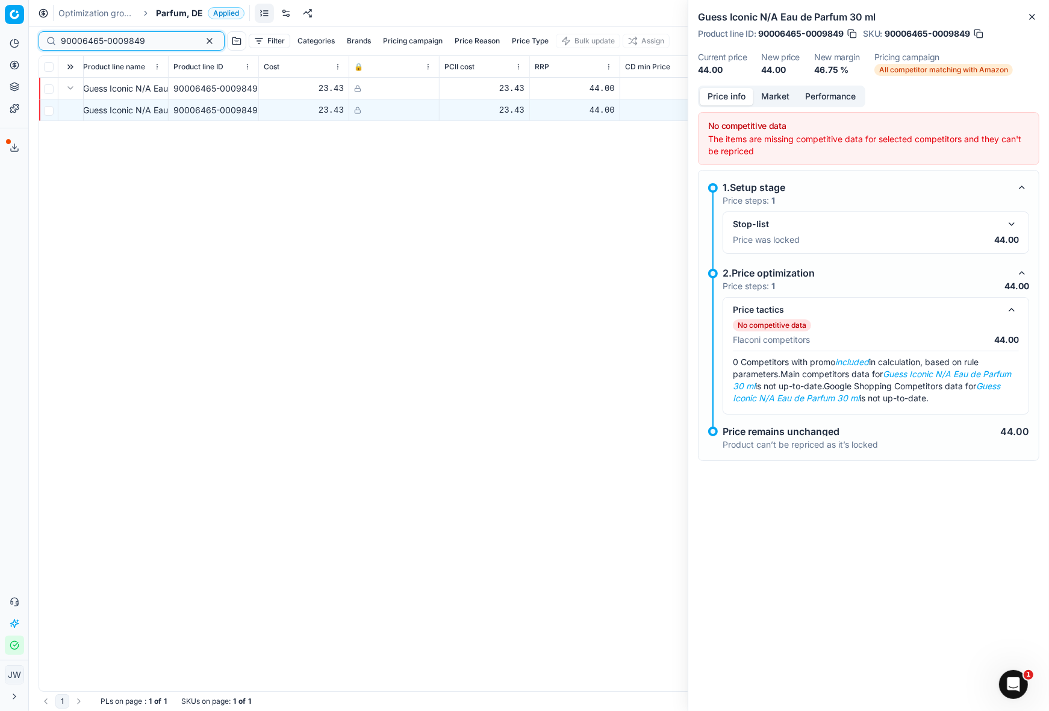
click at [148, 44] on input "90006465-0009849" at bounding box center [127, 41] width 132 height 12
drag, startPoint x: 155, startPoint y: 43, endPoint x: 1, endPoint y: 37, distance: 154.3
click at [1, 37] on div "Pricing platform Analytics Pricing Product portfolio Templates Export service 7…" at bounding box center [524, 355] width 1049 height 711
click at [154, 42] on input "90006465-0009849" at bounding box center [127, 41] width 132 height 12
drag, startPoint x: 158, startPoint y: 42, endPoint x: 31, endPoint y: 8, distance: 131.7
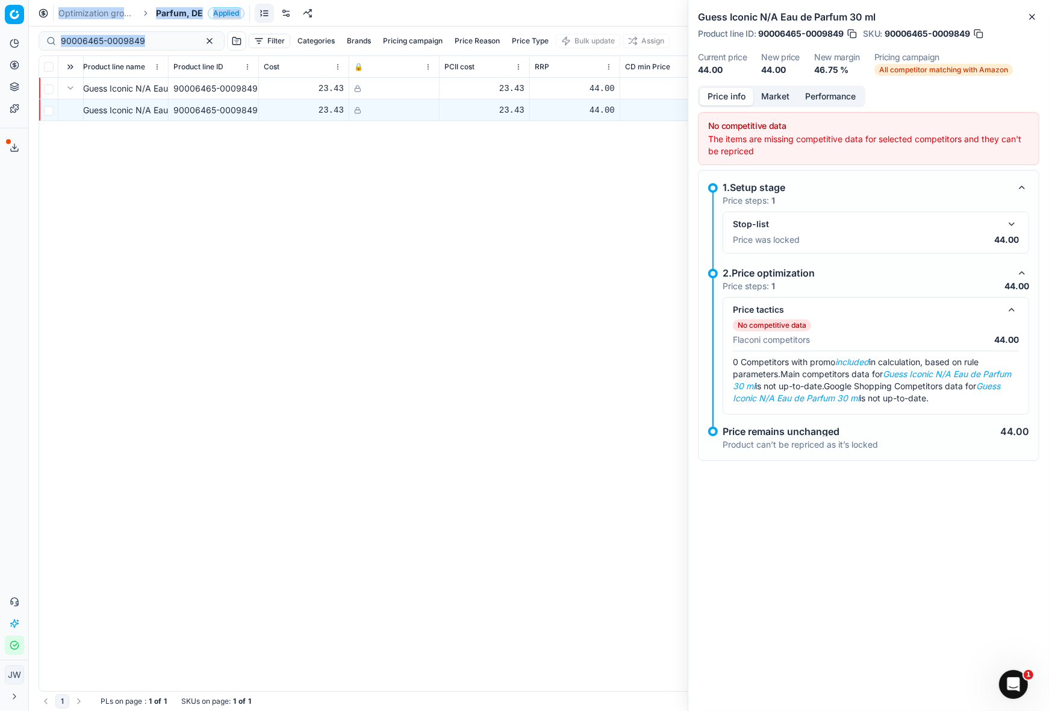
click at [31, 8] on div "Pricing platform Analytics Pricing Product portfolio Templates Export service 7…" at bounding box center [524, 355] width 1049 height 711
click at [155, 41] on input "90006465-0009849" at bounding box center [127, 41] width 132 height 12
drag, startPoint x: 160, startPoint y: 42, endPoint x: 56, endPoint y: 39, distance: 104.3
click at [56, 39] on div "90006465-0009849" at bounding box center [132, 40] width 186 height 19
paste input "90003969-0005749"
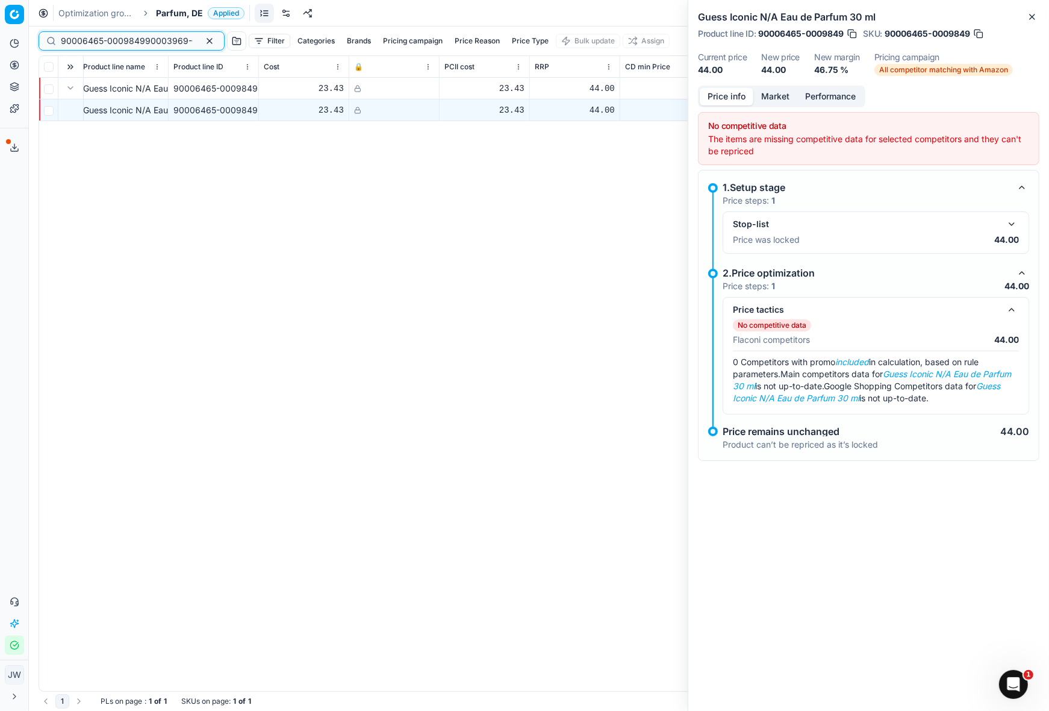
scroll to position [0, 67]
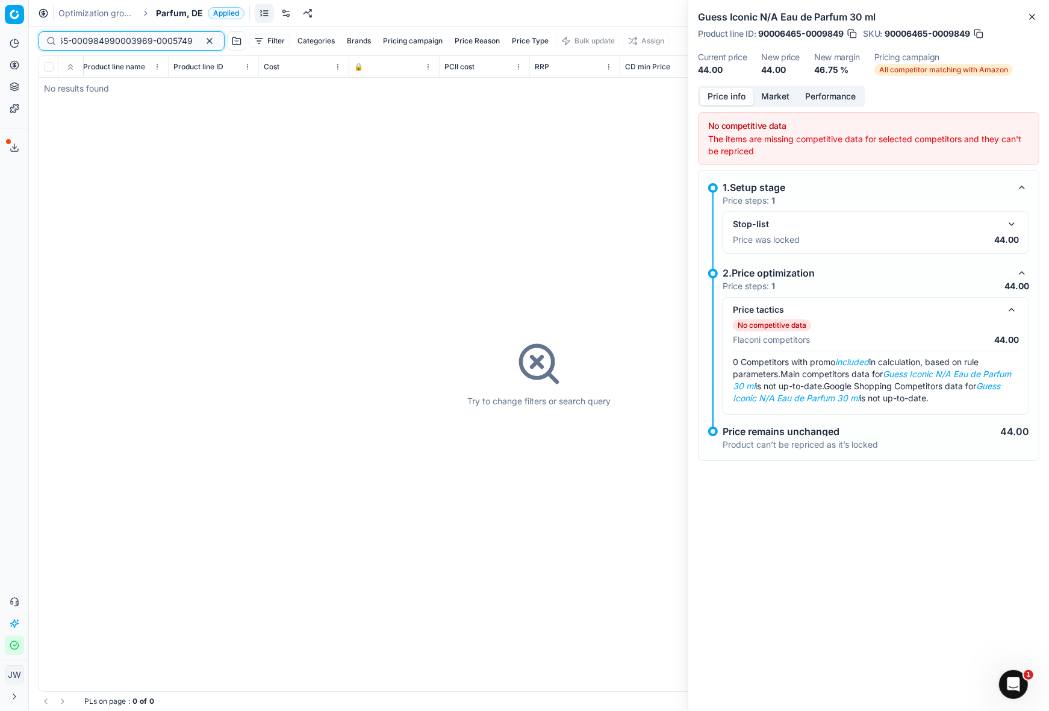
type input "90006465-000984990003969-0005749"
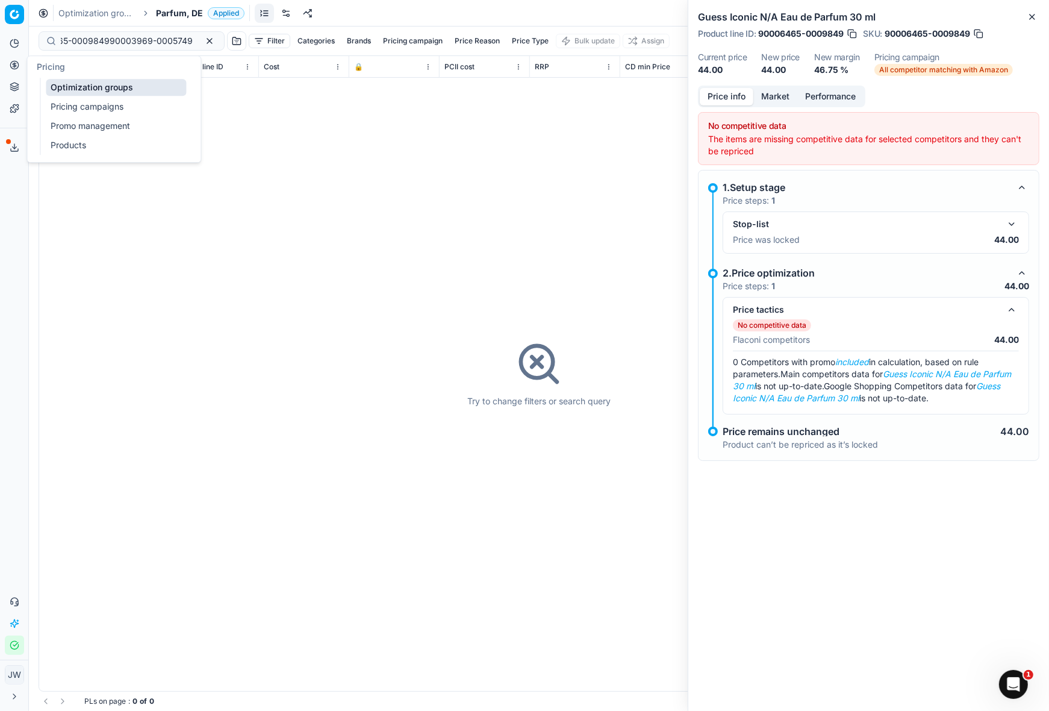
scroll to position [0, 0]
click at [7, 68] on button "Pricing" at bounding box center [14, 64] width 19 height 19
click at [60, 80] on link "Optimization groups" at bounding box center [116, 87] width 140 height 17
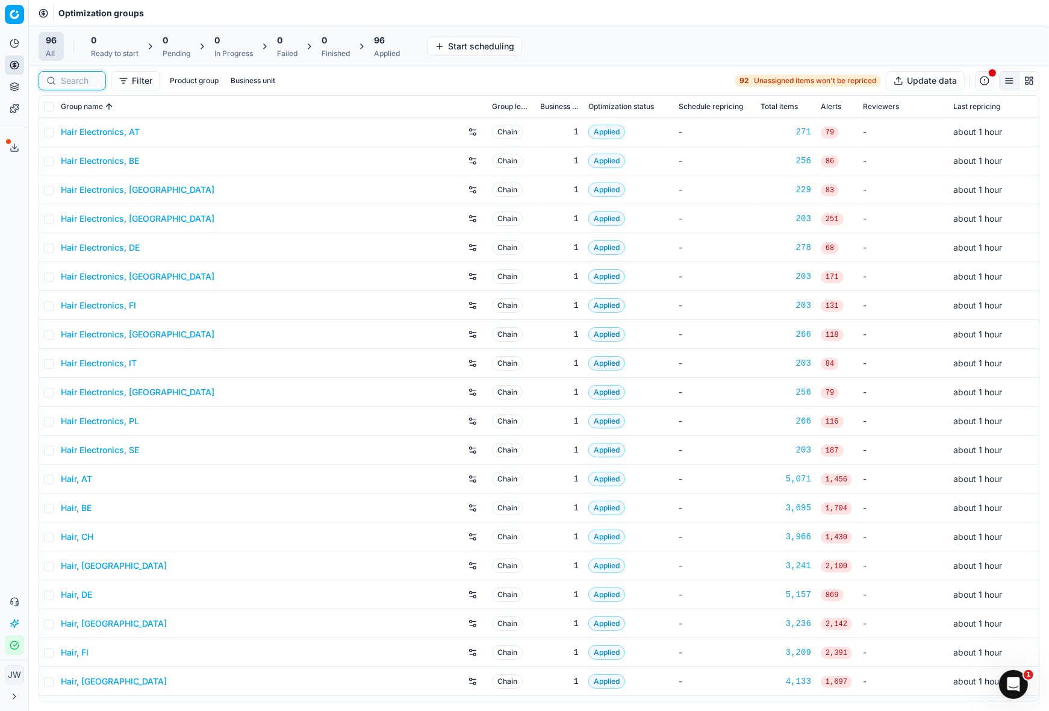
click at [71, 77] on input at bounding box center [79, 81] width 37 height 12
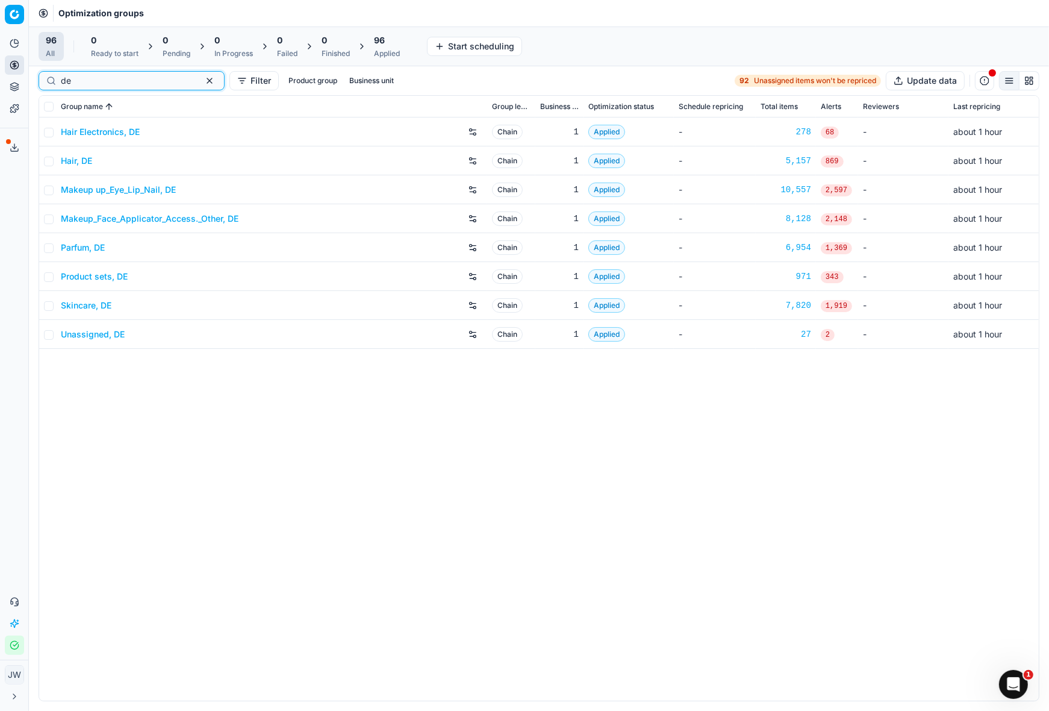
type input "de"
click at [96, 277] on link "Product sets, DE" at bounding box center [94, 276] width 67 height 12
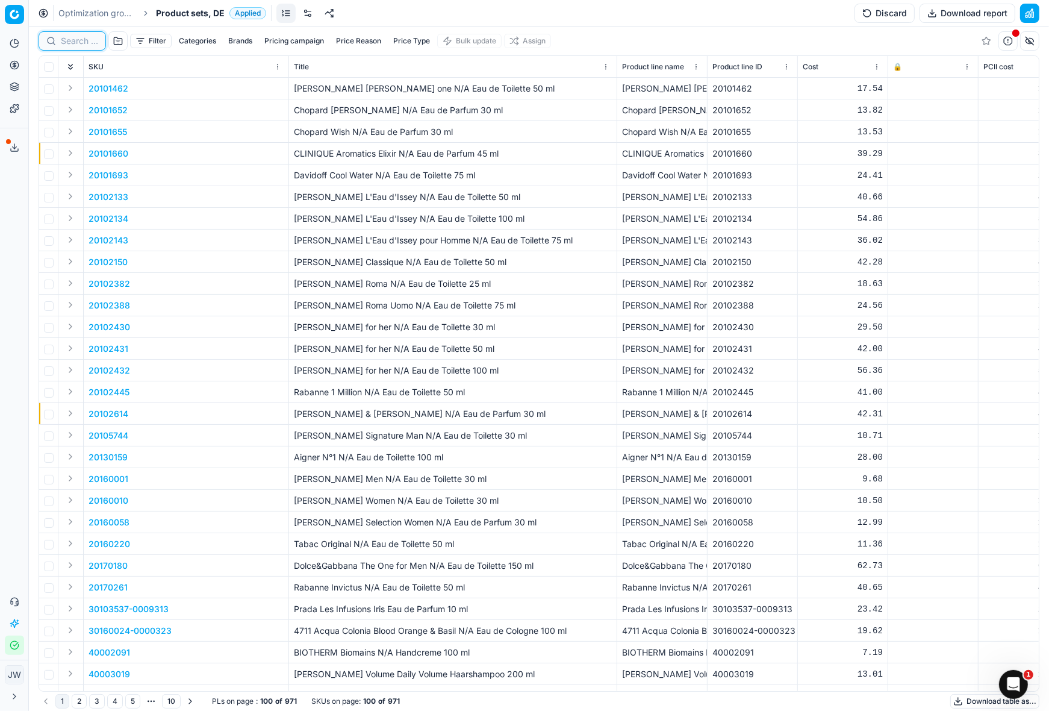
click at [72, 40] on input at bounding box center [79, 41] width 37 height 12
paste input "90003969-0005749"
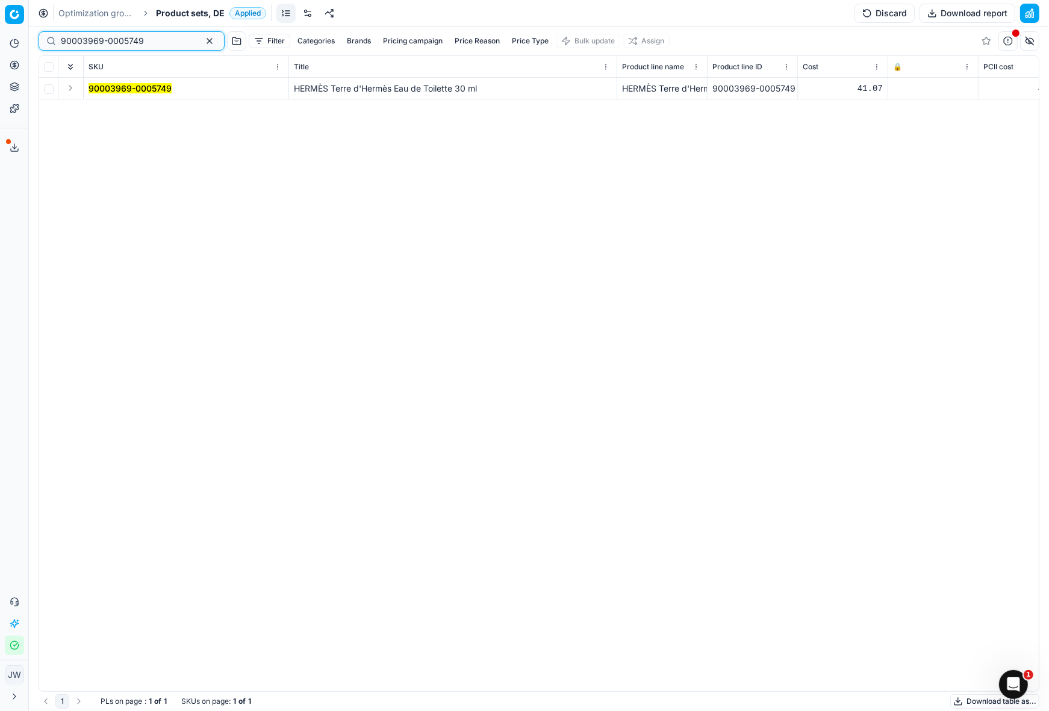
type input "90003969-0005749"
click at [72, 89] on button "Expand" at bounding box center [70, 88] width 14 height 14
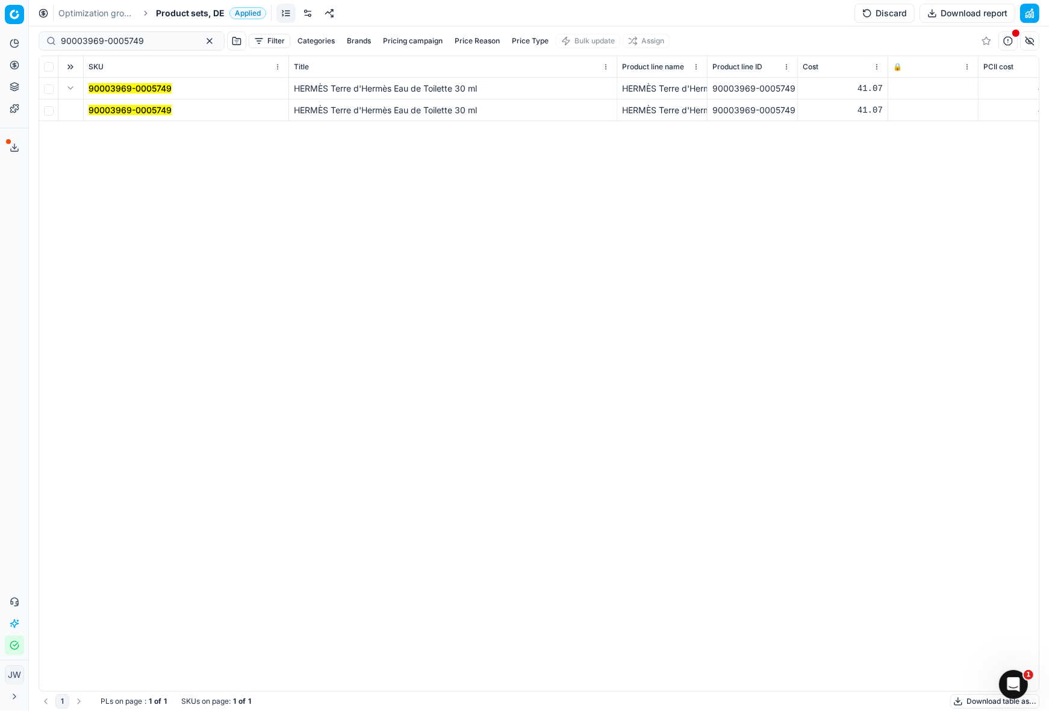
click at [109, 99] on td "90003969-0005749" at bounding box center [186, 110] width 205 height 22
click at [130, 107] on mark "90003969-0005749" at bounding box center [130, 110] width 83 height 10
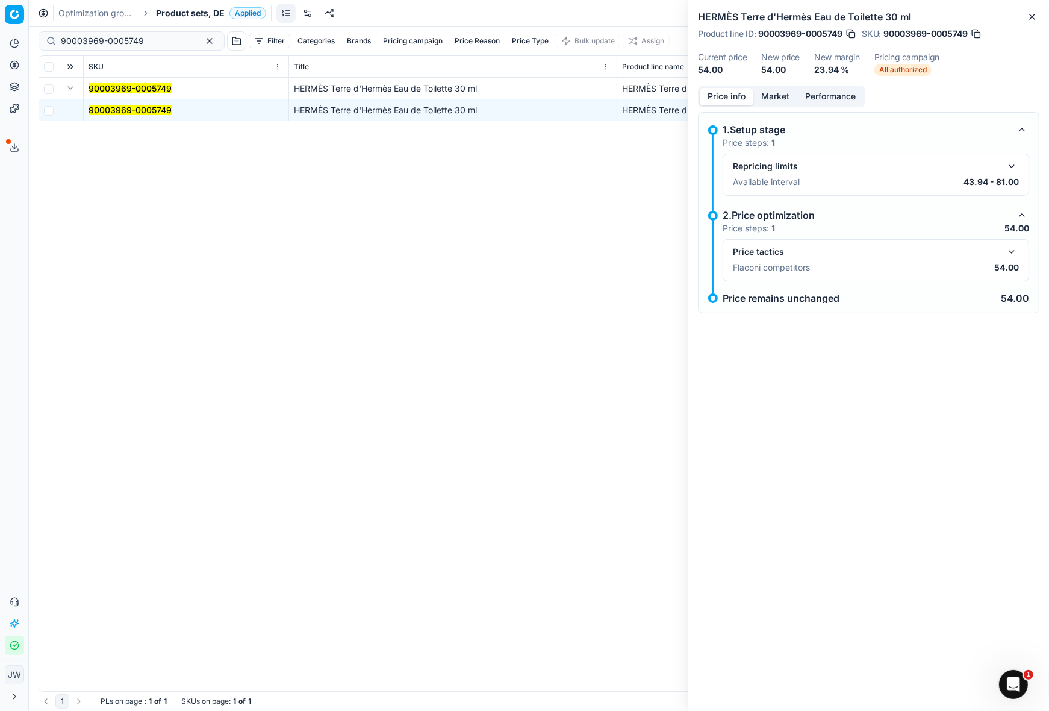
click at [1014, 254] on button "button" at bounding box center [1012, 252] width 14 height 14
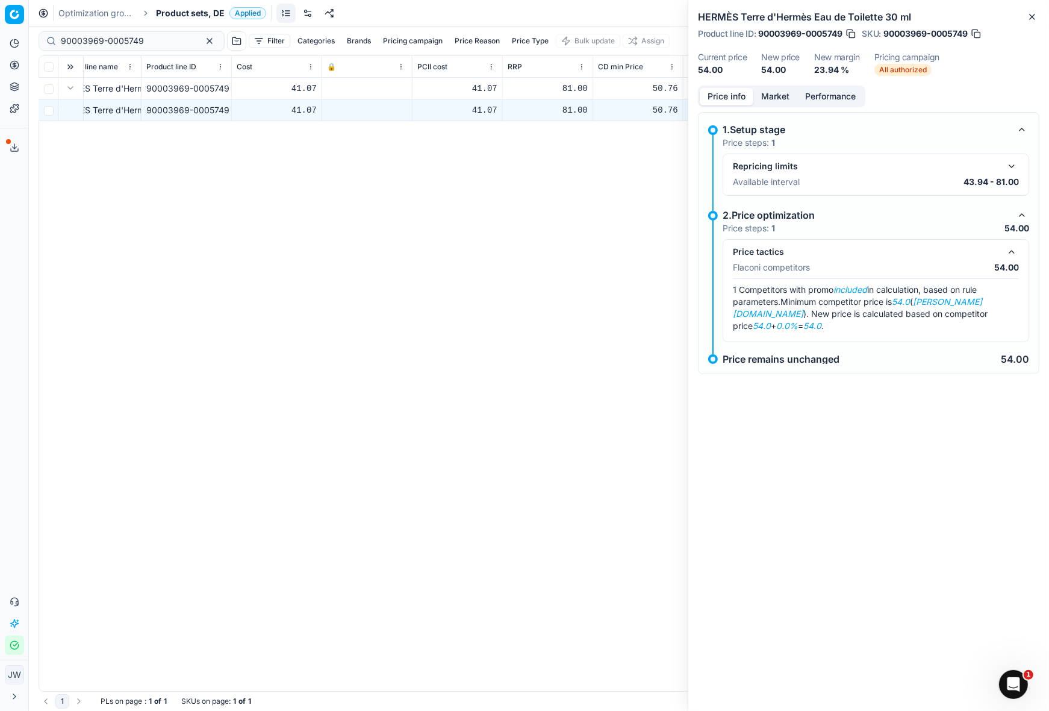
scroll to position [0, 565]
drag, startPoint x: 699, startPoint y: 15, endPoint x: 884, endPoint y: 15, distance: 184.3
click at [884, 15] on h2 "HERMÈS Terre d'Hermès Eau de Toilette 30 ml" at bounding box center [869, 17] width 342 height 14
copy h2 "HERMÈS Terre d'Hermès Eau de Toilette"
click at [764, 103] on button "Market" at bounding box center [776, 96] width 44 height 17
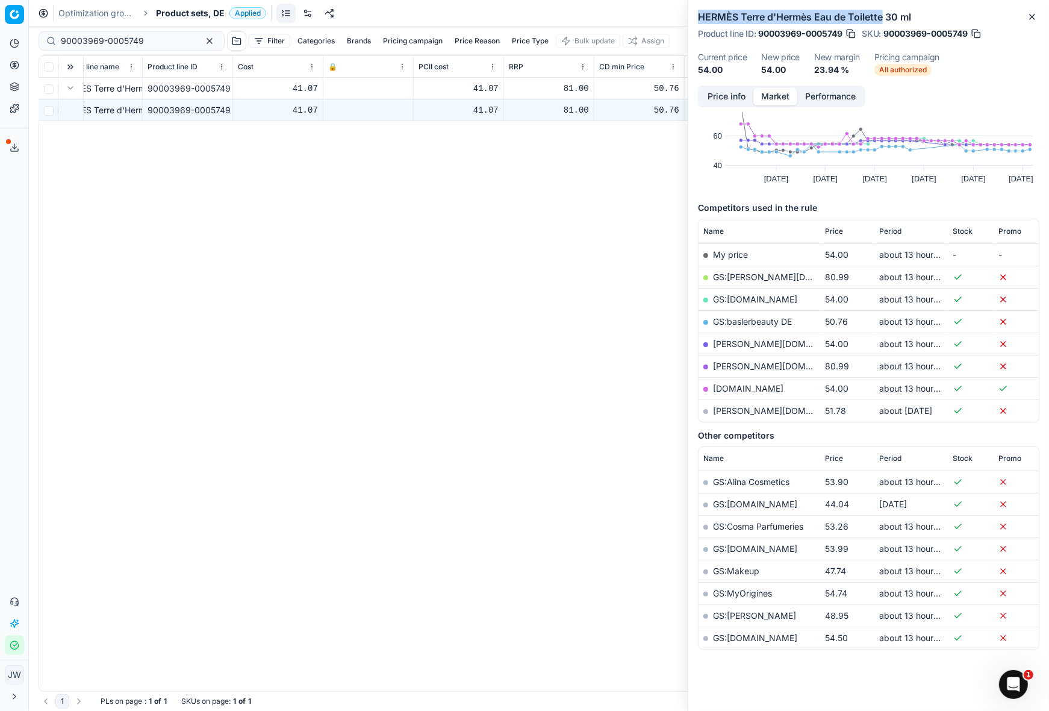
scroll to position [75, 0]
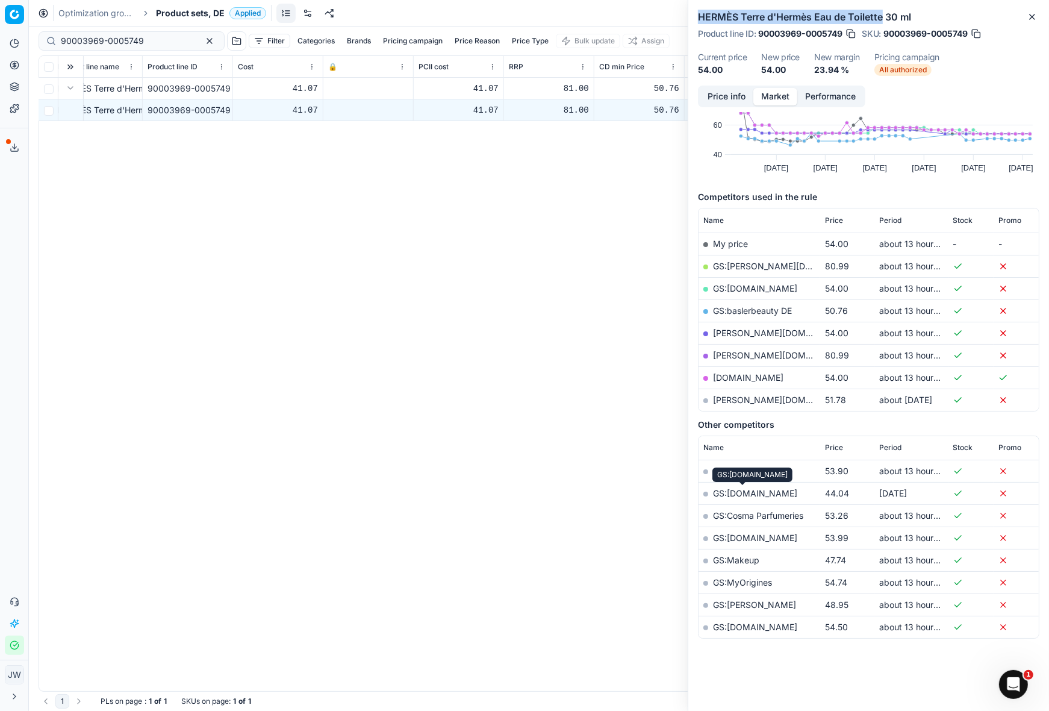
click at [753, 492] on link "GS:[DOMAIN_NAME]" at bounding box center [755, 493] width 84 height 10
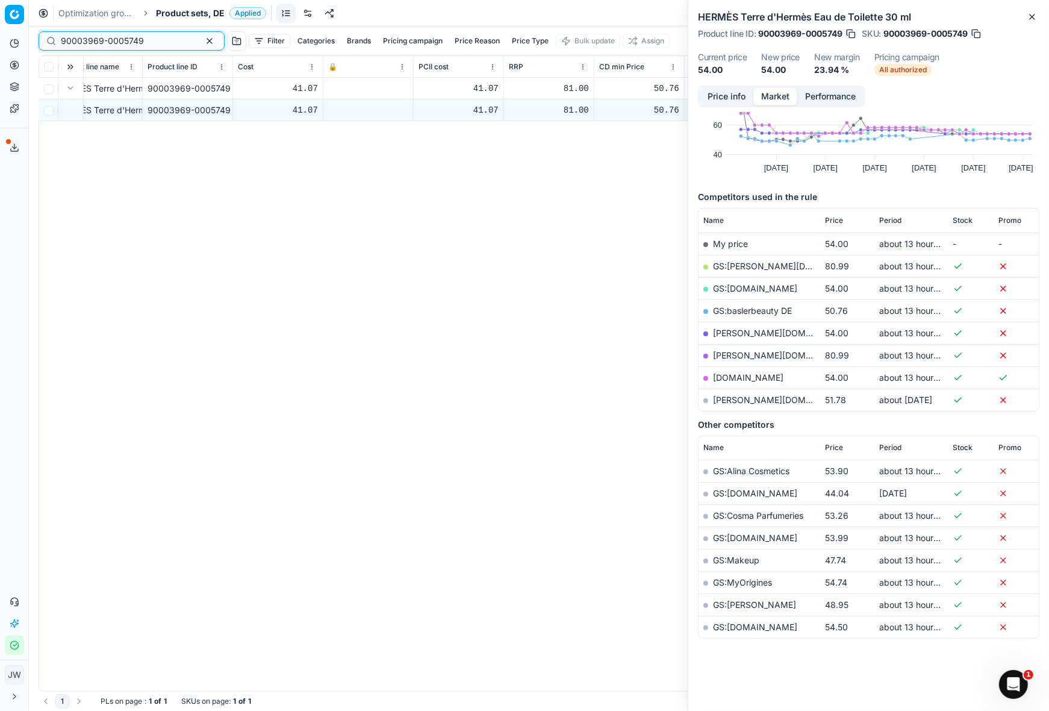
drag, startPoint x: 148, startPoint y: 45, endPoint x: 34, endPoint y: 28, distance: 115.0
click at [34, 28] on div "90003969-0005749 Filter Categories Brands Pricing campaign Price Reason Price T…" at bounding box center [539, 369] width 1020 height 684
